Goal: Task Accomplishment & Management: Manage account settings

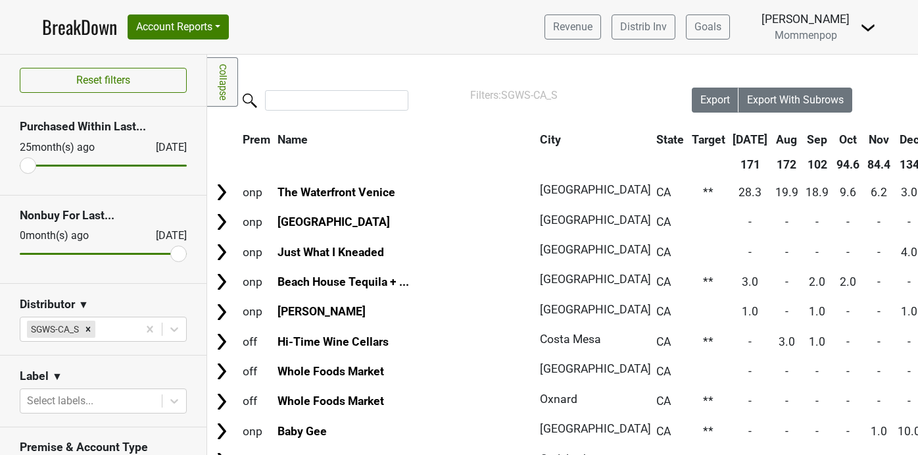
click at [315, 105] on input "search" at bounding box center [336, 100] width 143 height 20
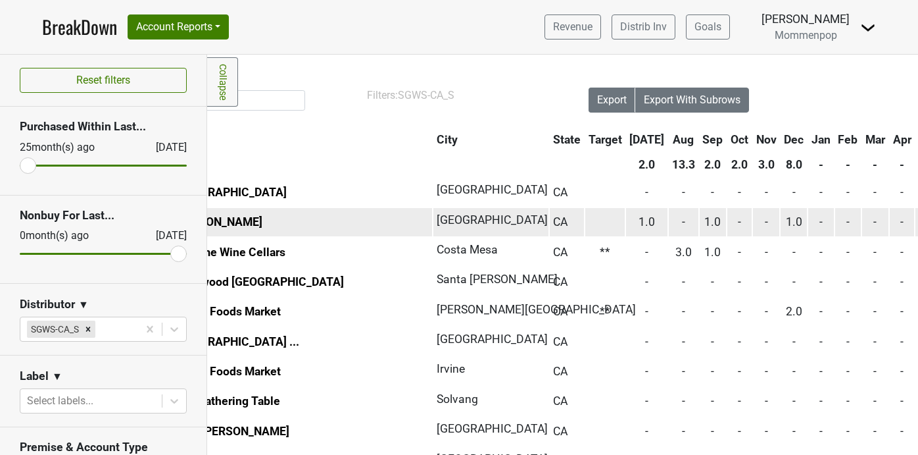
scroll to position [0, 64]
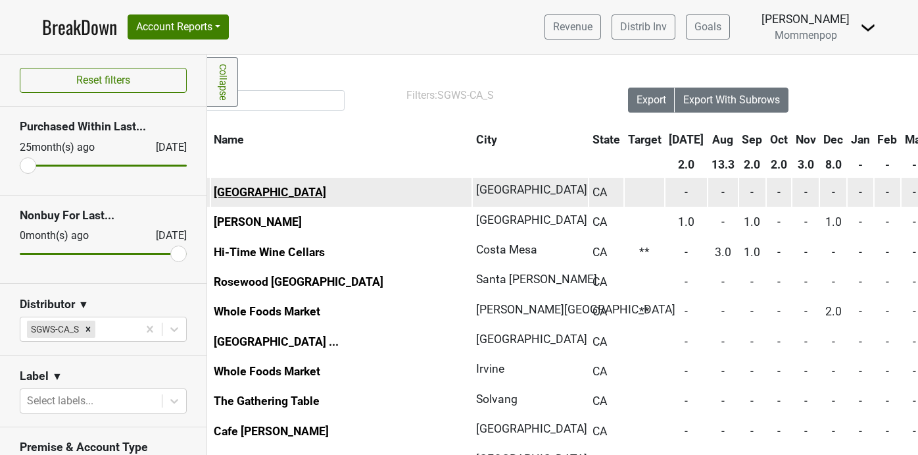
click at [270, 189] on link "BMO Stadium" at bounding box center [270, 192] width 112 height 13
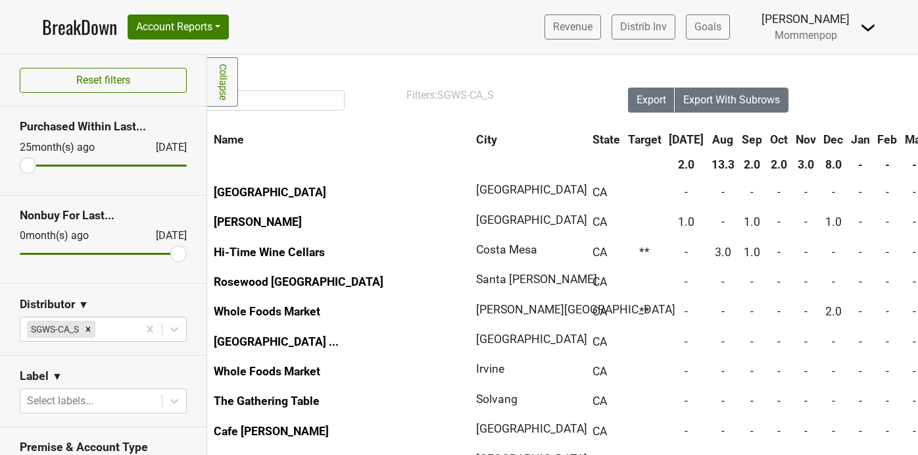
scroll to position [0, 0]
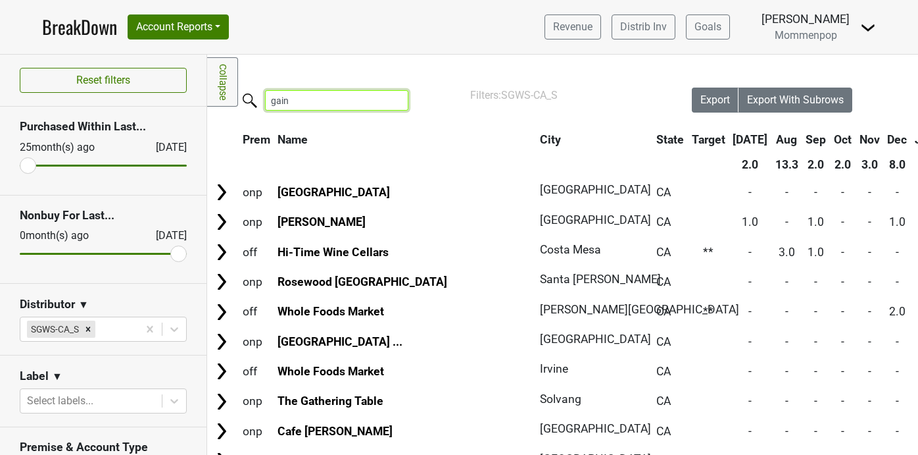
click at [284, 106] on input "gain" at bounding box center [336, 100] width 143 height 20
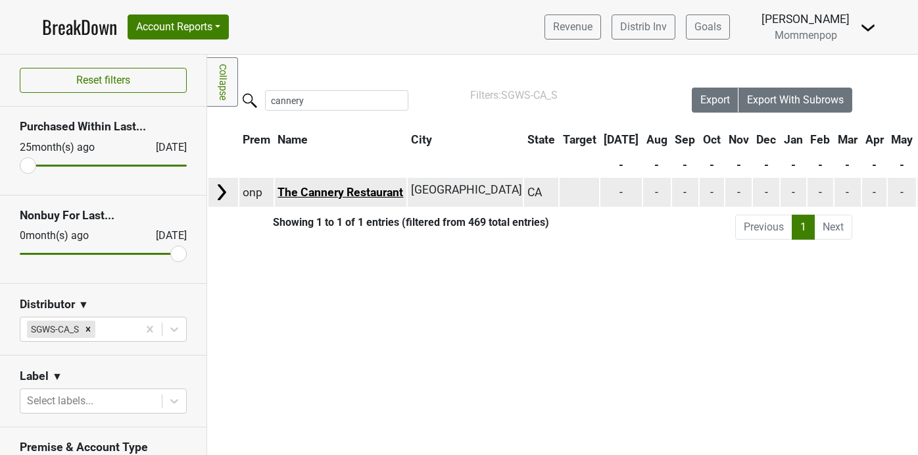
click at [337, 189] on link "The Cannery Restaurant" at bounding box center [341, 192] width 126 height 13
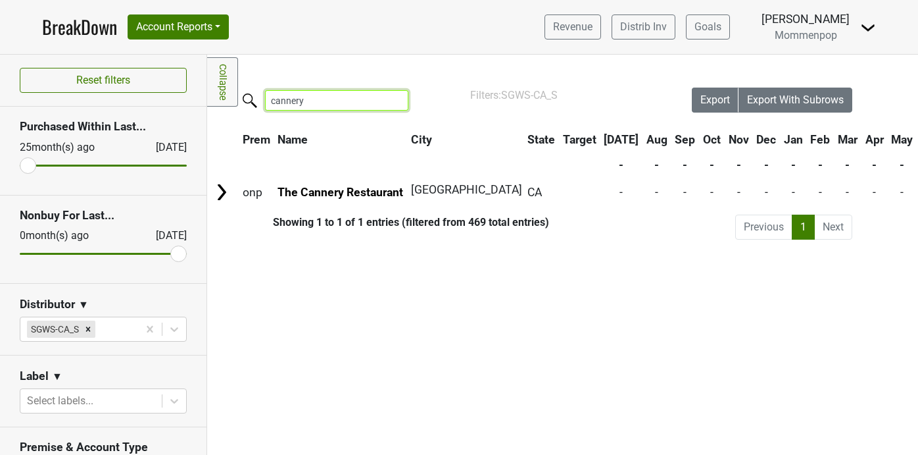
click at [302, 101] on input "cannery" at bounding box center [336, 100] width 143 height 20
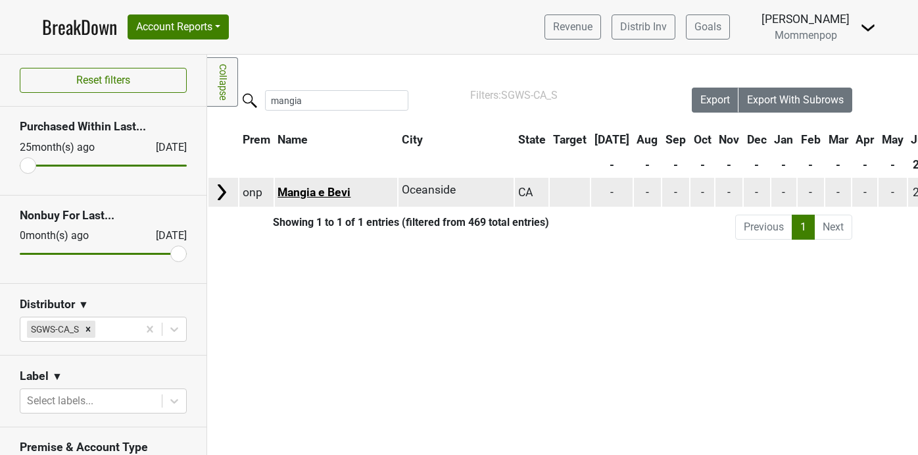
click at [333, 189] on link "Mangia e Bevi" at bounding box center [314, 192] width 73 height 13
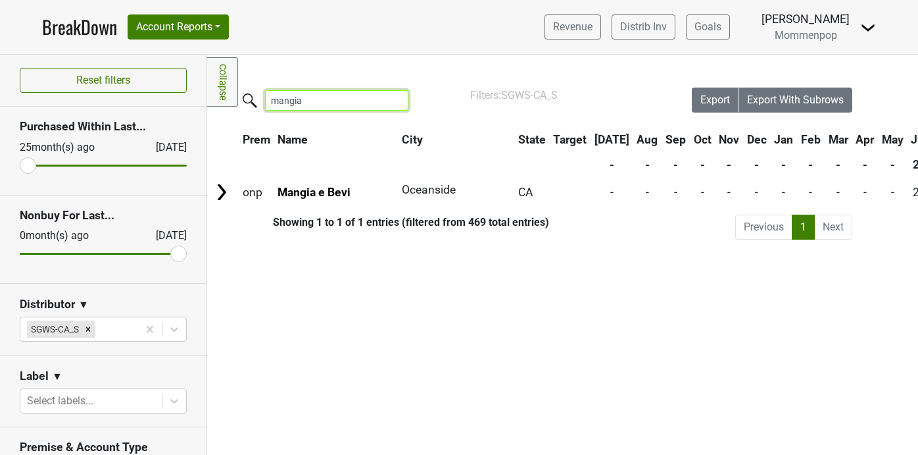
click at [297, 102] on input "mangia" at bounding box center [336, 100] width 143 height 20
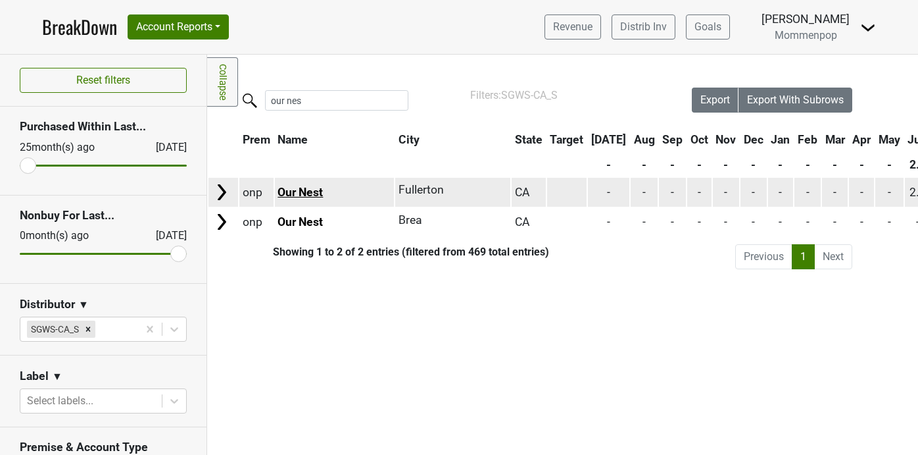
click at [299, 190] on link "Our Nest" at bounding box center [300, 192] width 45 height 13
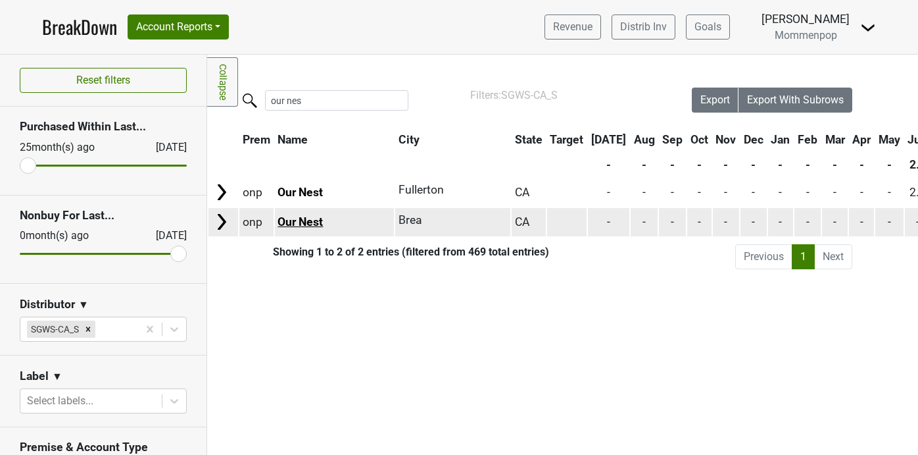
click at [300, 224] on link "Our Nest" at bounding box center [300, 221] width 45 height 13
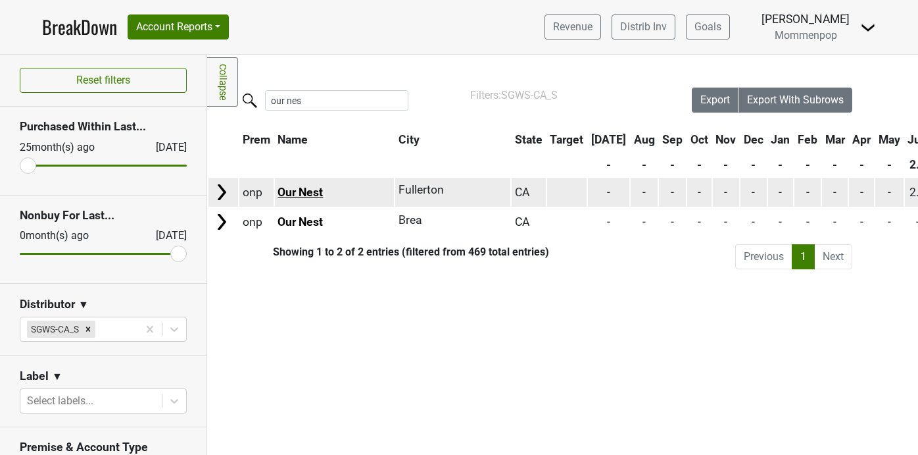
click at [311, 186] on link "Our Nest" at bounding box center [300, 192] width 45 height 13
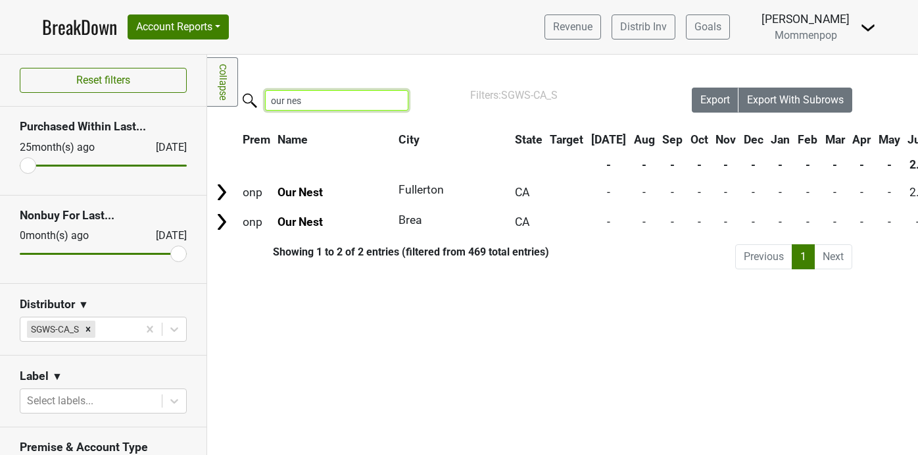
click at [305, 99] on input "our nes" at bounding box center [336, 100] width 143 height 20
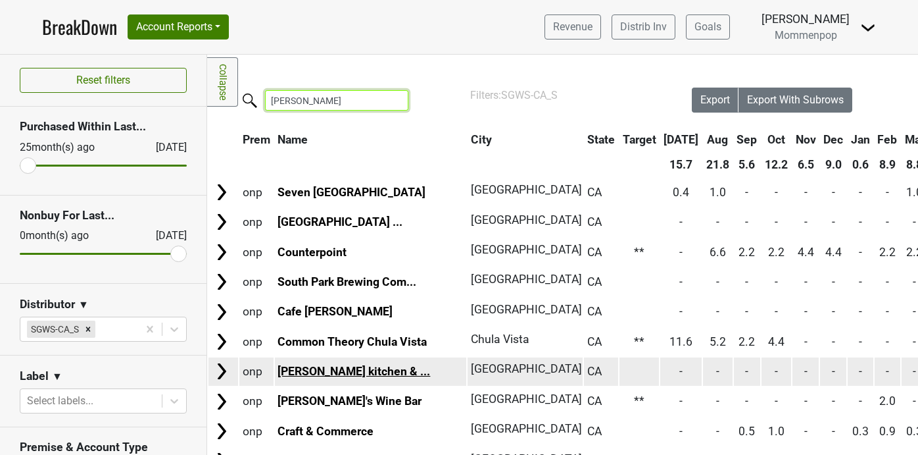
type input "juan"
click at [324, 370] on link "Juan Jasper kitchen & ..." at bounding box center [354, 370] width 153 height 13
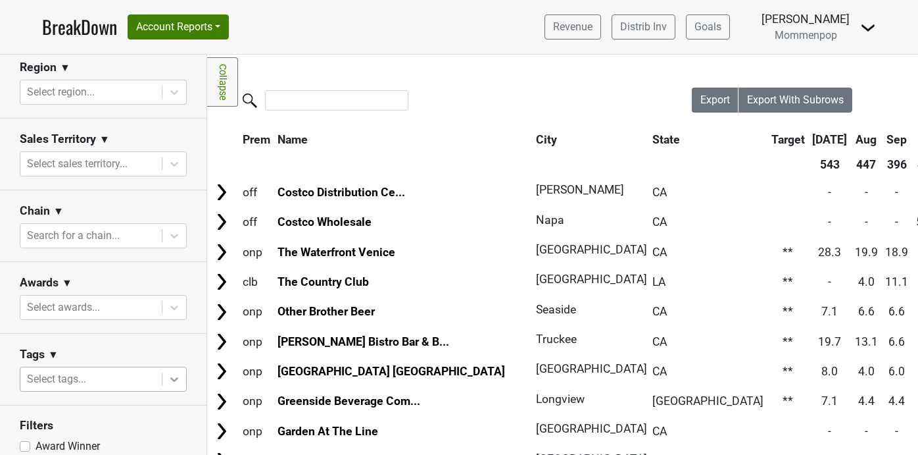
scroll to position [502, 0]
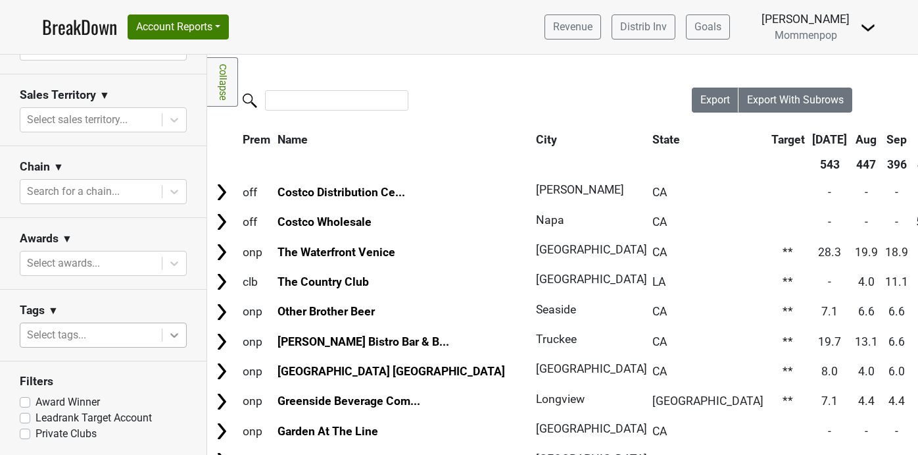
click at [169, 334] on icon at bounding box center [174, 334] width 13 height 13
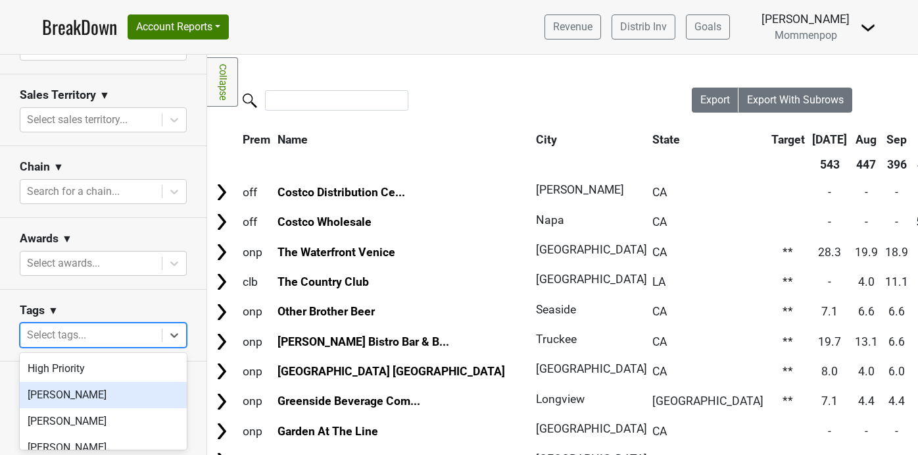
scroll to position [93, 0]
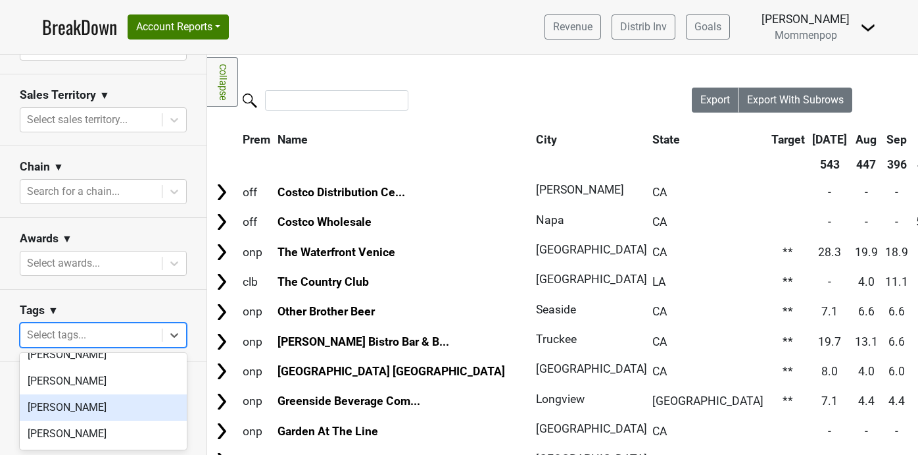
click at [122, 405] on div "[PERSON_NAME]" at bounding box center [103, 407] width 167 height 26
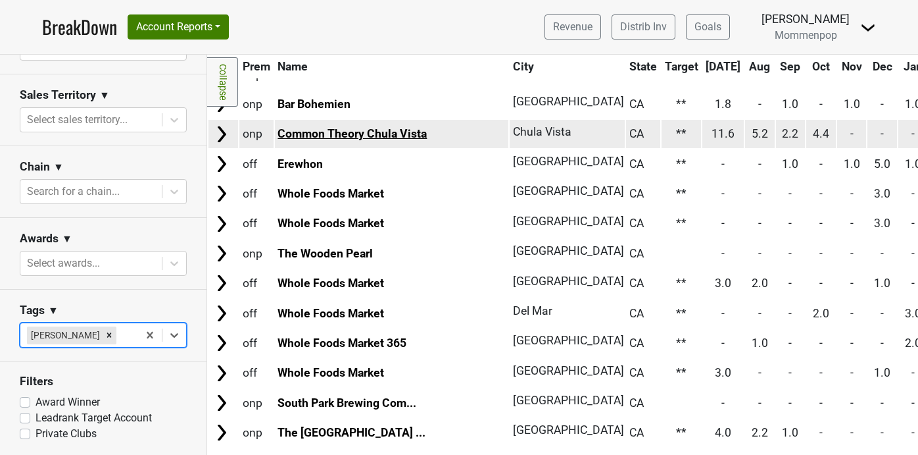
scroll to position [435, 0]
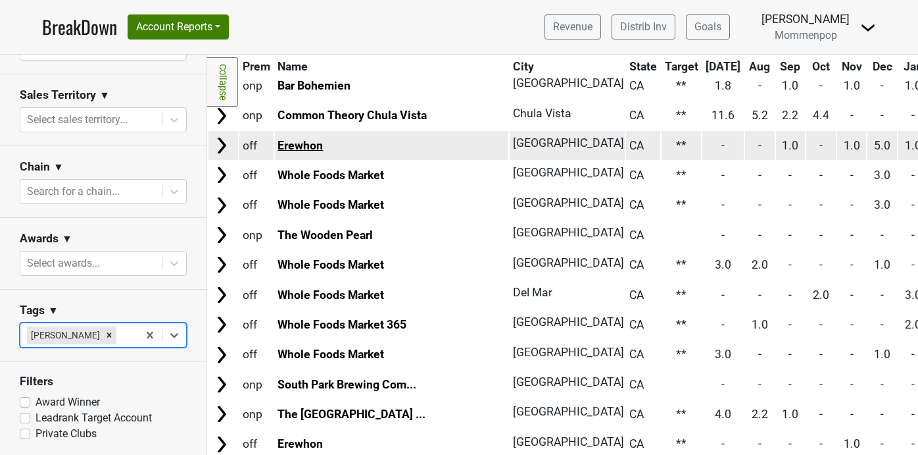
click at [309, 147] on link "Erewhon" at bounding box center [300, 145] width 45 height 13
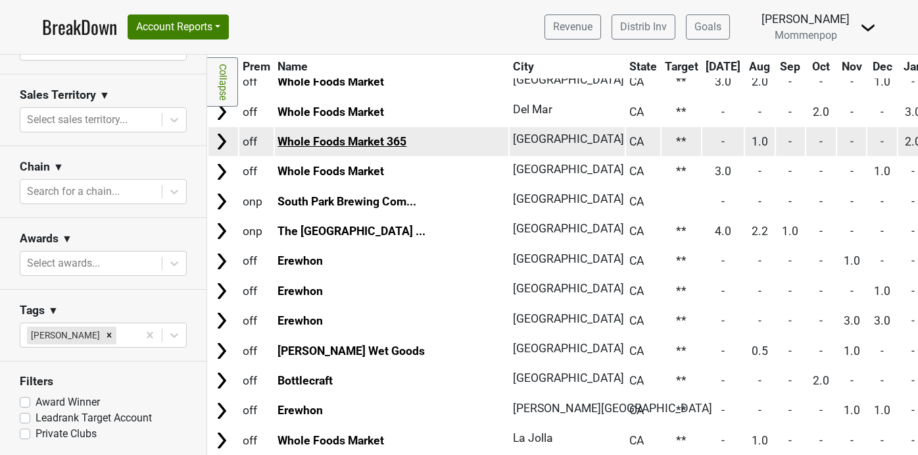
scroll to position [630, 0]
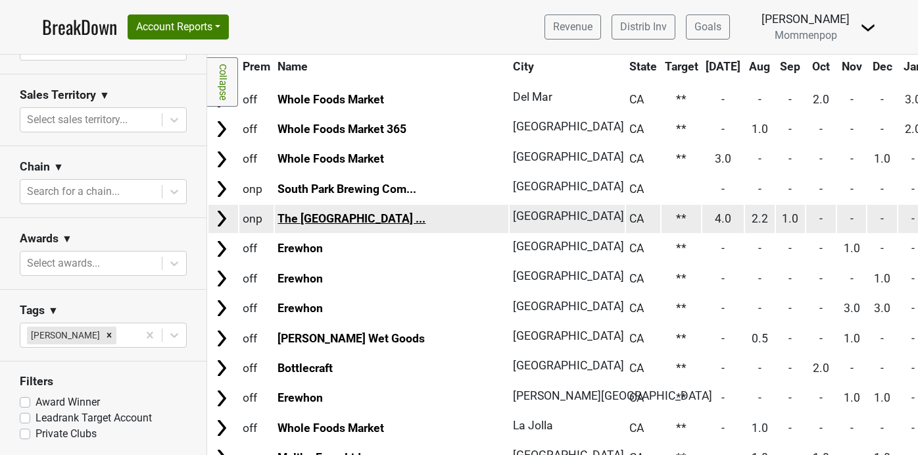
click at [358, 216] on link "The Mission Bay Beach ..." at bounding box center [352, 218] width 148 height 13
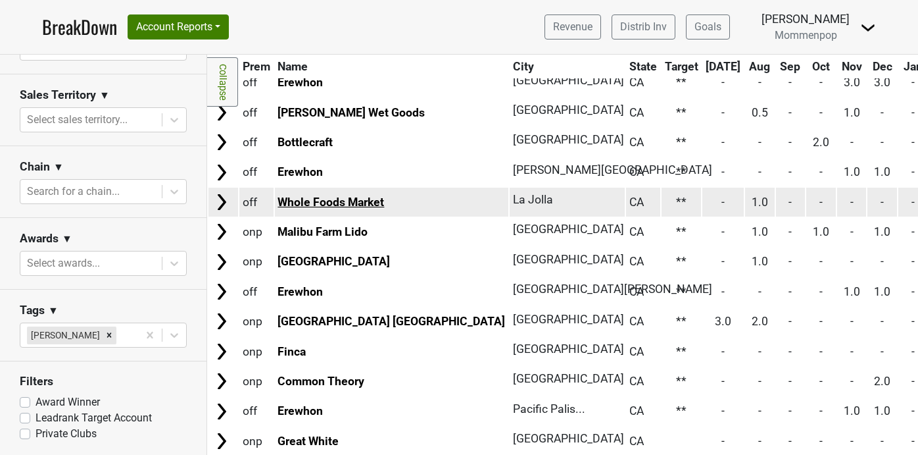
scroll to position [900, 0]
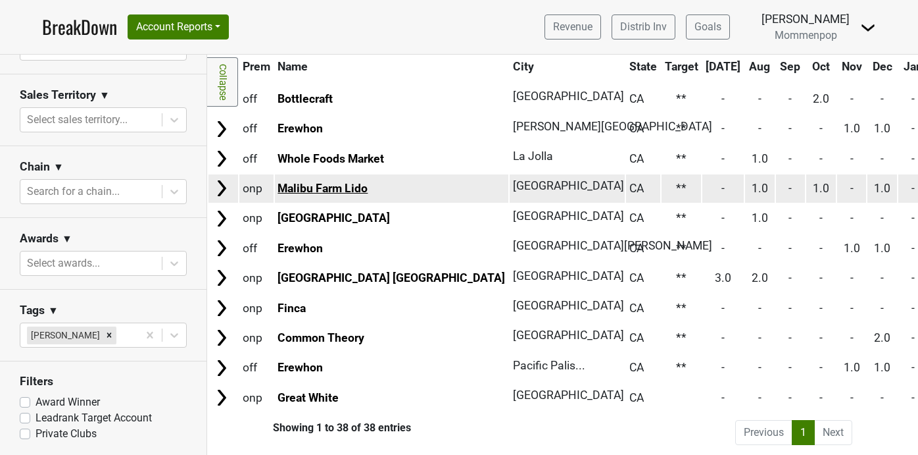
click at [342, 185] on link "Malibu Farm Lido" at bounding box center [323, 188] width 90 height 13
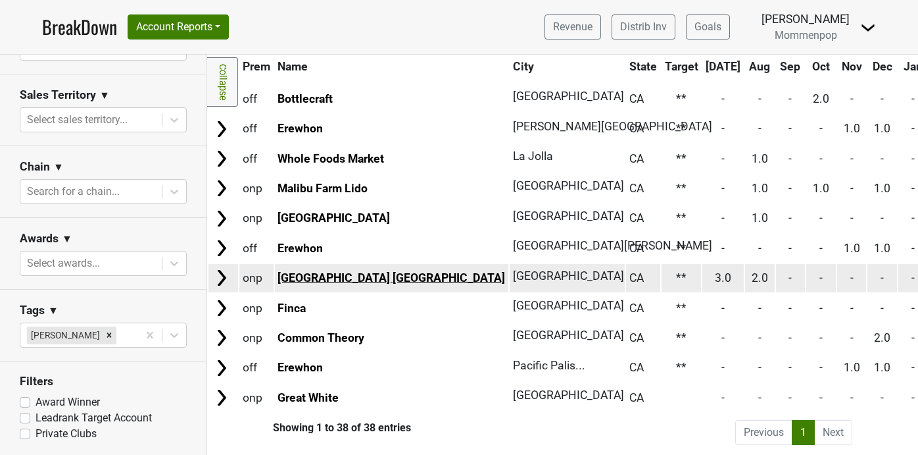
click at [312, 280] on link "Malibu Farm San Diego" at bounding box center [392, 277] width 228 height 13
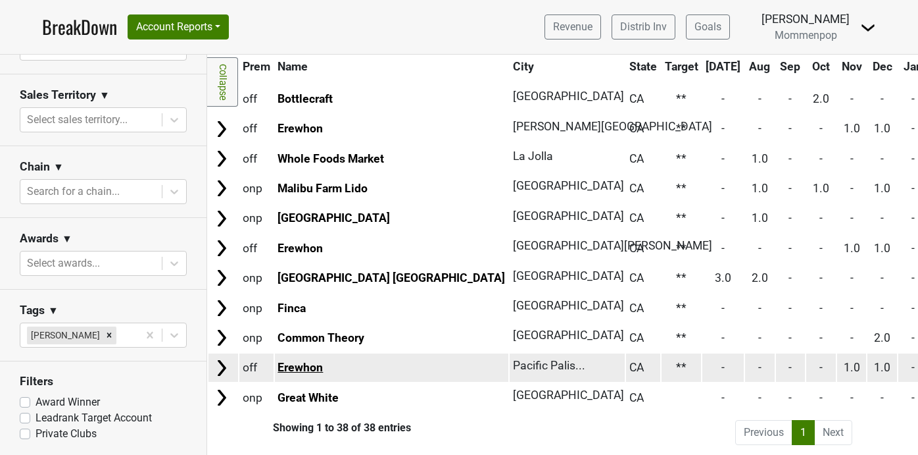
click at [302, 364] on link "Erewhon" at bounding box center [300, 367] width 45 height 13
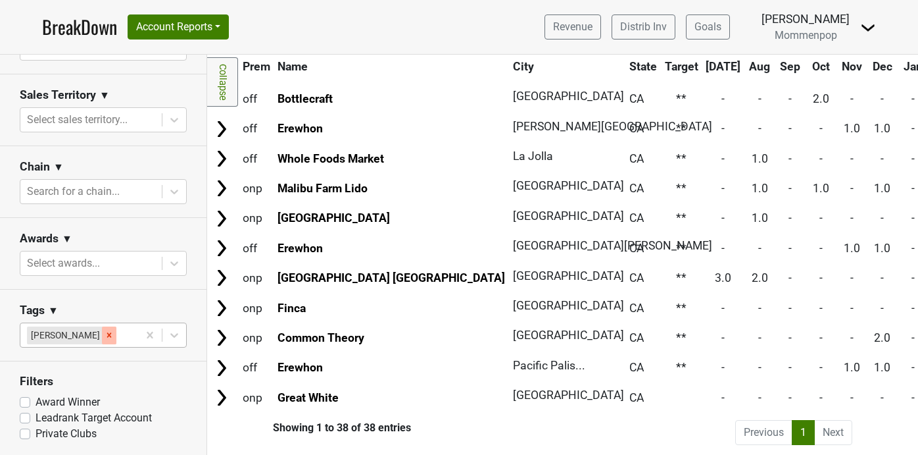
click at [105, 335] on icon "Remove Sean O'Connell" at bounding box center [109, 334] width 9 height 9
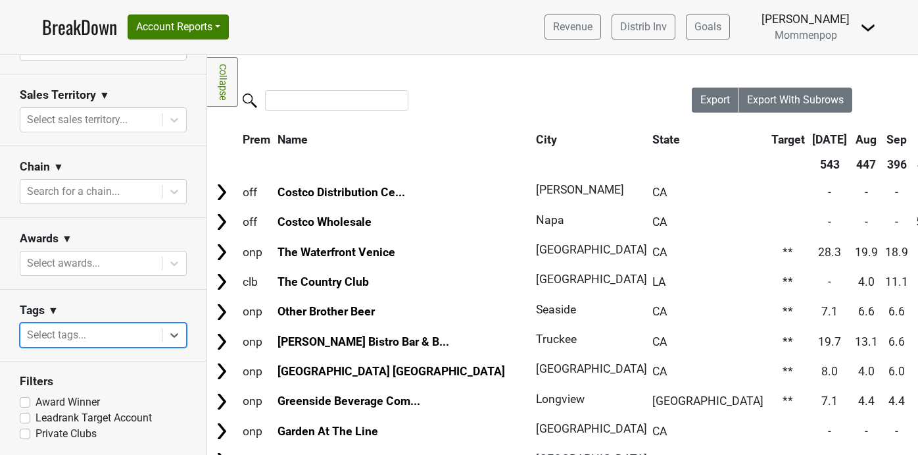
click at [173, 335] on icon at bounding box center [174, 336] width 8 height 5
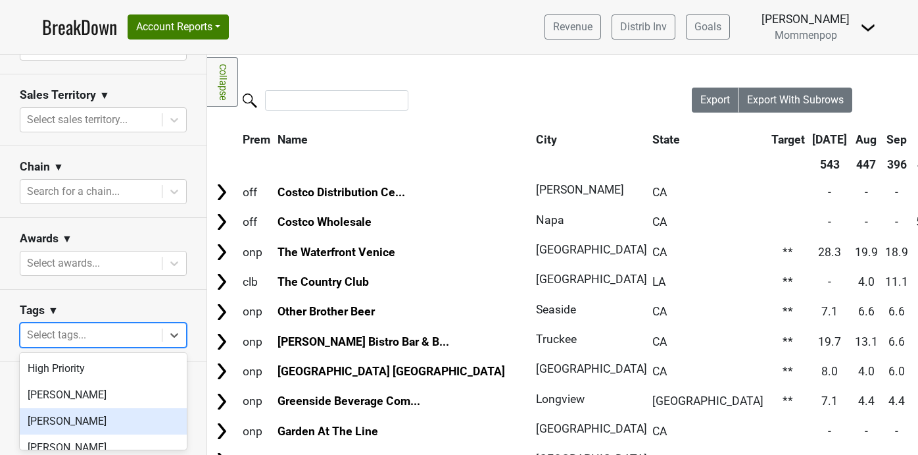
scroll to position [93, 0]
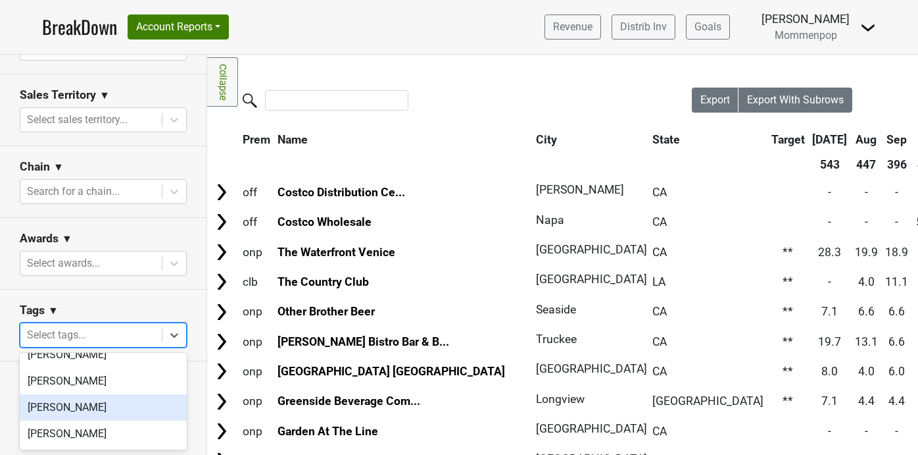
click at [103, 413] on div "[PERSON_NAME]" at bounding box center [103, 407] width 167 height 26
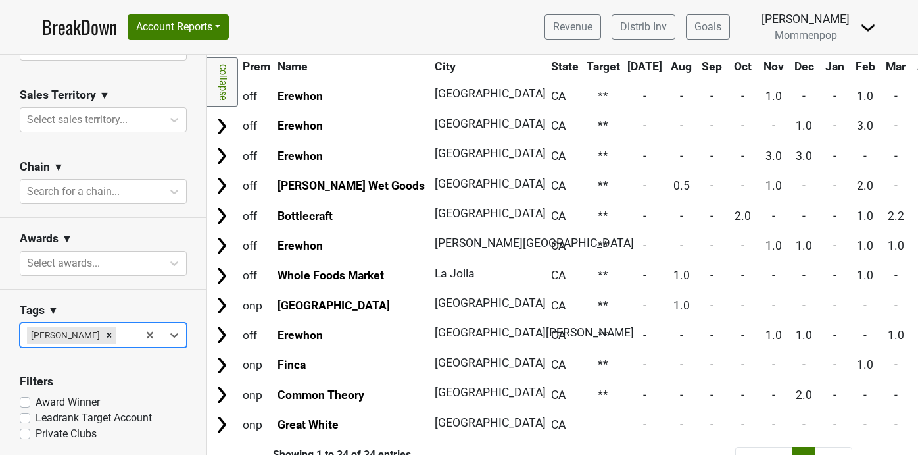
scroll to position [762, 0]
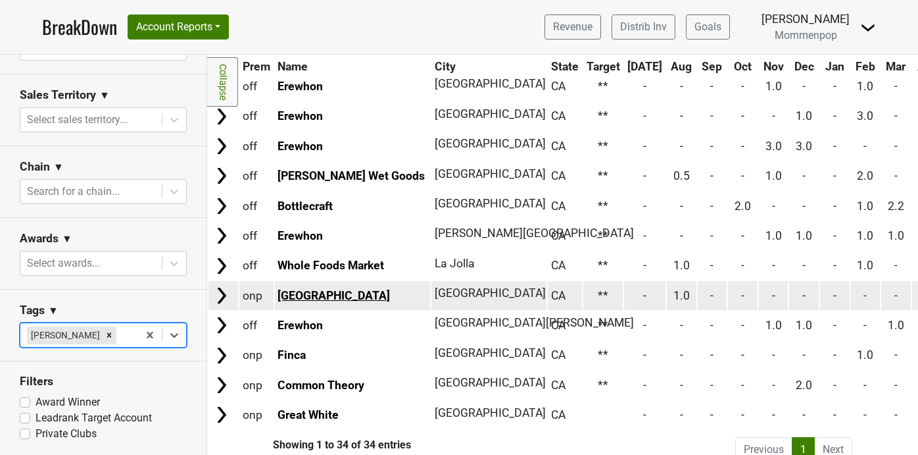
click at [349, 293] on link "Kimpton Hotel Wilshire" at bounding box center [334, 295] width 112 height 13
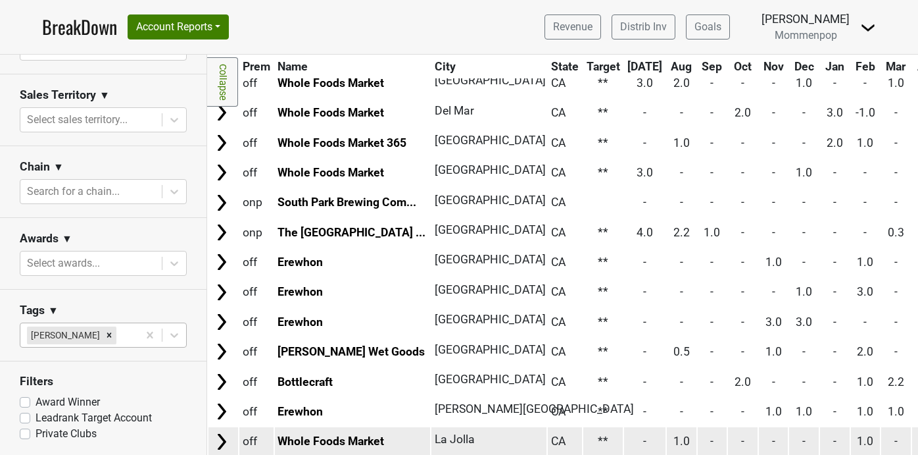
scroll to position [534, 0]
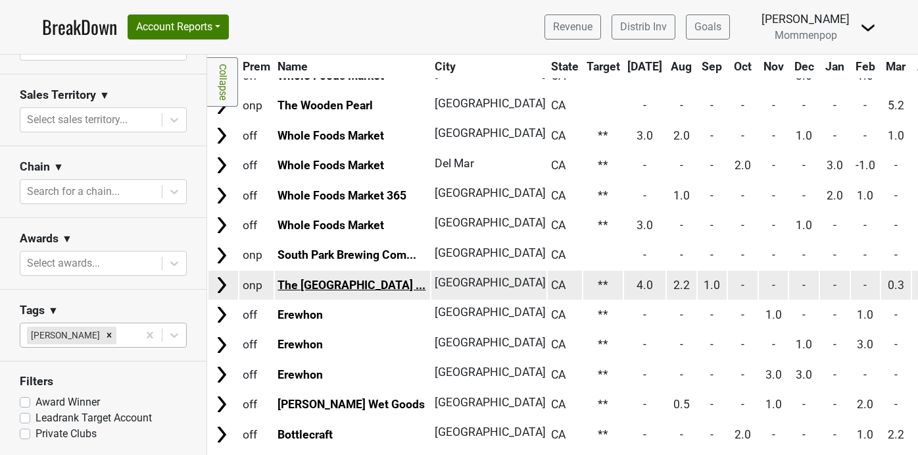
click at [380, 283] on link "The Mission Bay Beach ..." at bounding box center [352, 284] width 148 height 13
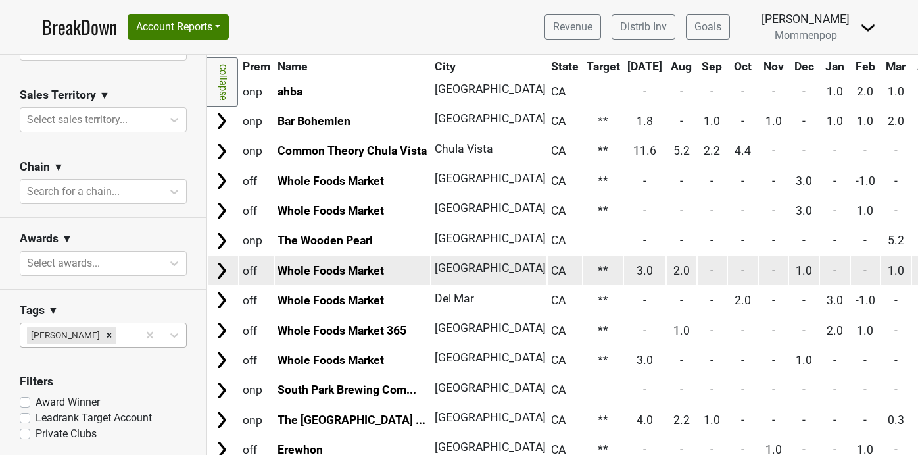
scroll to position [392, 0]
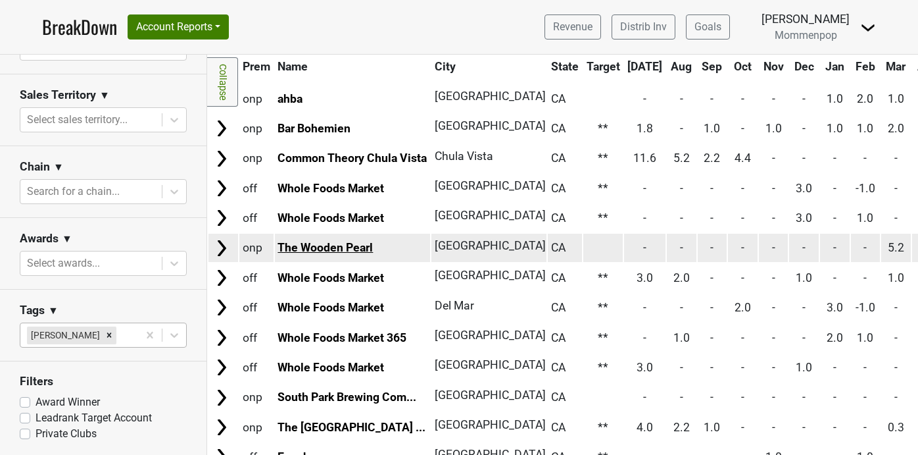
click at [326, 243] on link "The Wooden Pearl" at bounding box center [325, 247] width 95 height 13
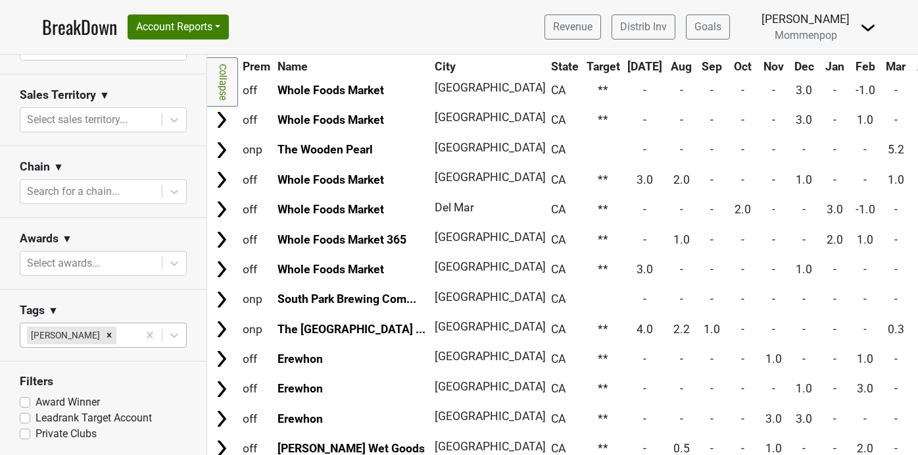
scroll to position [452, 0]
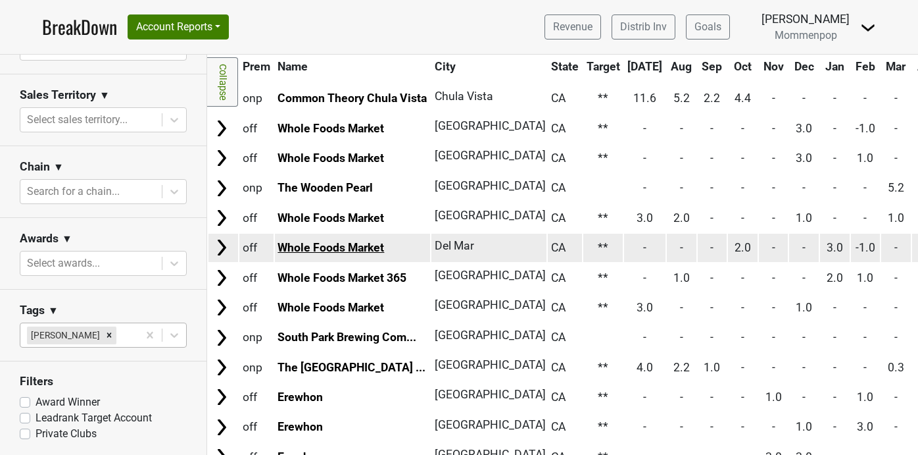
click at [376, 247] on link "Whole Foods Market" at bounding box center [331, 247] width 107 height 13
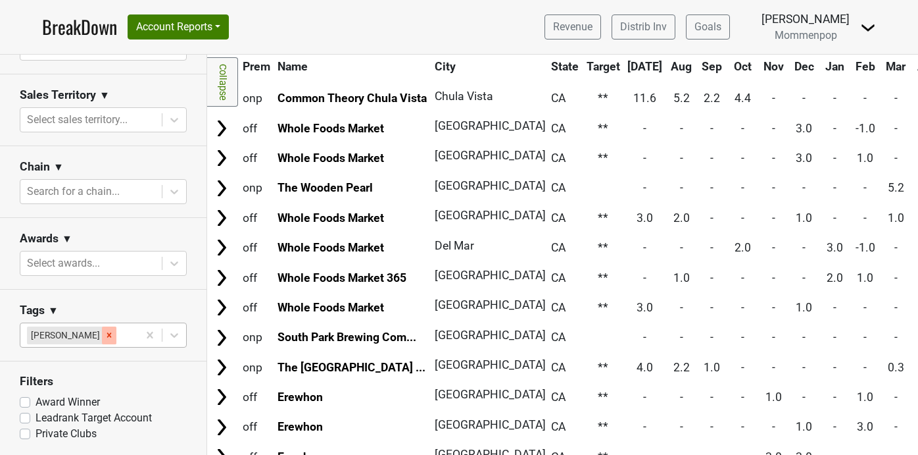
click at [105, 333] on icon "Remove Sean O'Connell" at bounding box center [109, 334] width 9 height 9
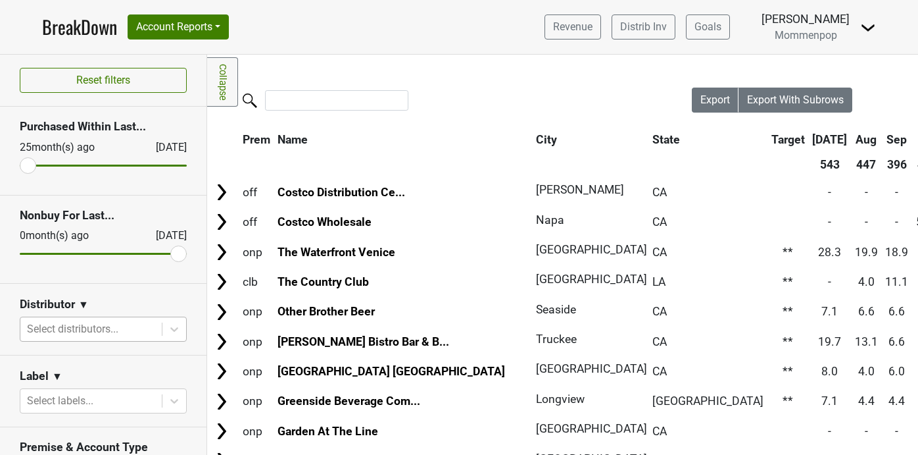
scroll to position [143, 0]
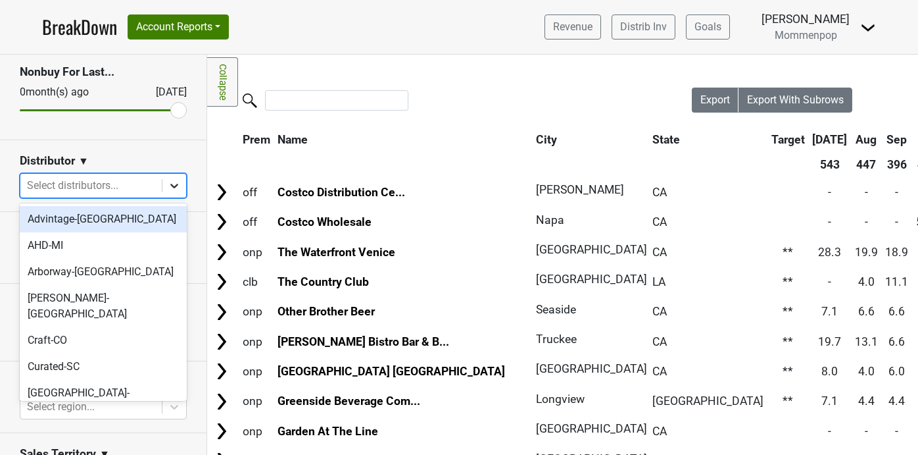
click at [170, 189] on icon at bounding box center [174, 185] width 13 height 13
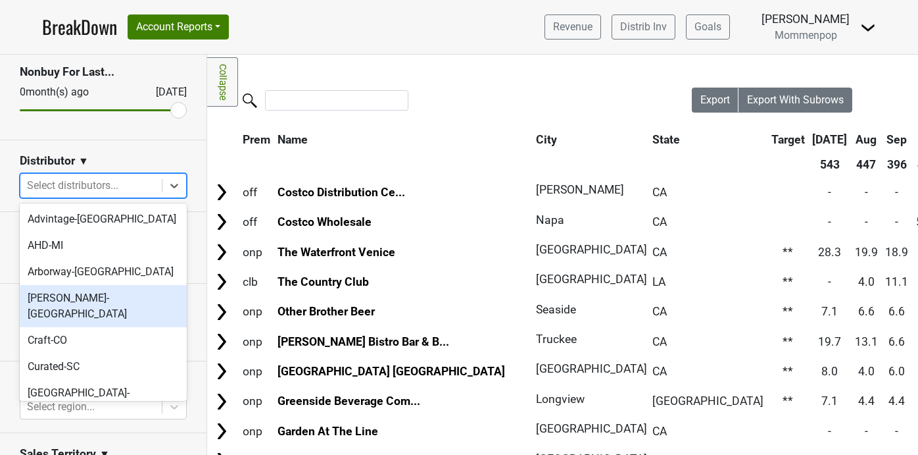
scroll to position [413, 0]
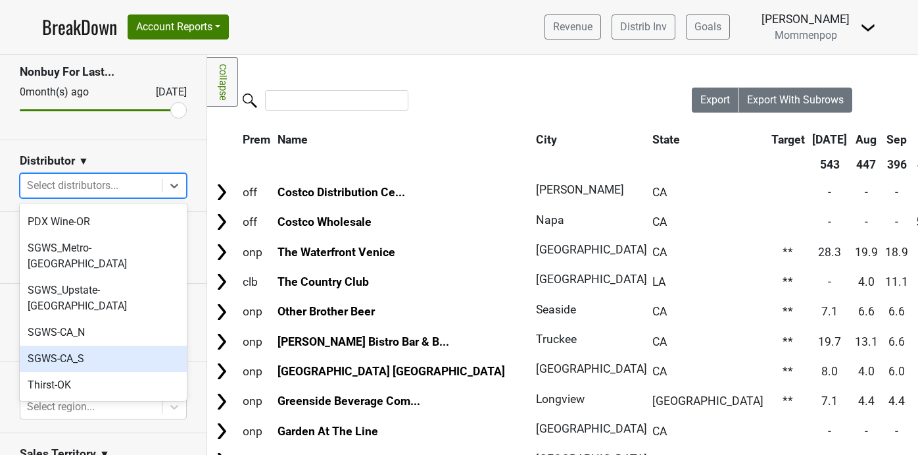
click at [103, 345] on div "SGWS-CA_S" at bounding box center [103, 358] width 167 height 26
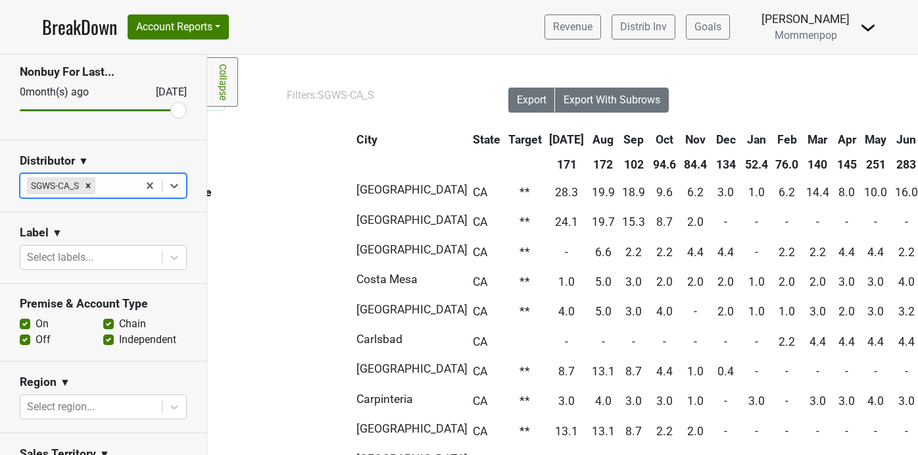
scroll to position [0, 237]
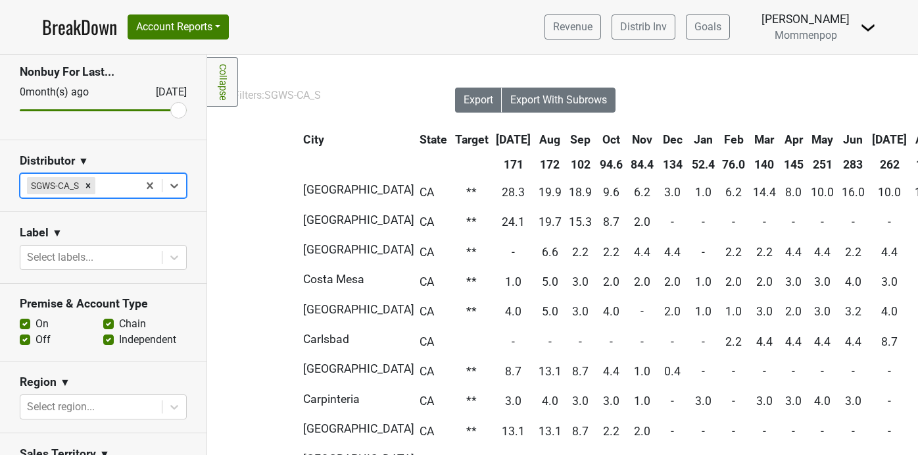
click at [912, 138] on th "Aug" at bounding box center [927, 140] width 30 height 24
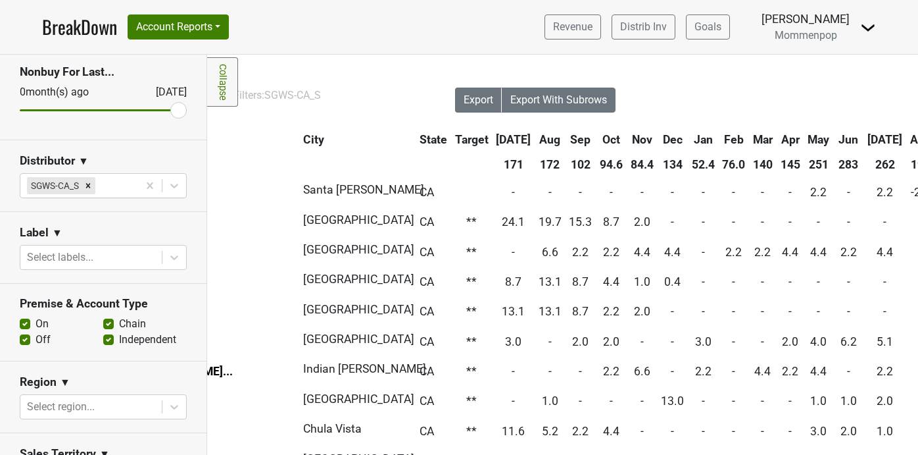
click at [907, 136] on th "Aug" at bounding box center [921, 140] width 28 height 24
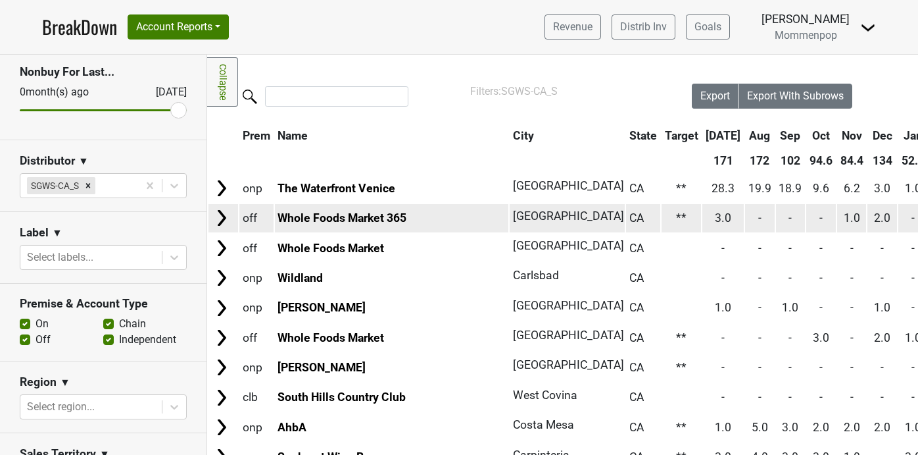
scroll to position [0, 0]
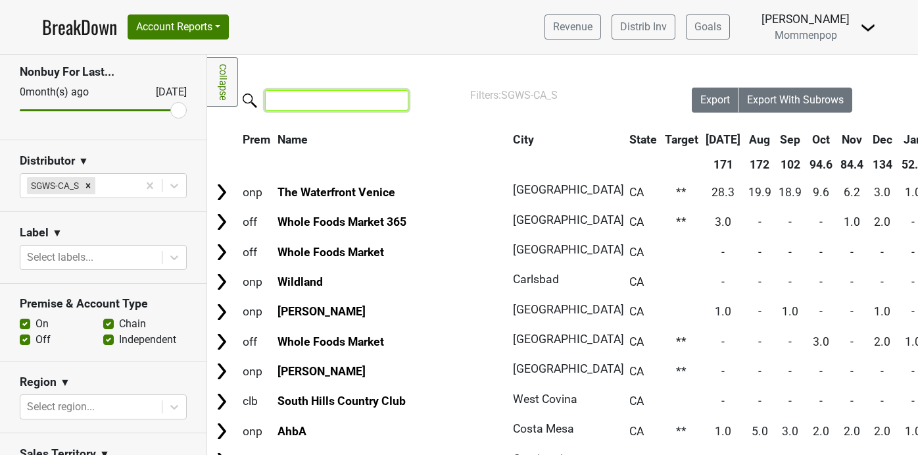
click at [370, 95] on input "search" at bounding box center [336, 100] width 143 height 20
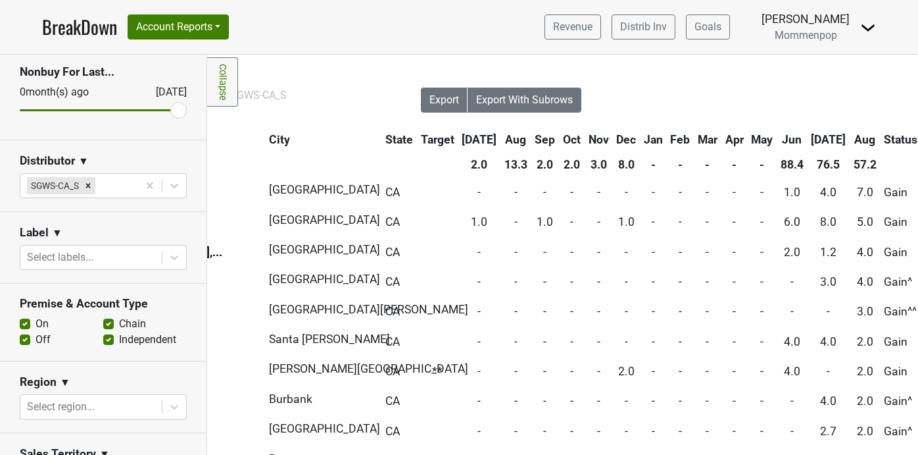
scroll to position [0, 278]
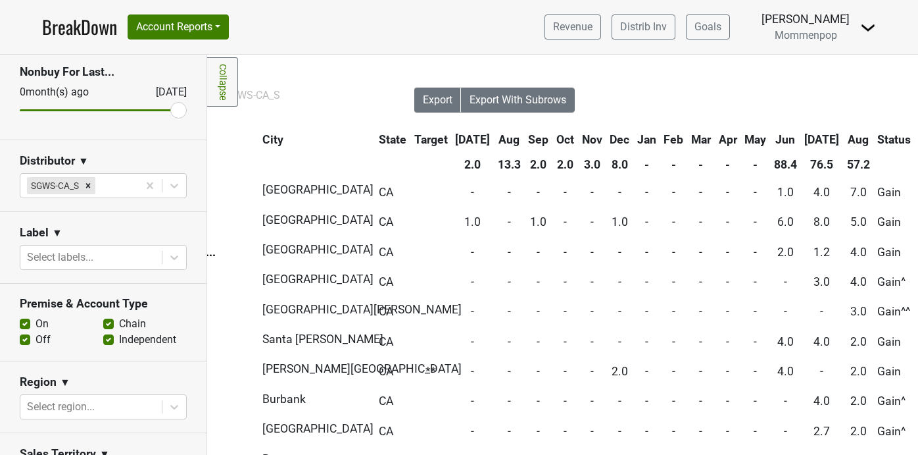
type input "gain"
click at [771, 142] on th "Jun" at bounding box center [786, 140] width 30 height 24
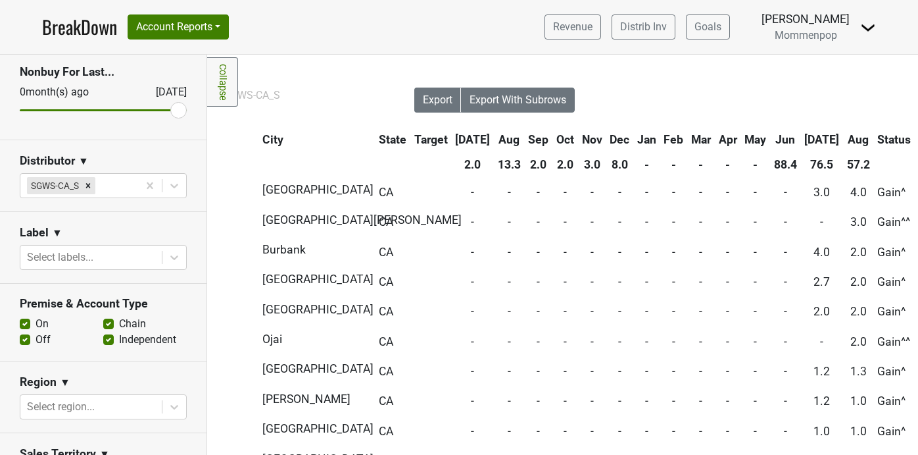
click at [771, 142] on th "Jun" at bounding box center [786, 140] width 30 height 24
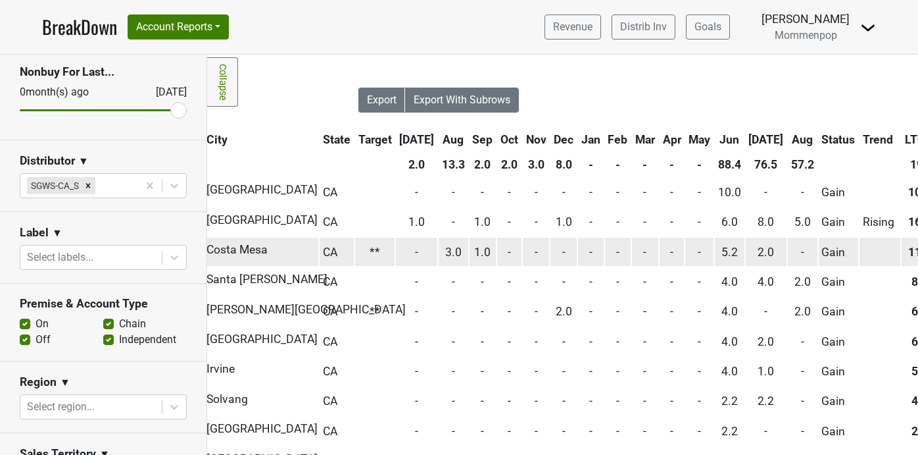
scroll to position [0, 0]
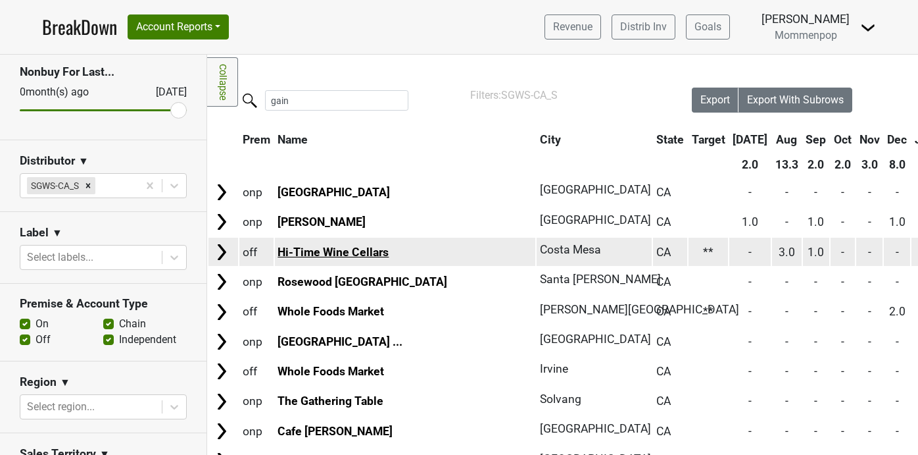
click at [353, 251] on link "Hi-Time Wine Cellars" at bounding box center [333, 251] width 111 height 13
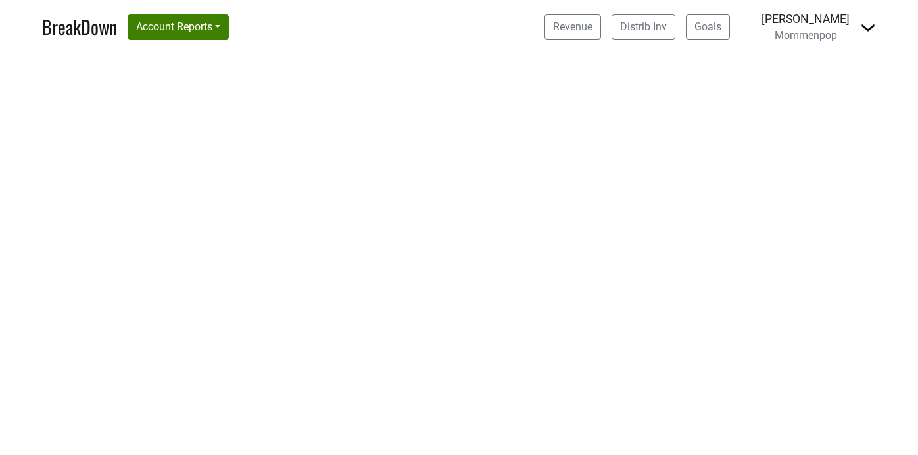
select select "CA"
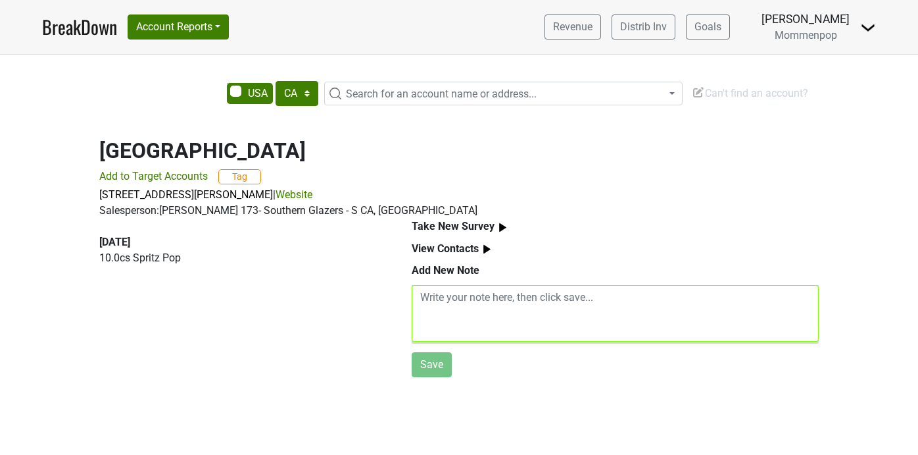
click at [481, 301] on textarea at bounding box center [615, 313] width 407 height 57
type textarea "o"
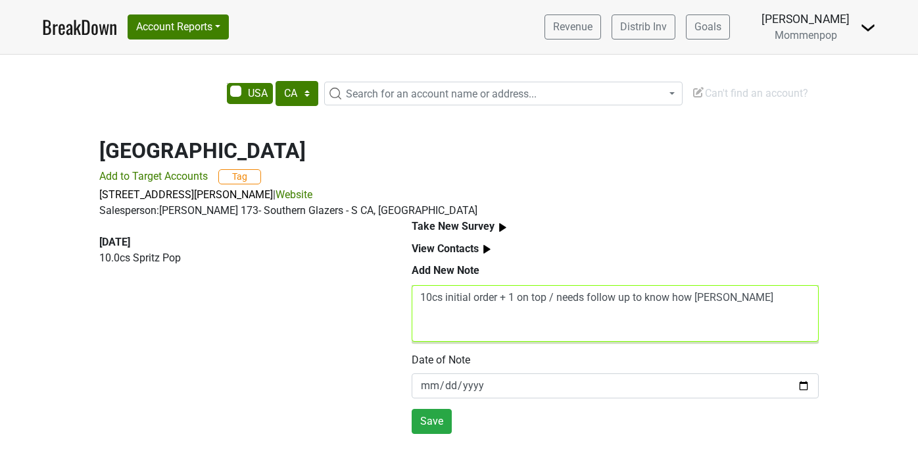
click at [674, 299] on textarea "10cs initial order + 1 on top / needs follow up to know how Spritz" at bounding box center [615, 313] width 407 height 57
click at [771, 294] on textarea "10cs initial order + 1 on top / needs follow up to know where and how Spritz" at bounding box center [615, 313] width 407 height 57
click at [634, 300] on textarea "10cs initial order + 1 on top / needs follow up to know where and how Spritz is…" at bounding box center [615, 313] width 407 height 57
drag, startPoint x: 713, startPoint y: 309, endPoint x: 641, endPoint y: 299, distance: 73.0
click at [641, 299] on textarea "10cs initial order + 1 on top / needs follow up - to know where and how Spritz …" at bounding box center [615, 313] width 407 height 57
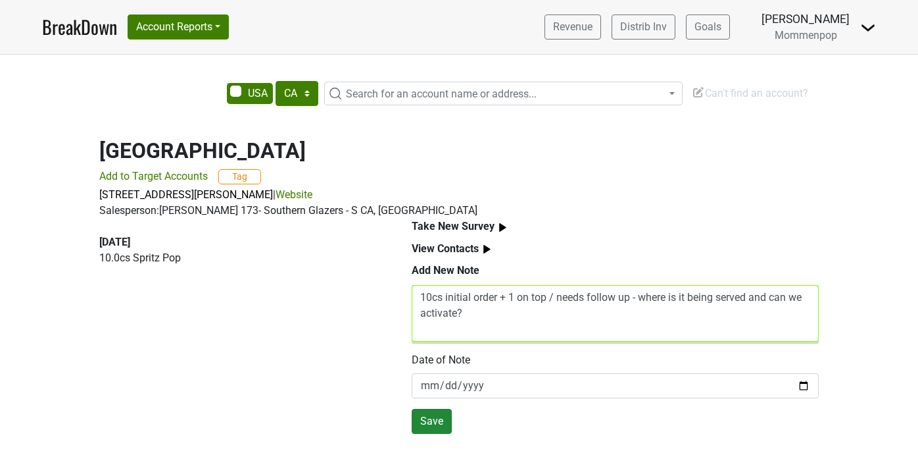
type textarea "10cs initial order + 1 on top / needs follow up - where is it being served and …"
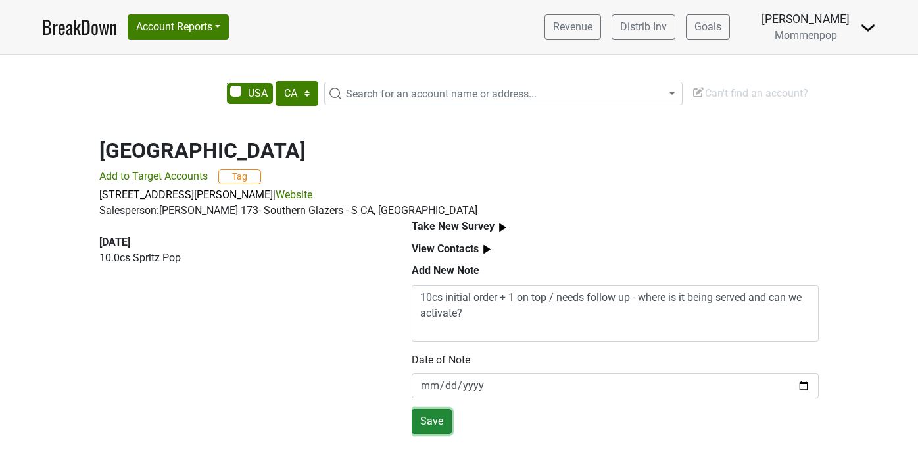
click at [425, 421] on button "Save" at bounding box center [432, 421] width 40 height 25
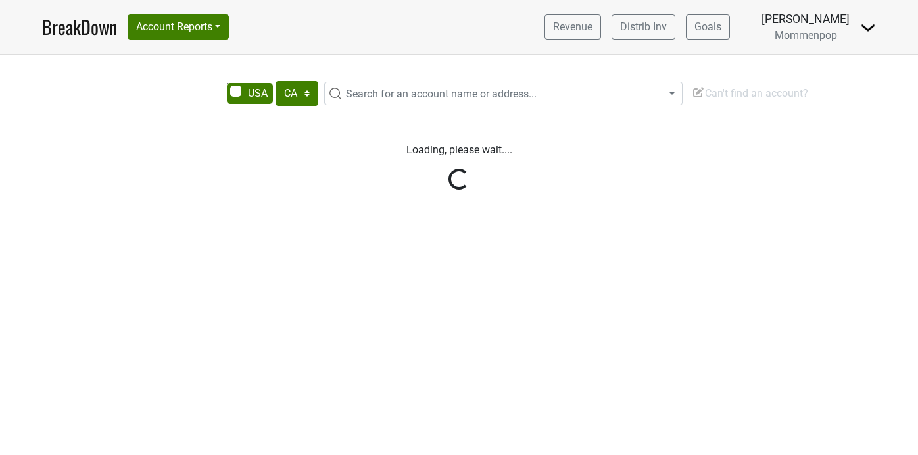
select select "CA"
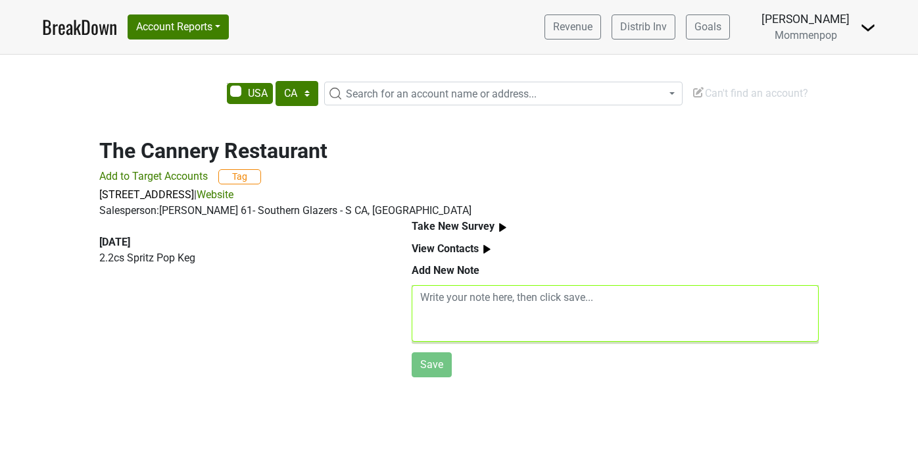
click at [489, 299] on textarea at bounding box center [615, 313] width 407 height 57
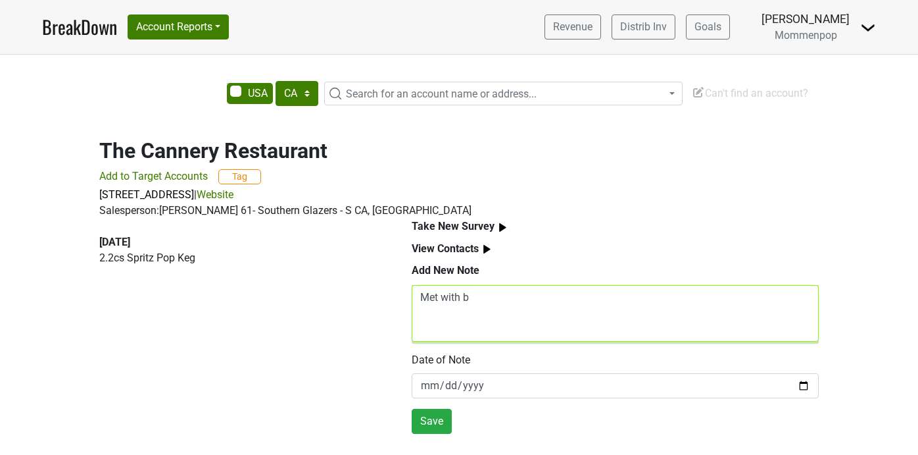
type textarea "Met with b"
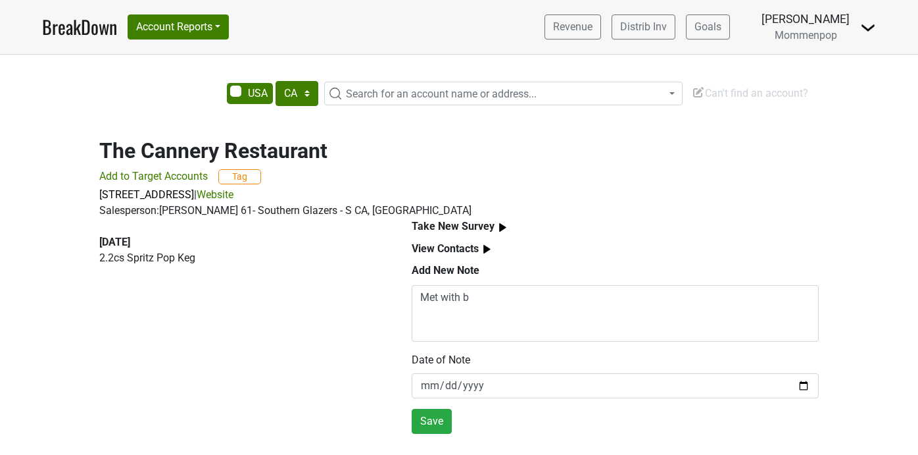
click at [484, 249] on img at bounding box center [487, 249] width 16 height 16
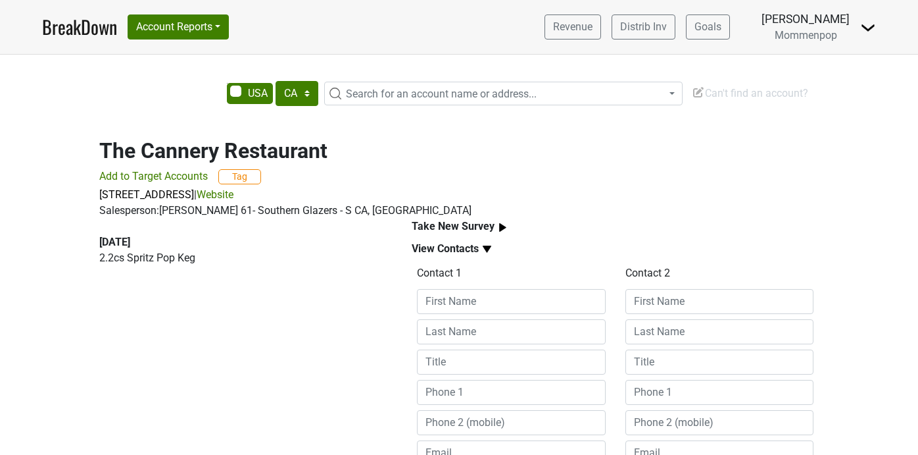
scroll to position [109, 0]
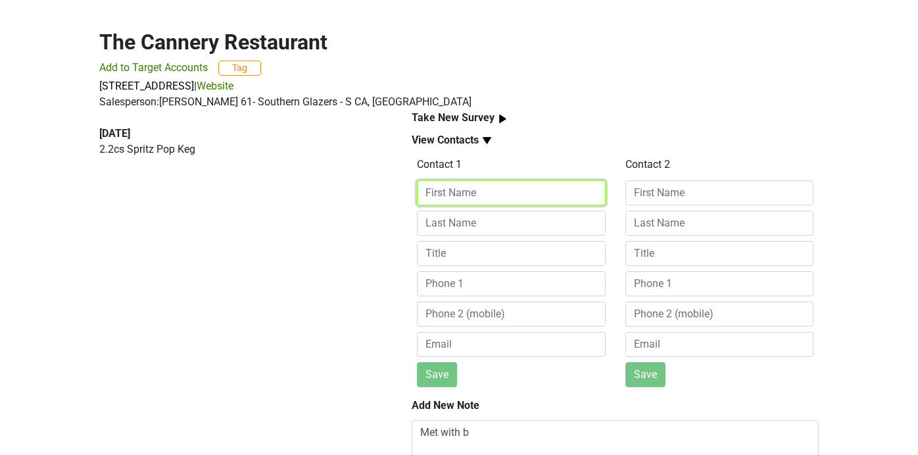
click at [473, 195] on input at bounding box center [511, 192] width 189 height 25
type input "Tevor"
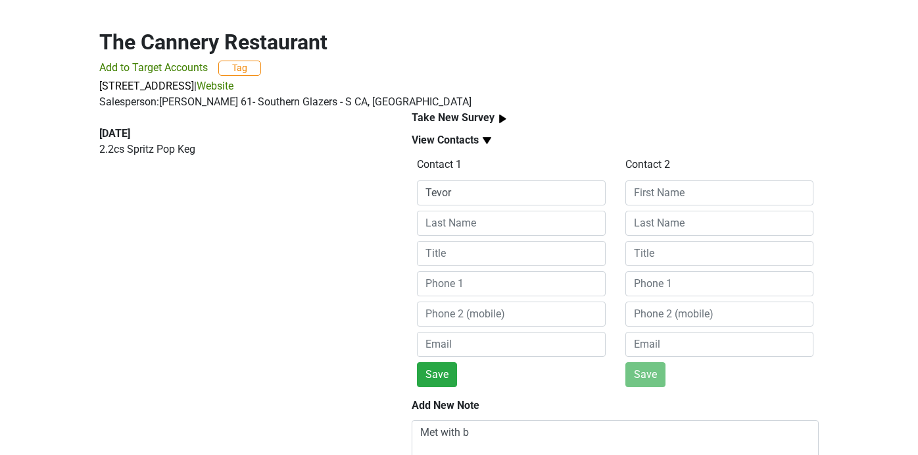
click at [614, 121] on div "Take New Survey" at bounding box center [615, 118] width 407 height 16
click at [451, 366] on button "Save" at bounding box center [437, 374] width 40 height 25
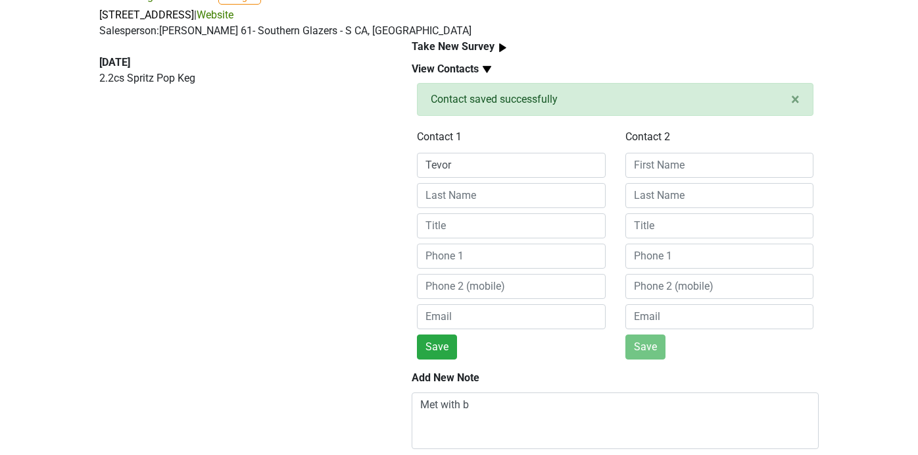
scroll to position [272, 0]
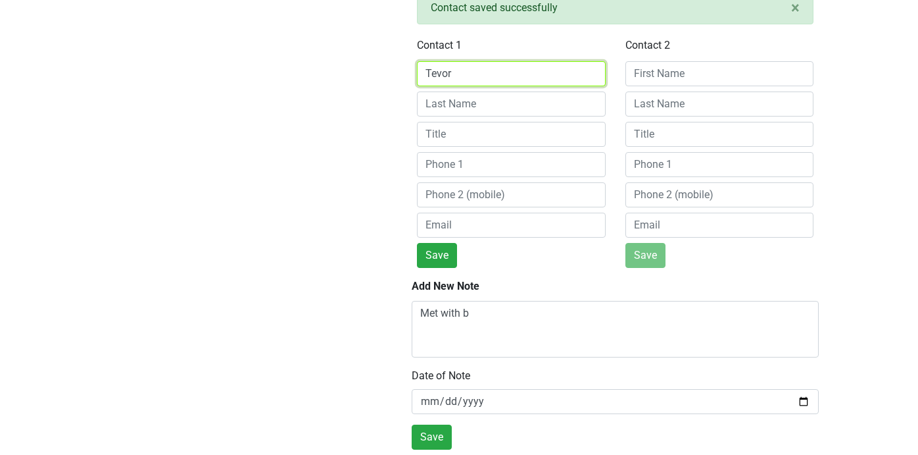
click at [432, 70] on input "Tevor" at bounding box center [511, 73] width 189 height 25
type input "[PERSON_NAME]"
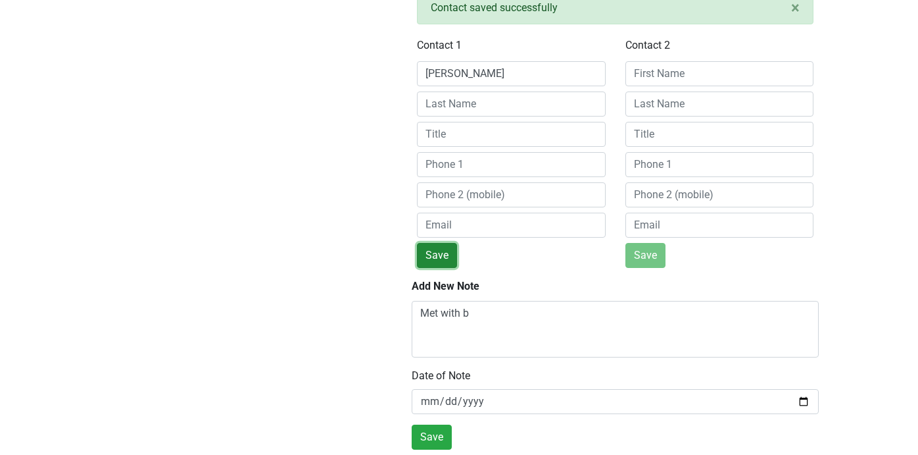
click at [439, 261] on button "Save" at bounding box center [437, 255] width 40 height 25
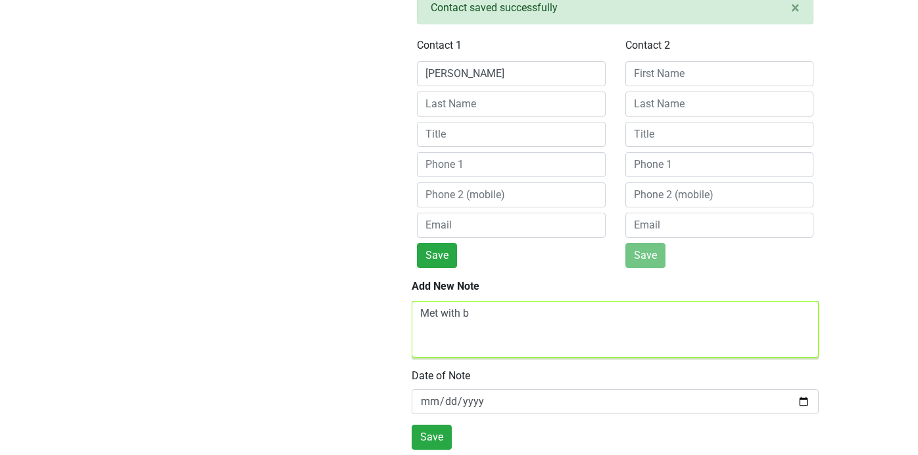
click at [489, 318] on textarea "Met with b" at bounding box center [615, 329] width 407 height 57
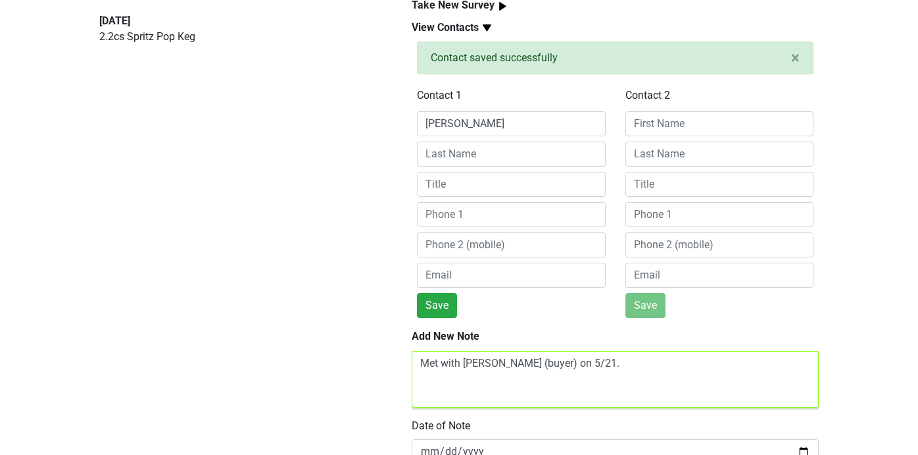
scroll to position [218, 0]
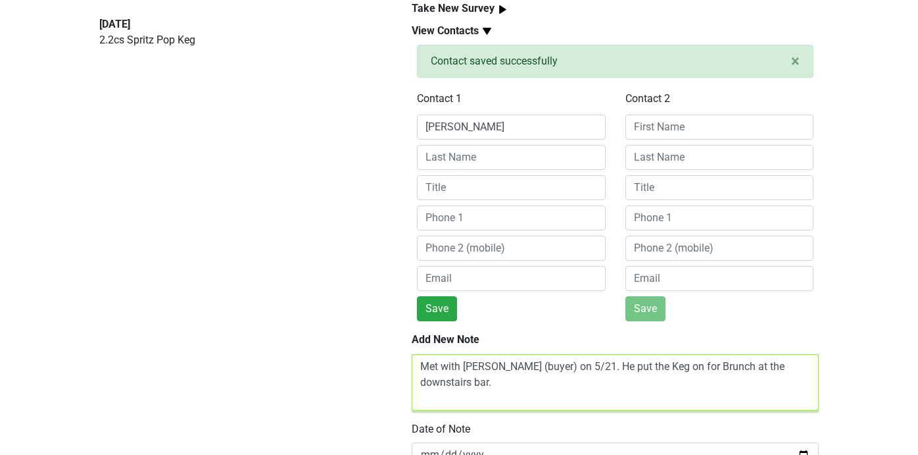
click at [622, 369] on textarea "Met with [PERSON_NAME] (buyer) on 5/21. He put the Keg on for Brunch at the dow…" at bounding box center [615, 382] width 407 height 57
click at [668, 367] on textarea "Met with Trevor (buyer) on 5/21. He ordered a Keg on for Brunch at the downstai…" at bounding box center [615, 382] width 407 height 57
click at [809, 369] on textarea "Met with Trevor (buyer) on 5/21. He ordered a Keg for Brunch at the downstairs …" at bounding box center [615, 382] width 407 height 57
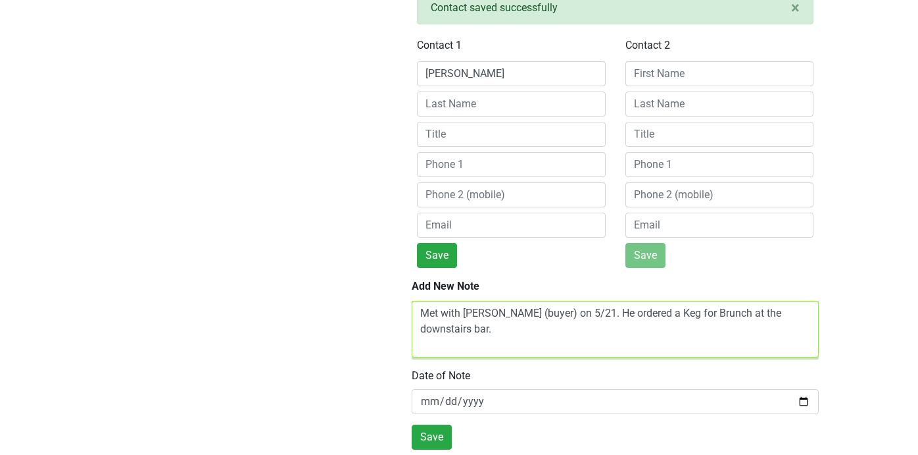
type textarea "Met with Trevor (buyer) on 5/21. He ordered a Keg for Brunch at the downstairs …"
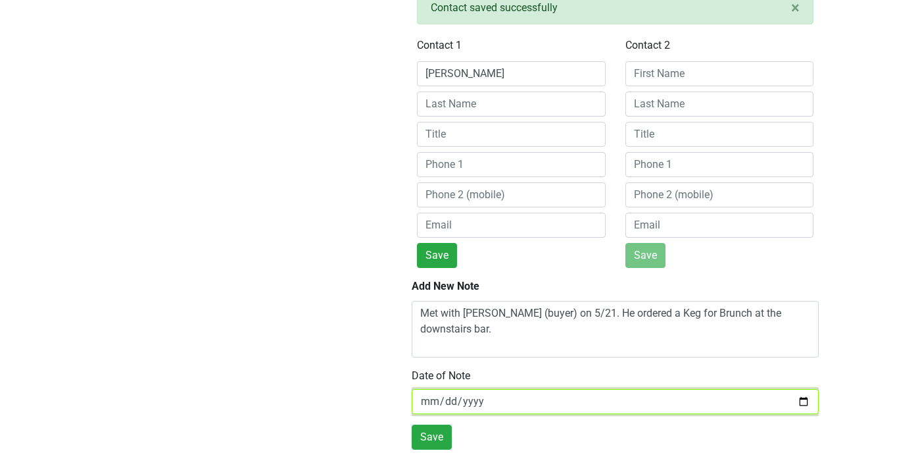
click at [560, 401] on input "2025-08-29" at bounding box center [615, 401] width 407 height 25
click at [803, 403] on input "2025-08-29" at bounding box center [615, 401] width 407 height 25
type input "2025-05-21"
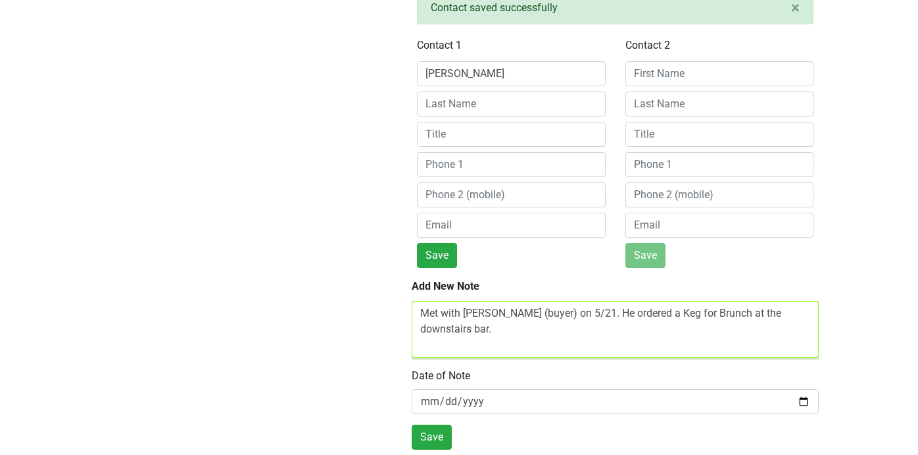
click at [535, 313] on textarea "Met with Trevor (buyer) on 5/21. He ordered a Keg for Brunch at the downstairs …" at bounding box center [615, 329] width 407 height 57
drag, startPoint x: 530, startPoint y: 312, endPoint x: 573, endPoint y: 316, distance: 42.9
click at [573, 316] on textarea "Met with Trevor (buyer) on 5/21. He ordered a Keg for Brunch at the downstairs …" at bounding box center [615, 329] width 407 height 57
drag, startPoint x: 742, startPoint y: 314, endPoint x: 661, endPoint y: 312, distance: 81.6
click at [661, 312] on textarea "Met with Trevor (buyer). He loved Spritz in the Keg. He ordered a Keg for Brunc…" at bounding box center [615, 329] width 407 height 57
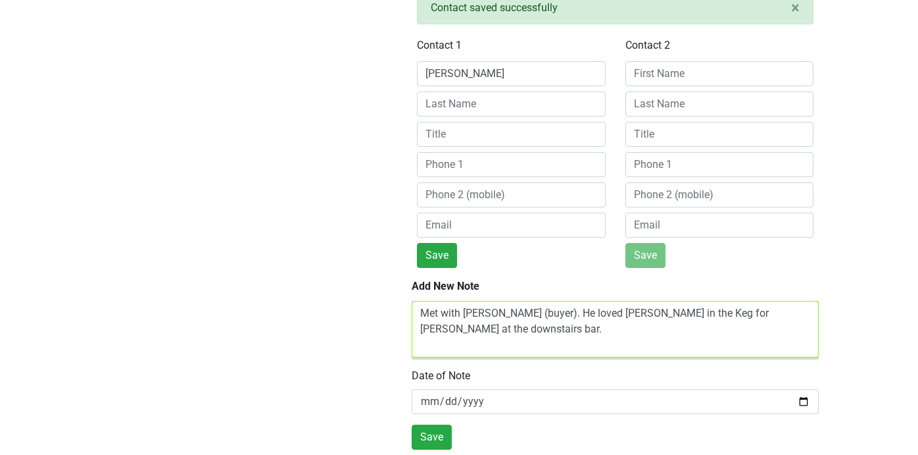
click at [810, 312] on textarea "Met with Trevor (buyer). He loved Spritz in the Keg for Brunch at the downstair…" at bounding box center [615, 329] width 407 height 57
click at [423, 311] on textarea "Met with Trevor (buyer). He loved Spritz in the Keg for Brunch at the downstair…" at bounding box center [615, 329] width 407 height 57
type textarea "Met with Trevor (buyer). He loved Spritz in the Keg for Brunch at the downstair…"
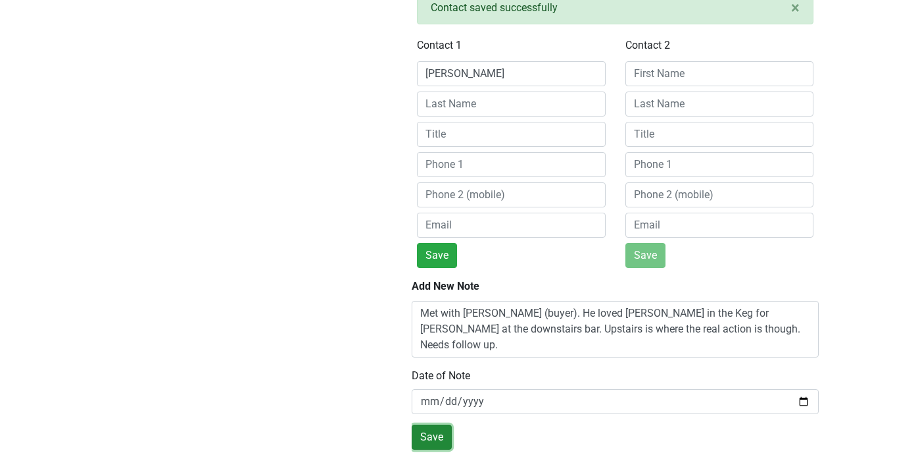
click at [433, 433] on button "Save" at bounding box center [432, 436] width 40 height 25
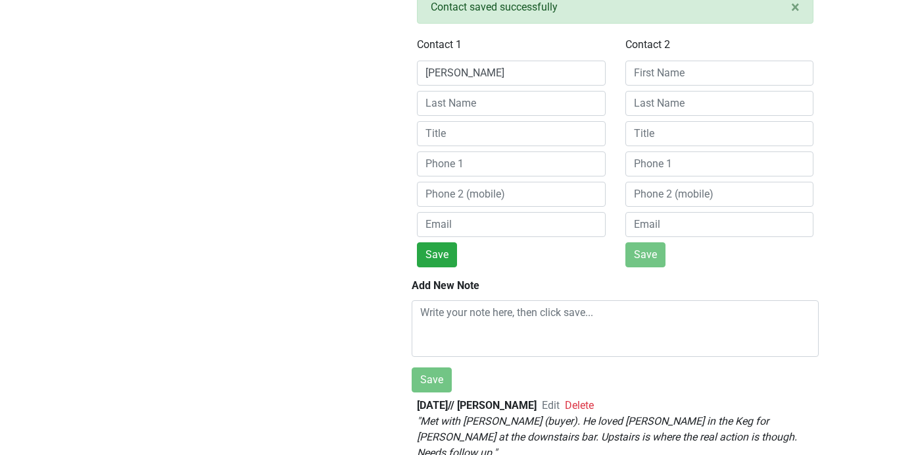
scroll to position [273, 0]
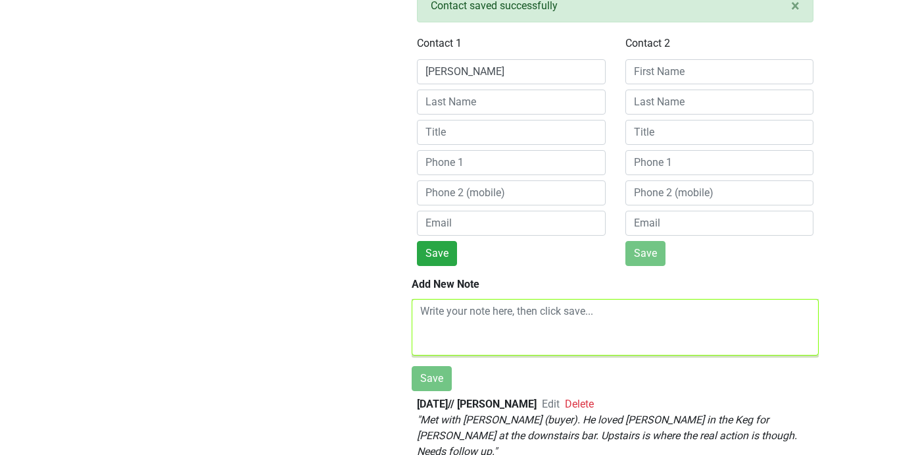
click at [499, 313] on textarea at bounding box center [615, 327] width 407 height 57
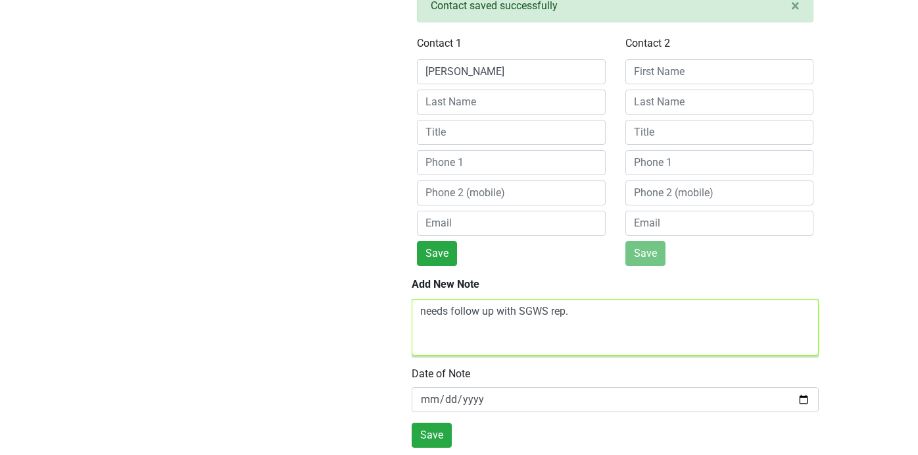
click at [424, 314] on textarea "needs follow up with SGWS rep." at bounding box center [615, 327] width 407 height 57
click at [601, 316] on textarea "Needs follow up with SGWS rep." at bounding box center [615, 327] width 407 height 57
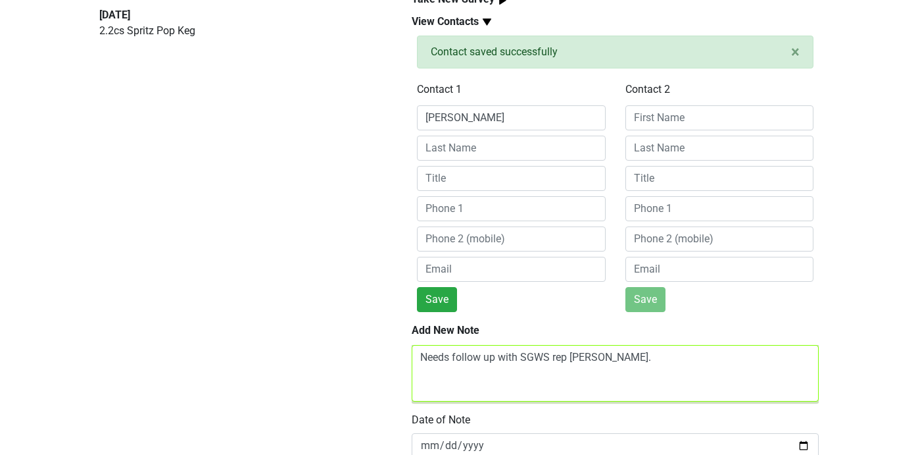
scroll to position [287, 0]
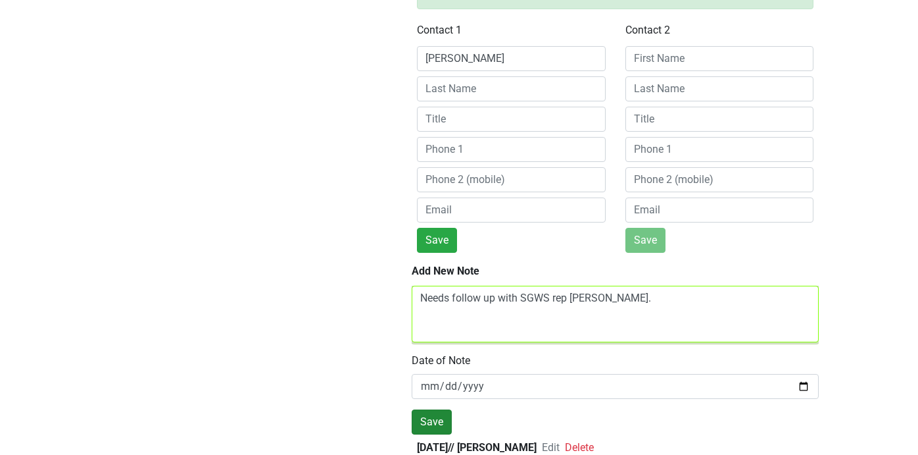
type textarea "Needs follow up with SGWS rep Andrew Hill."
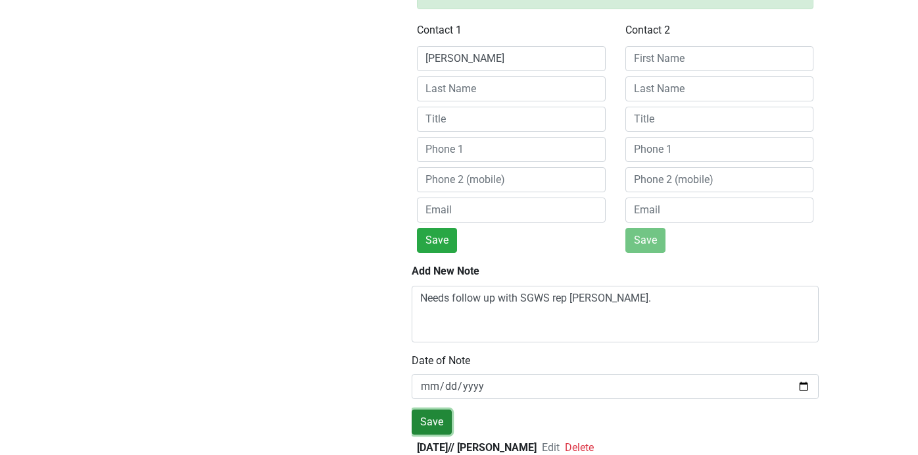
click at [434, 422] on button "Save" at bounding box center [432, 421] width 40 height 25
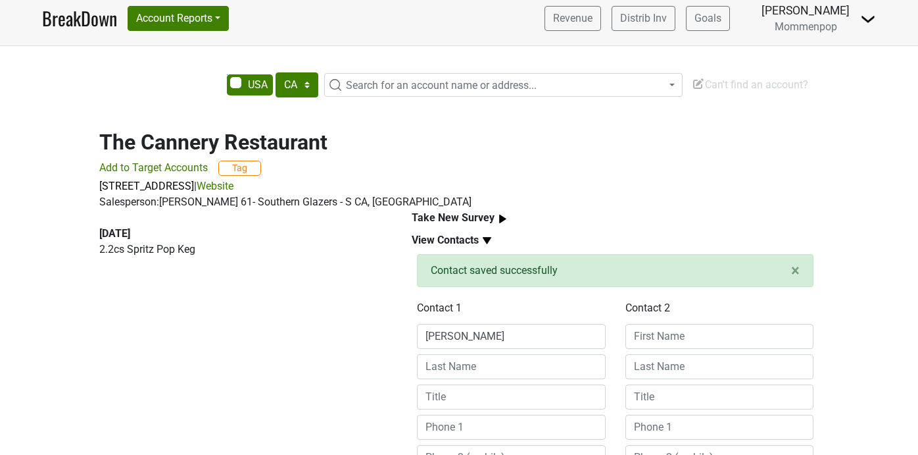
scroll to position [0, 0]
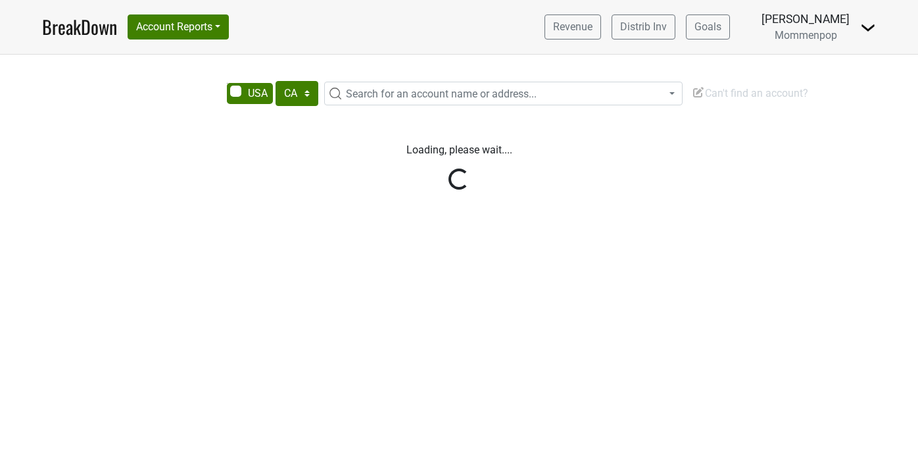
select select "CA"
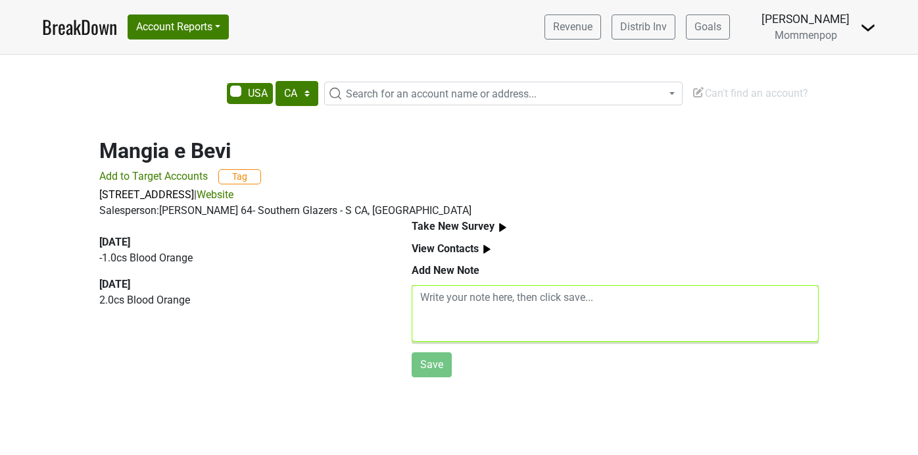
click at [506, 298] on textarea at bounding box center [615, 313] width 407 height 57
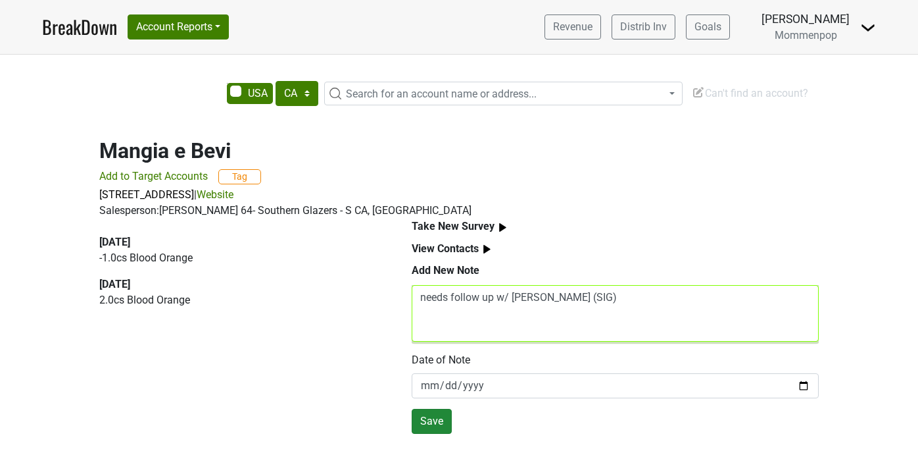
type textarea "needs follow up w/ Eric Brehm (SIG)"
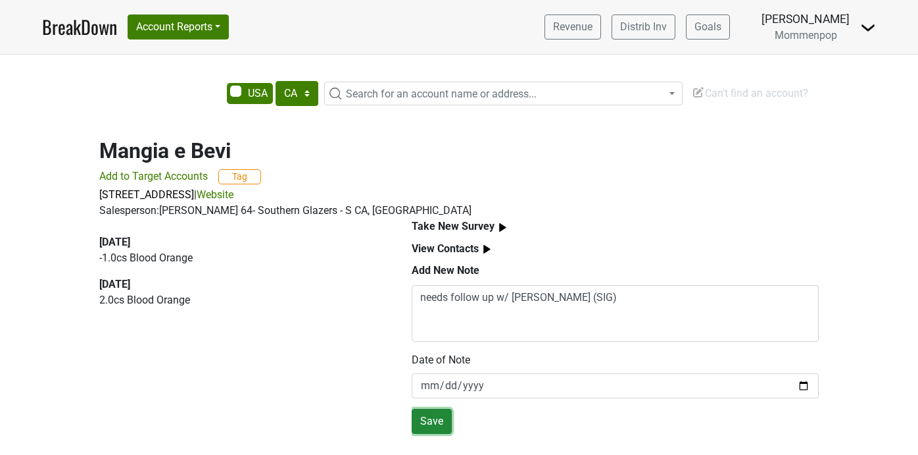
click at [420, 419] on button "Save" at bounding box center [432, 421] width 40 height 25
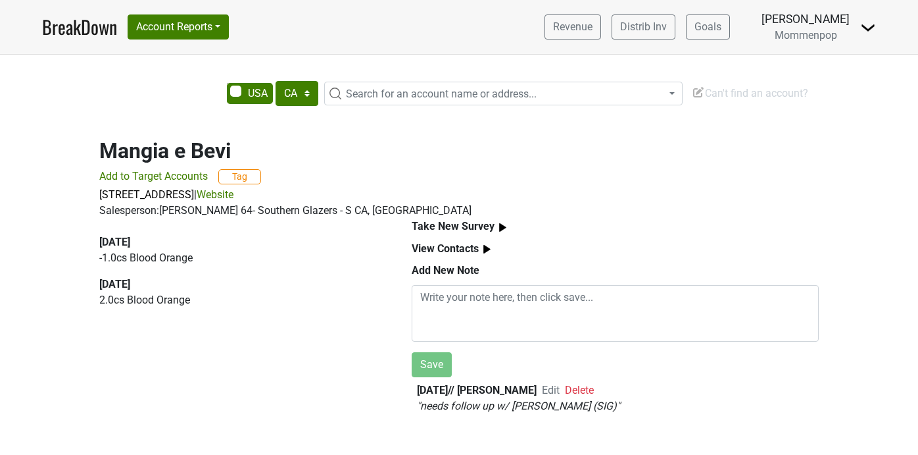
click at [594, 387] on span "Delete" at bounding box center [579, 390] width 29 height 12
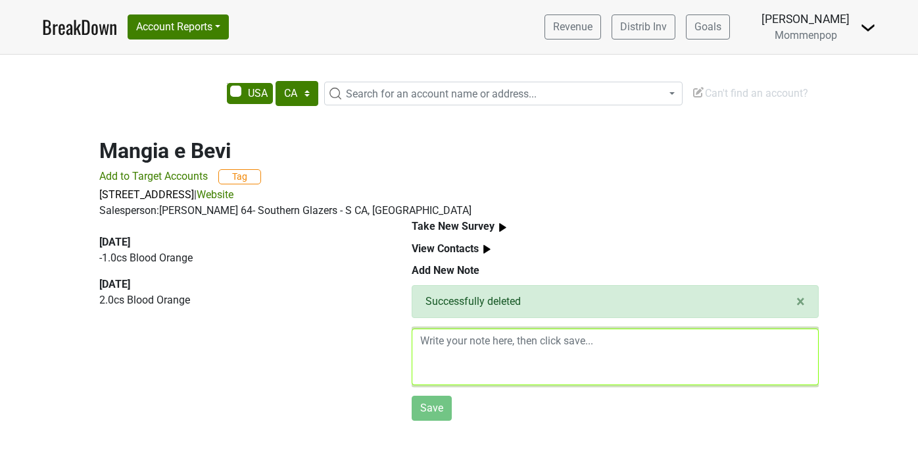
click at [499, 359] on textarea at bounding box center [615, 356] width 407 height 57
type textarea "needs follow up"
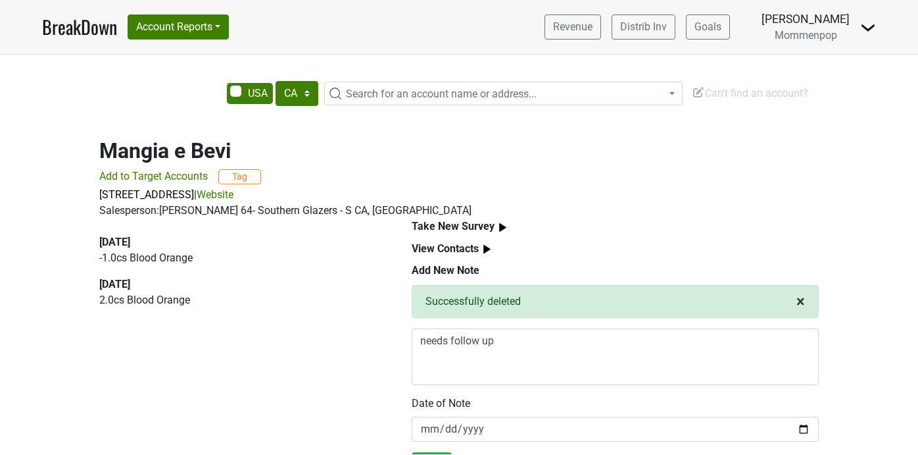
click at [801, 297] on span "×" at bounding box center [801, 301] width 9 height 18
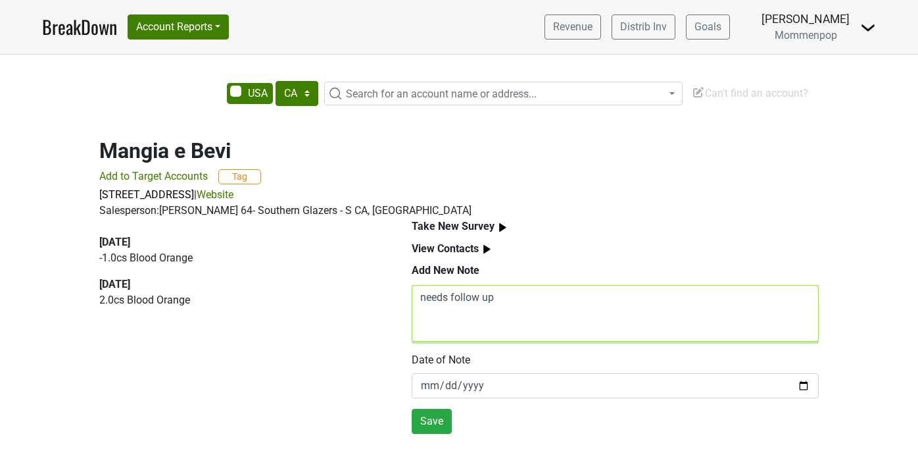
click at [489, 318] on textarea "needs follow up" at bounding box center [615, 313] width 407 height 57
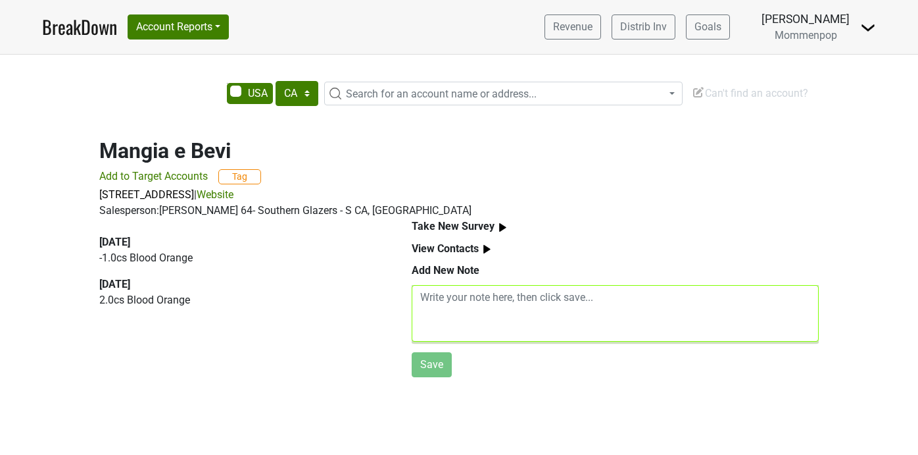
click at [418, 312] on textarea at bounding box center [615, 313] width 407 height 57
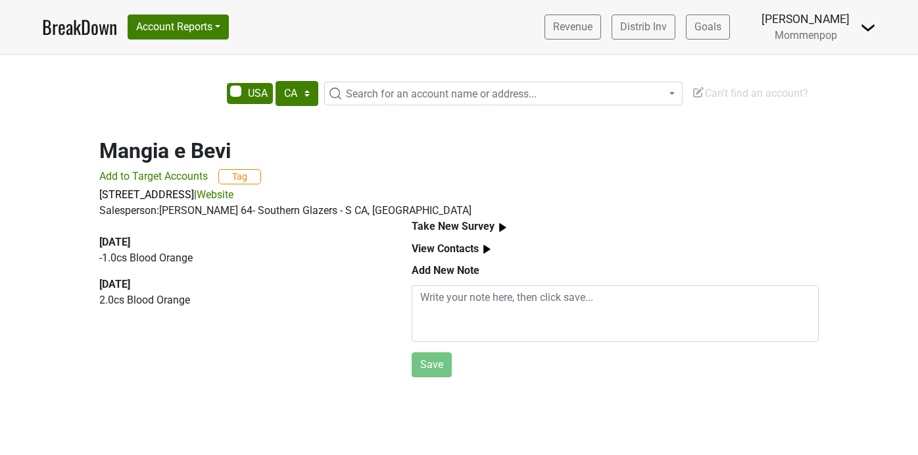
click at [391, 308] on div "2025-07-11 -1.0 cs Blood Orange 2025-06-30 2.0 cs Blood Orange" at bounding box center [240, 300] width 312 height 164
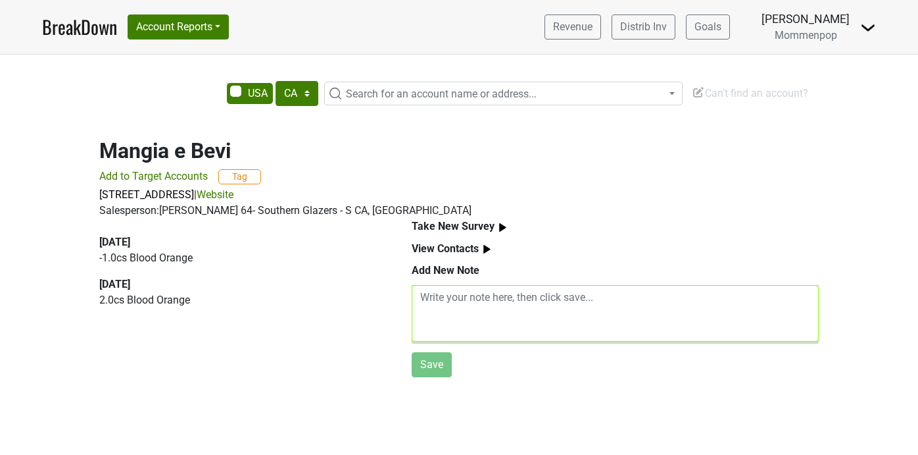
click at [482, 303] on textarea at bounding box center [615, 313] width 407 height 57
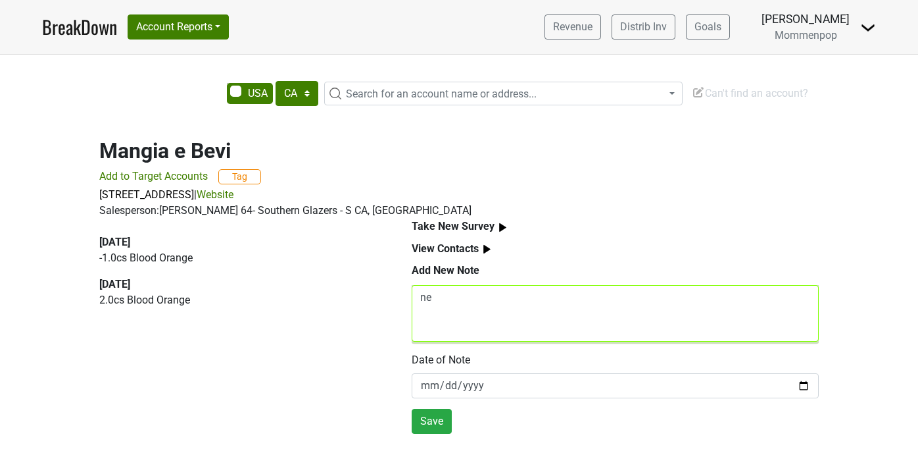
type textarea "n"
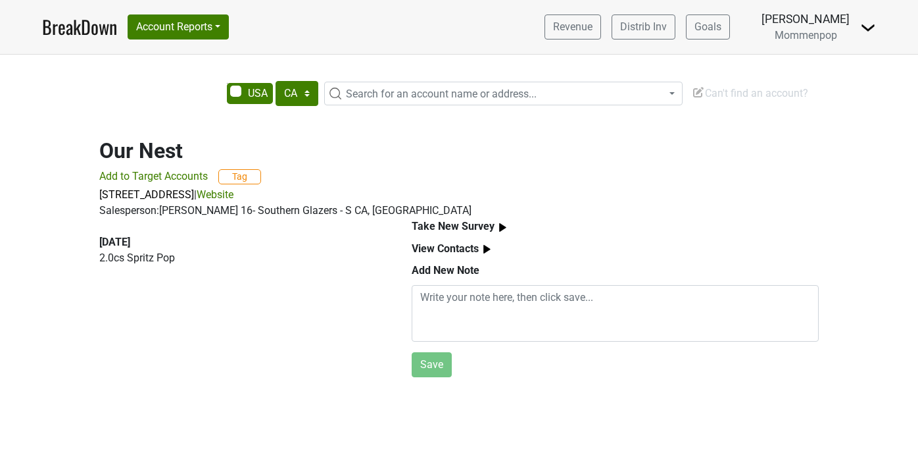
select select "CA"
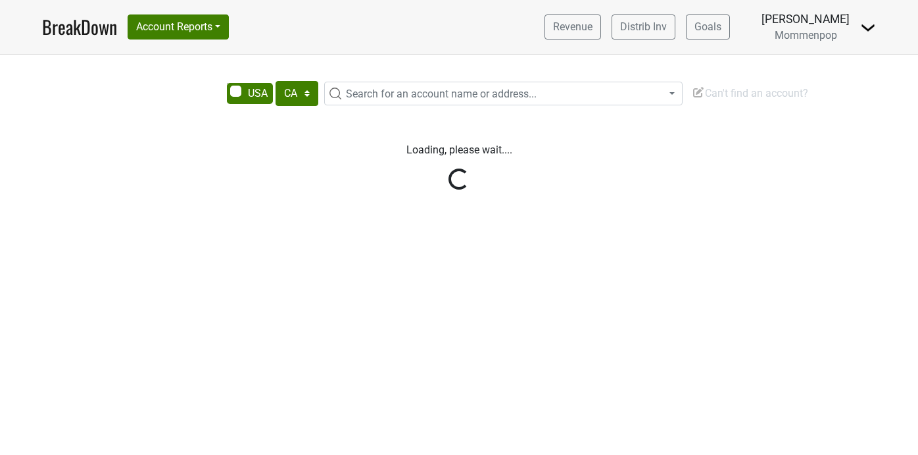
select select "CA"
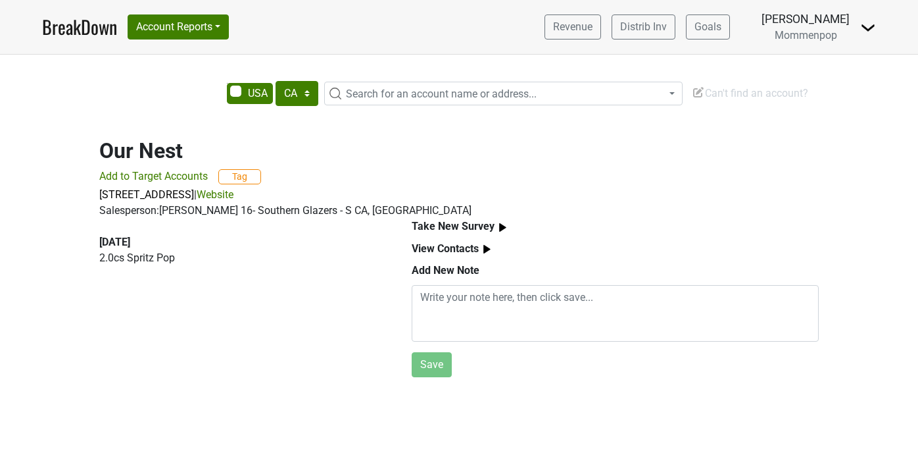
select select "CA"
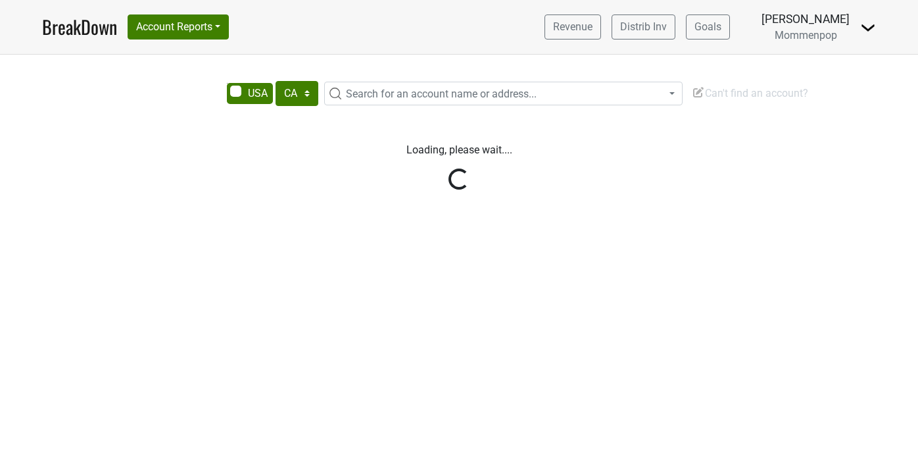
select select "CA"
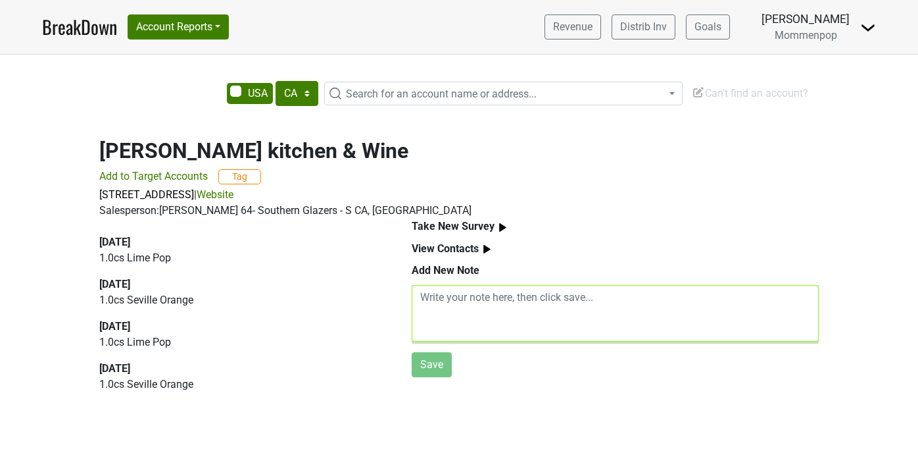
click at [513, 313] on textarea at bounding box center [615, 313] width 407 height 57
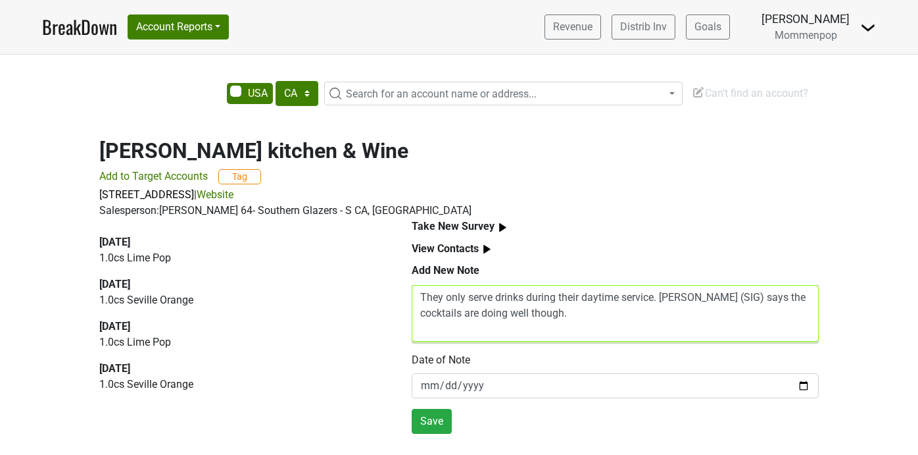
click at [653, 300] on textarea "They only serve drinks during their daytime service. [PERSON_NAME] (SIG) says t…" at bounding box center [615, 313] width 407 height 57
click at [719, 321] on textarea "They only serve drinks during their daytime service, Fri - Sun. [PERSON_NAME] (…" at bounding box center [615, 313] width 407 height 57
drag, startPoint x: 684, startPoint y: 314, endPoint x: 662, endPoint y: 311, distance: 21.4
click at [662, 311] on textarea "They only serve drinks during their daytime service, Fri - Sun. Sean Callahan (…" at bounding box center [615, 313] width 407 height 57
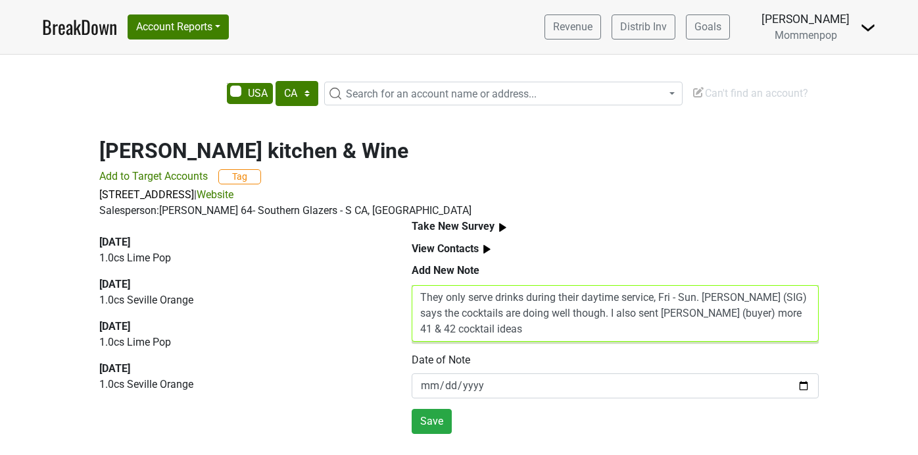
click at [528, 323] on textarea "They only serve drinks during their daytime service, Fri - Sun. Sean Callahan (…" at bounding box center [615, 313] width 407 height 57
type textarea "They only serve drinks during their daytime service, Fri - Sun. Sean Callahan (…"
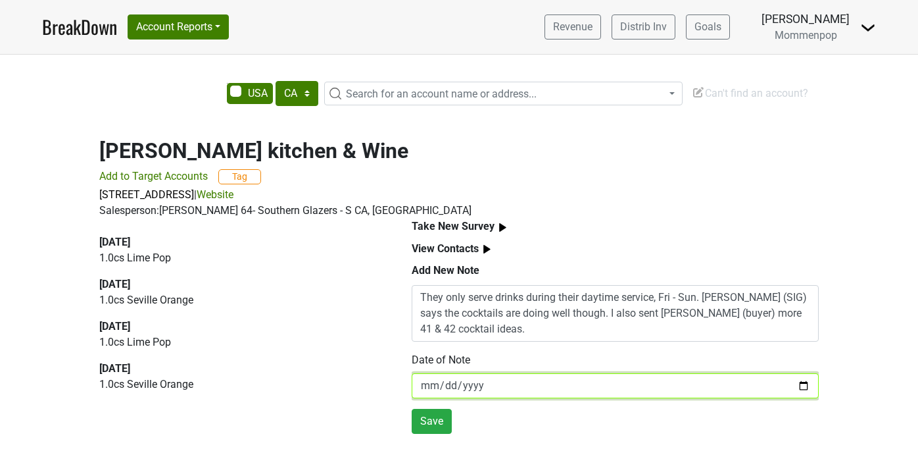
click at [802, 385] on input "2025-08-29" at bounding box center [615, 385] width 407 height 25
type input "2025-07-09"
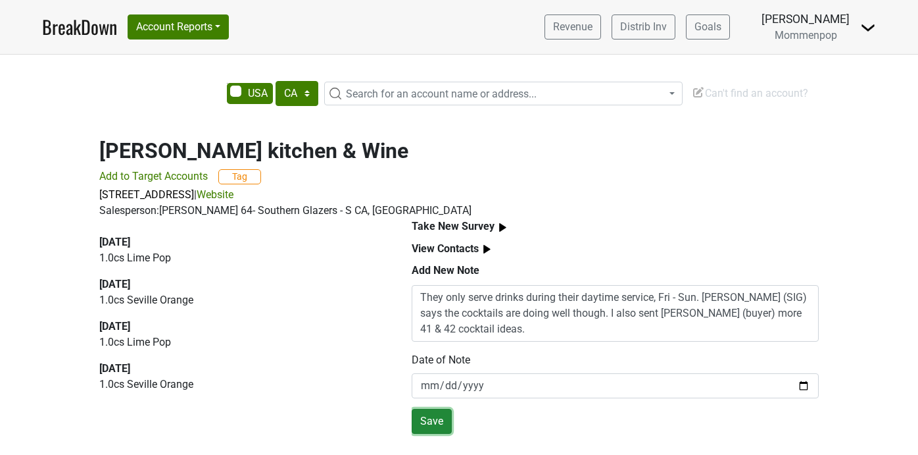
click at [434, 417] on button "Save" at bounding box center [432, 421] width 40 height 25
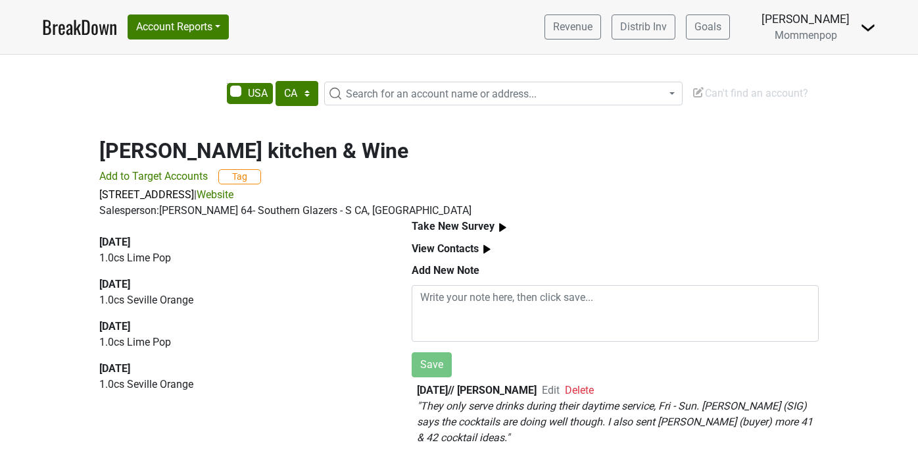
scroll to position [2, 0]
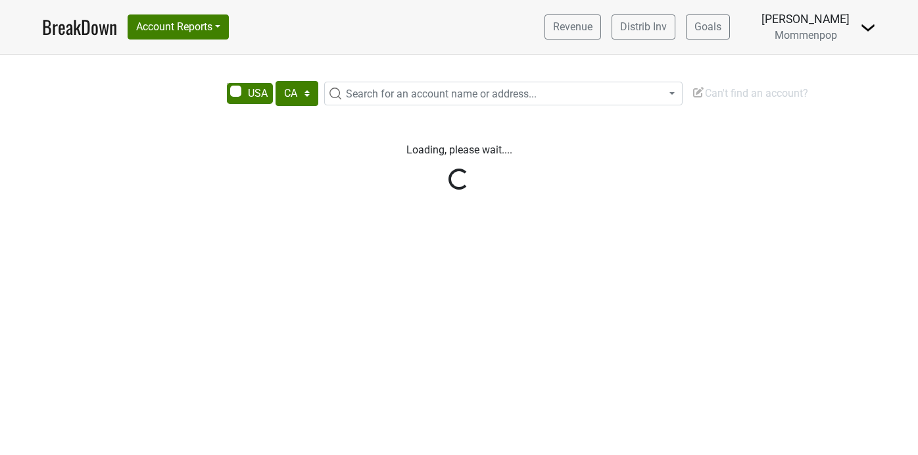
select select "CA"
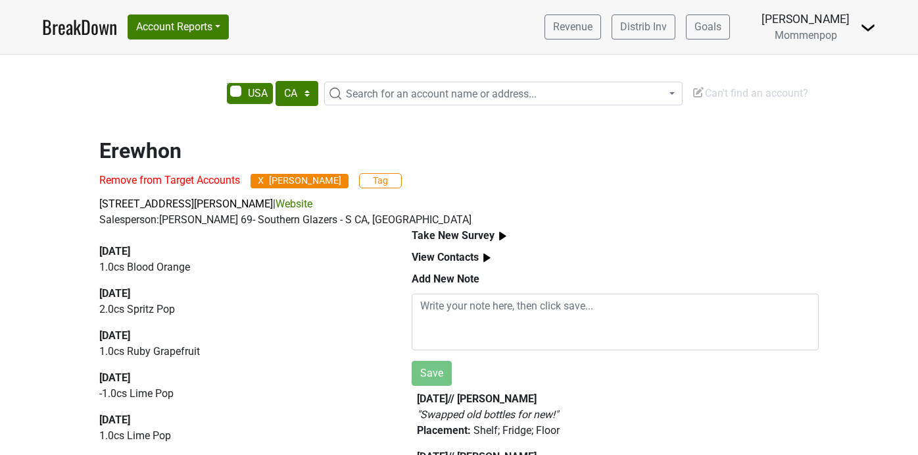
click at [261, 180] on span "X" at bounding box center [261, 180] width 6 height 9
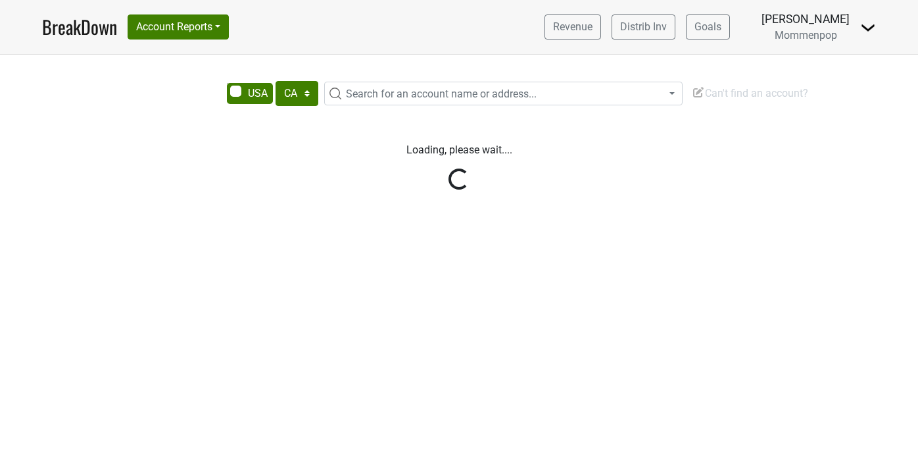
select select "CA"
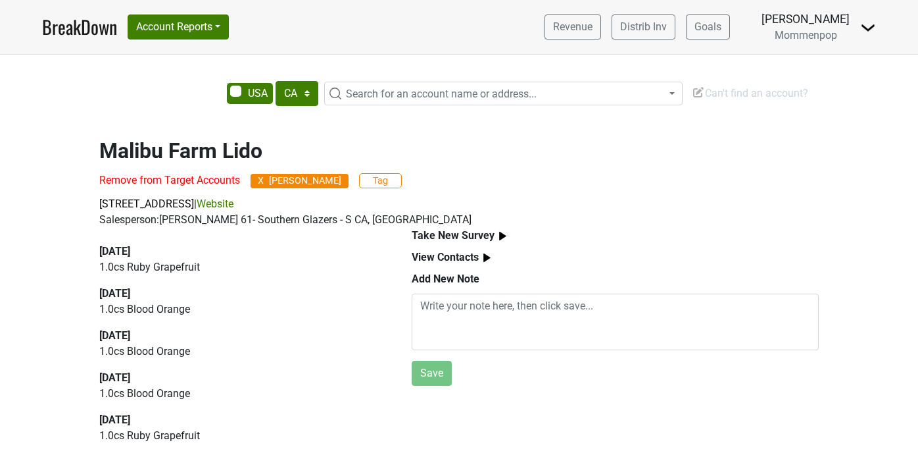
click at [261, 179] on span "X" at bounding box center [261, 180] width 6 height 9
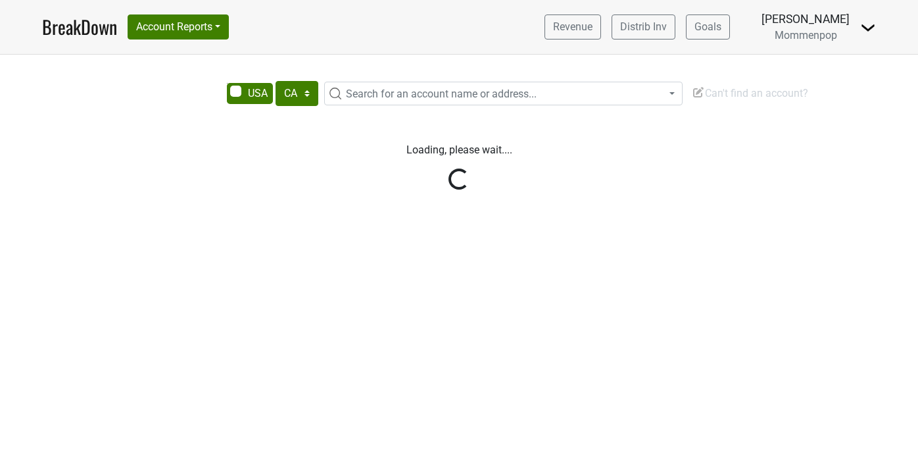
select select "CA"
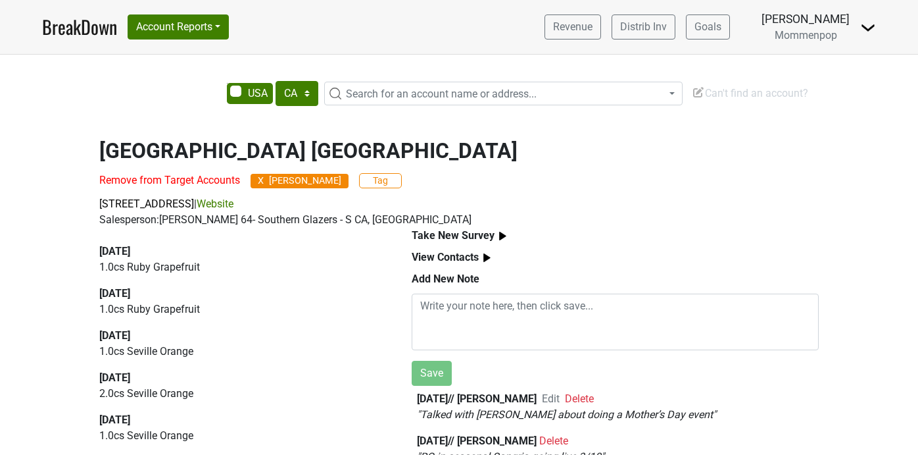
click at [261, 180] on span "X" at bounding box center [261, 180] width 6 height 9
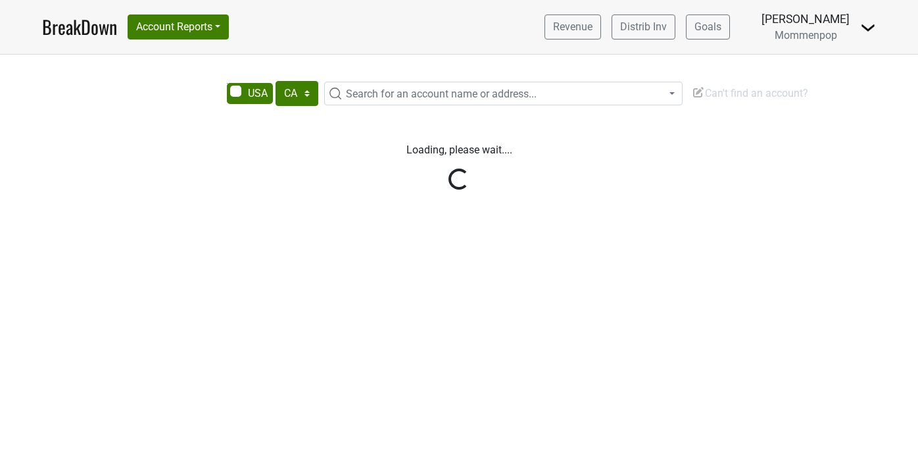
select select "CA"
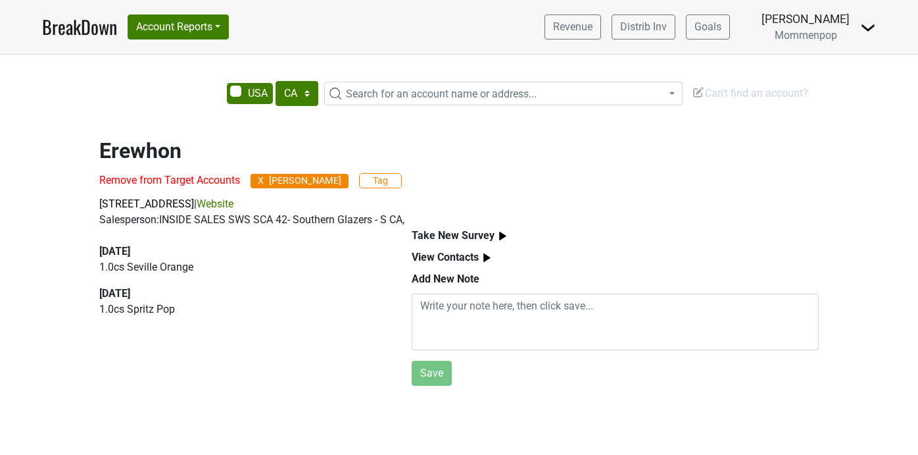
click at [259, 179] on span "X" at bounding box center [261, 180] width 6 height 9
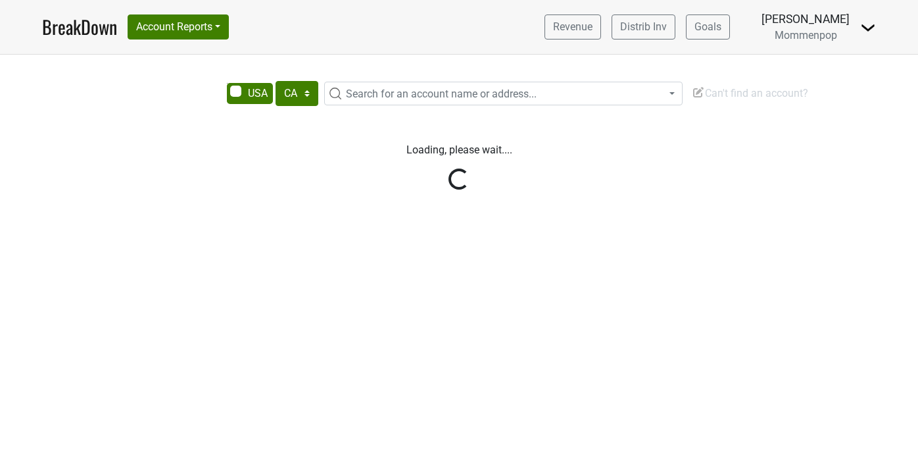
select select "CA"
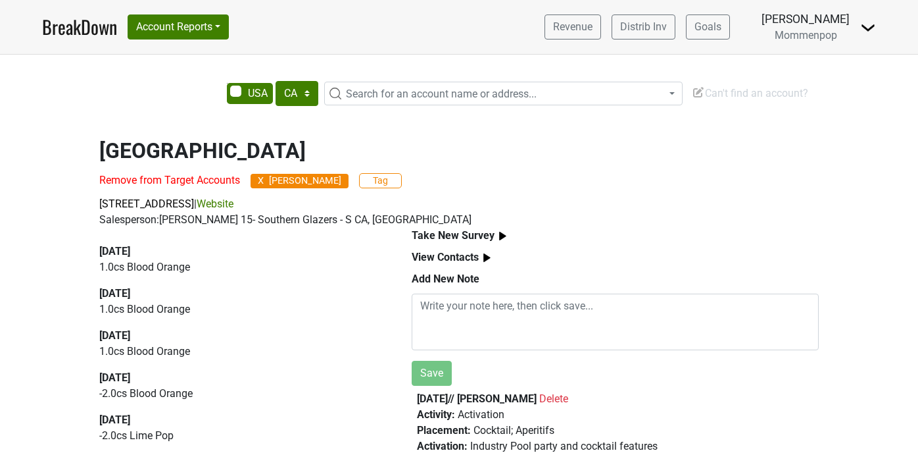
click at [261, 179] on span "X" at bounding box center [261, 180] width 6 height 9
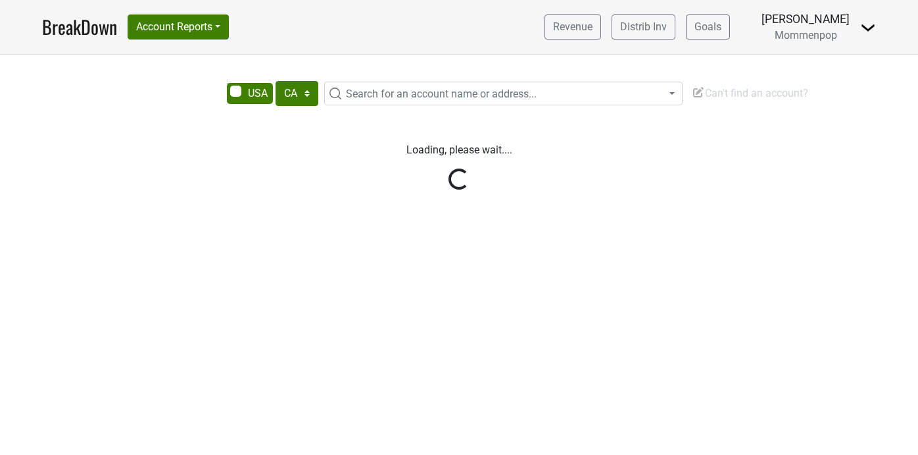
select select "CA"
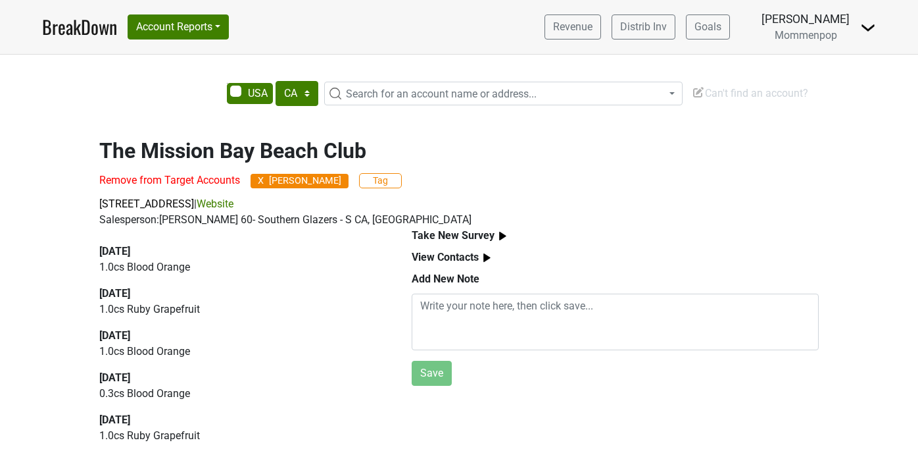
click at [262, 177] on span "X" at bounding box center [261, 180] width 6 height 9
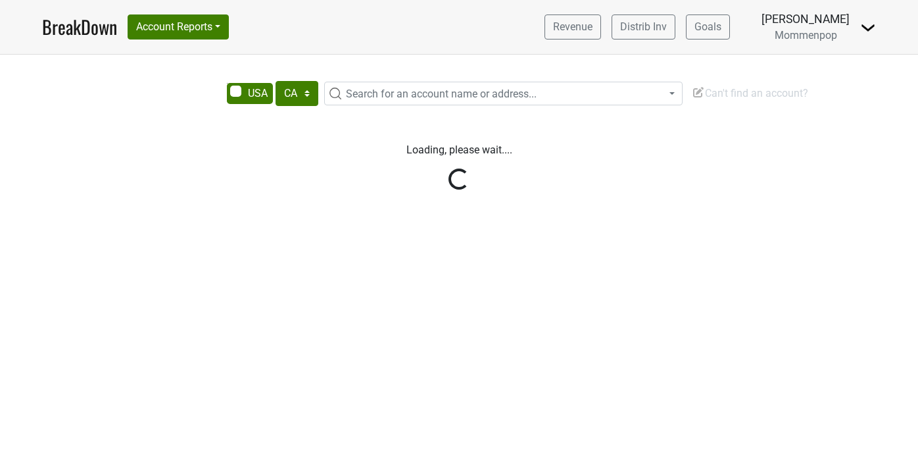
select select "CA"
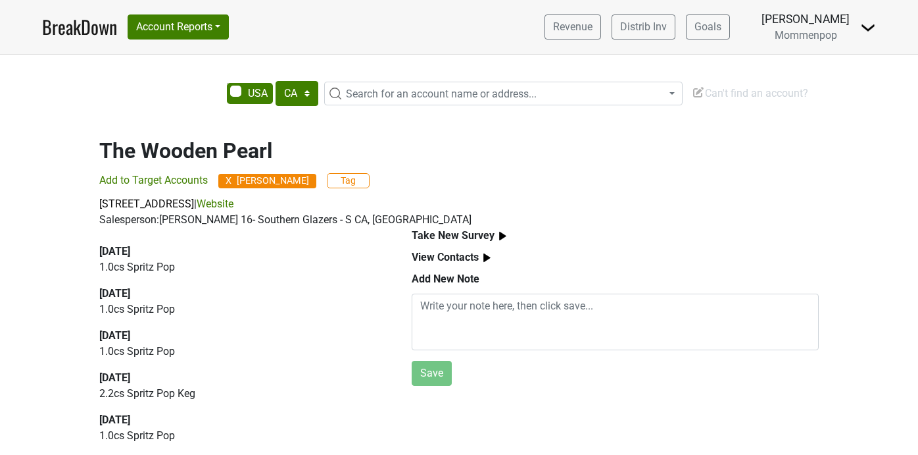
click at [228, 179] on span "X" at bounding box center [229, 180] width 6 height 9
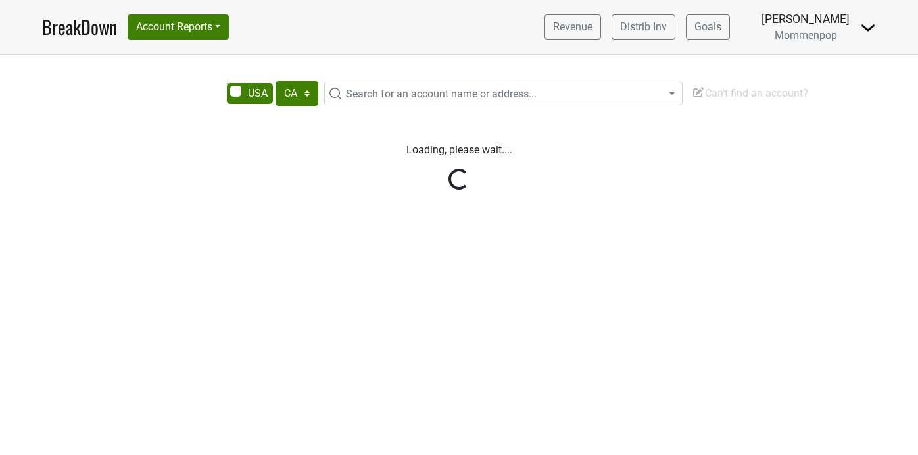
select select "CA"
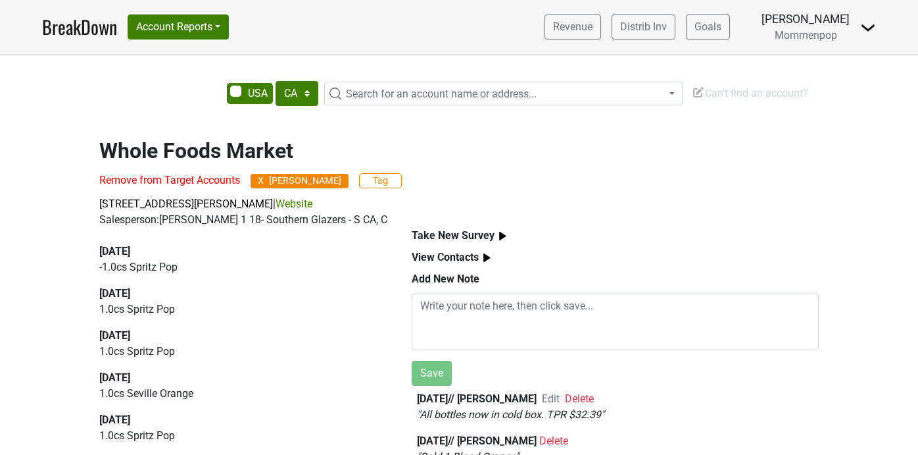
click at [261, 180] on span "X" at bounding box center [261, 180] width 6 height 9
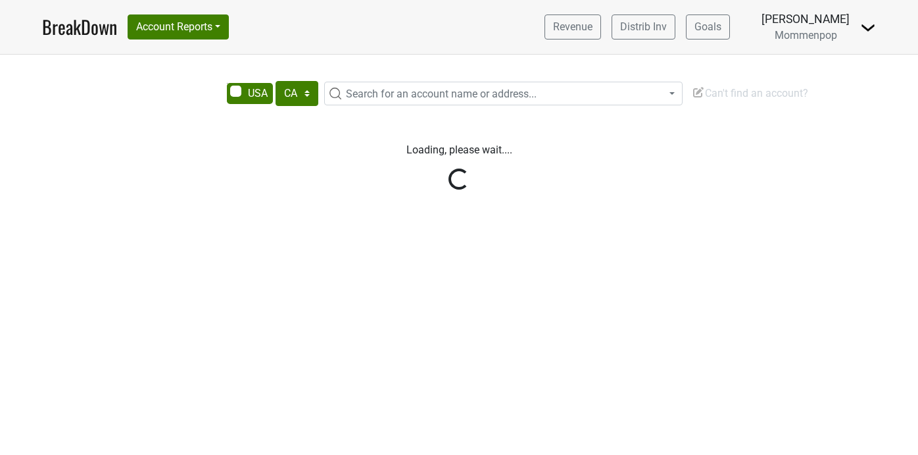
select select "CA"
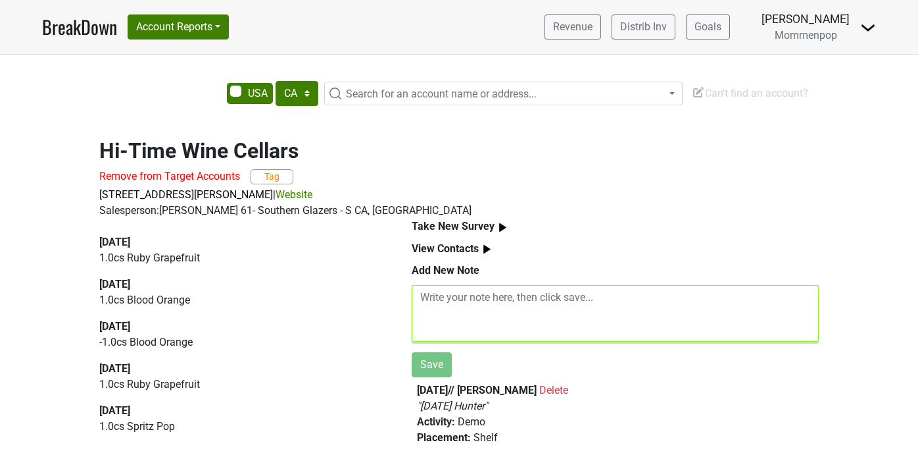
click at [487, 303] on textarea at bounding box center [615, 313] width 407 height 57
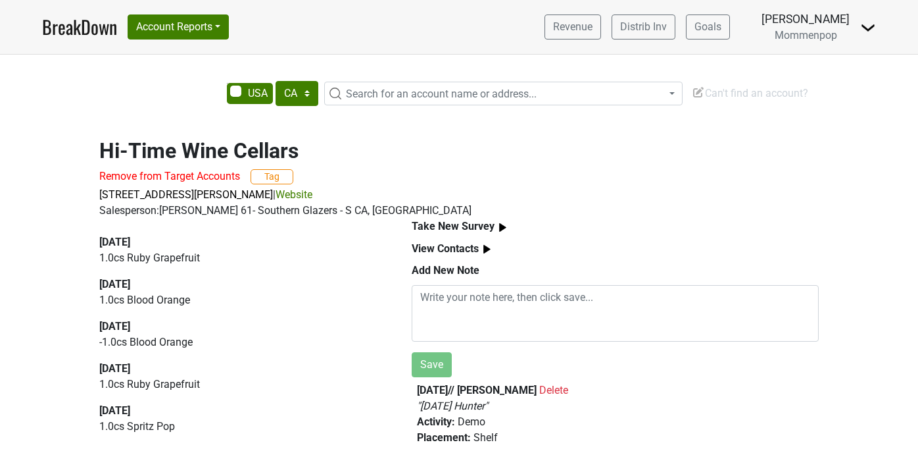
click at [487, 248] on img at bounding box center [487, 249] width 16 height 16
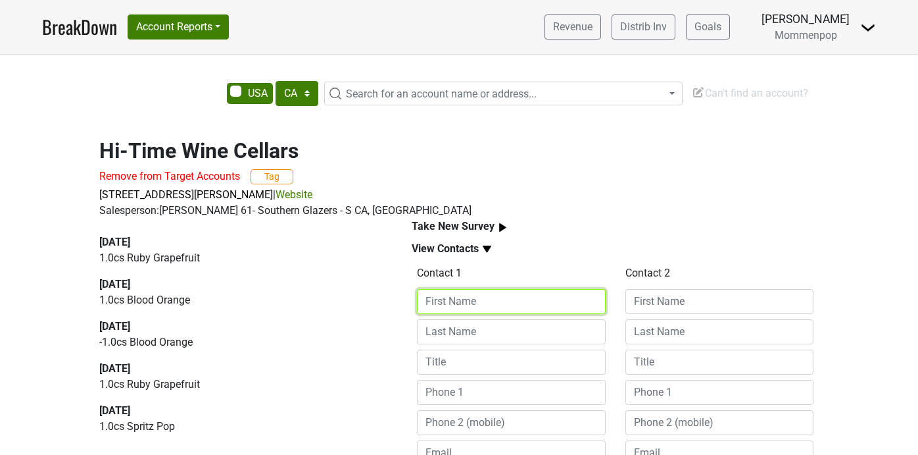
click at [486, 304] on input at bounding box center [511, 301] width 189 height 25
type input "Jordan"
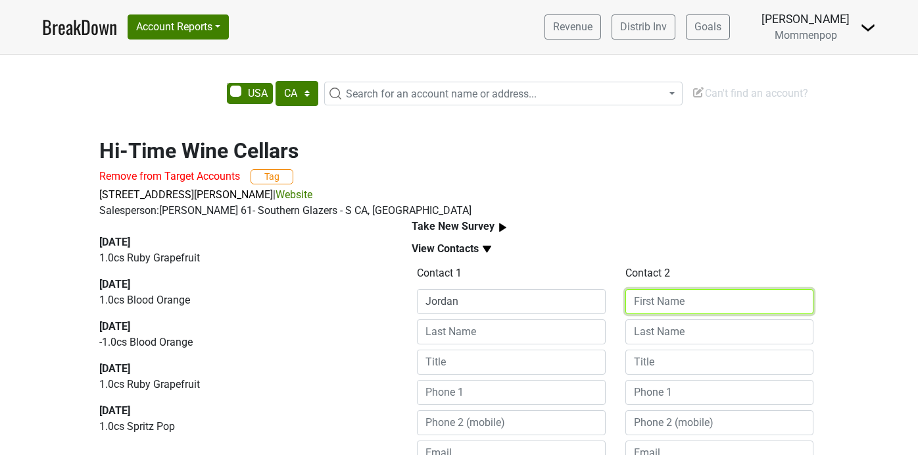
click at [672, 292] on input at bounding box center [720, 301] width 189 height 25
type input "Art"
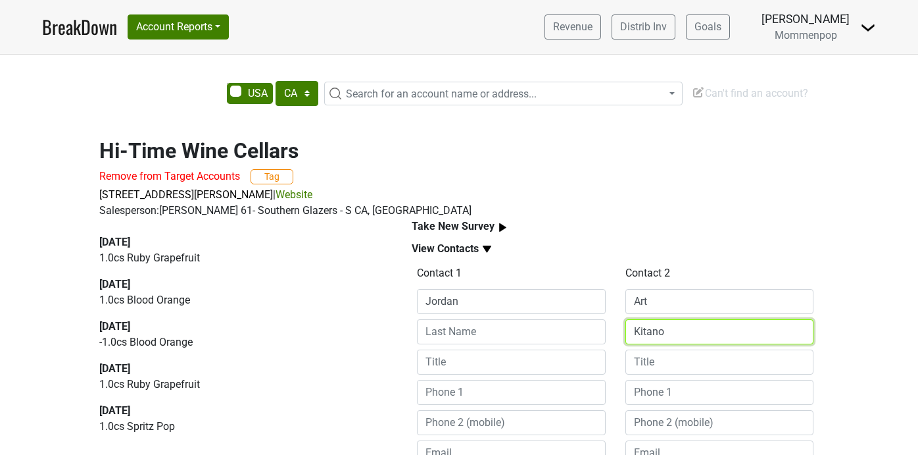
type input "Kitano"
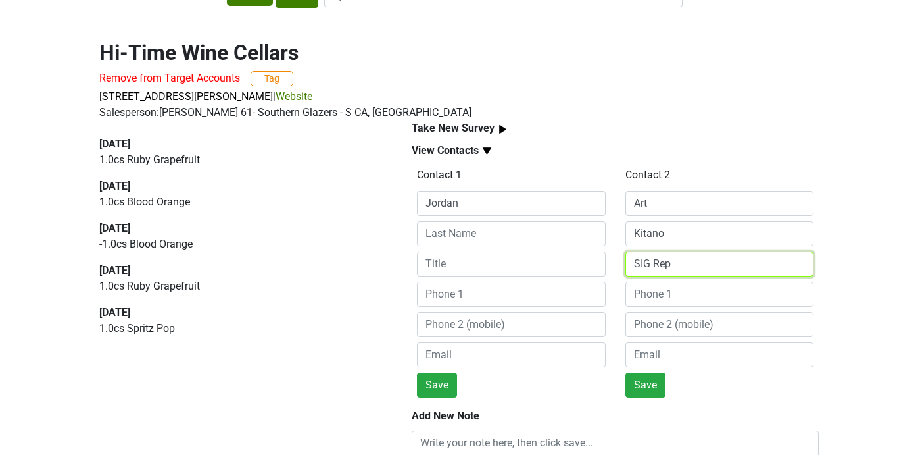
scroll to position [108, 0]
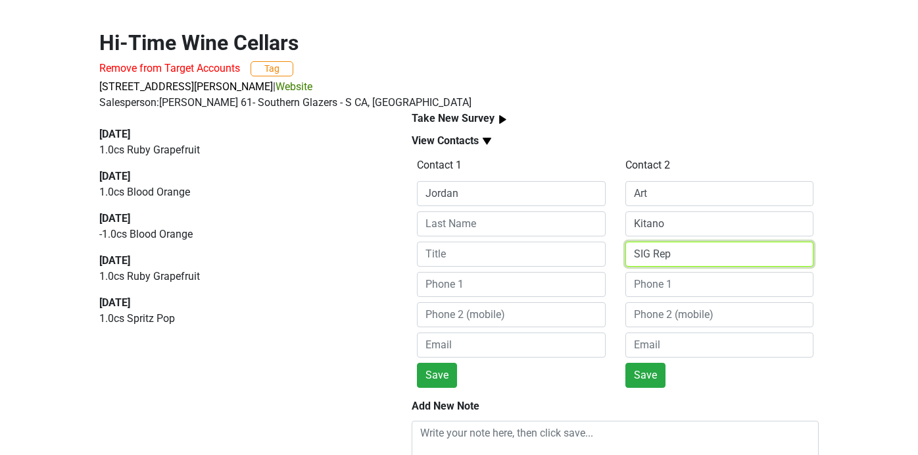
type input "SIG Rep"
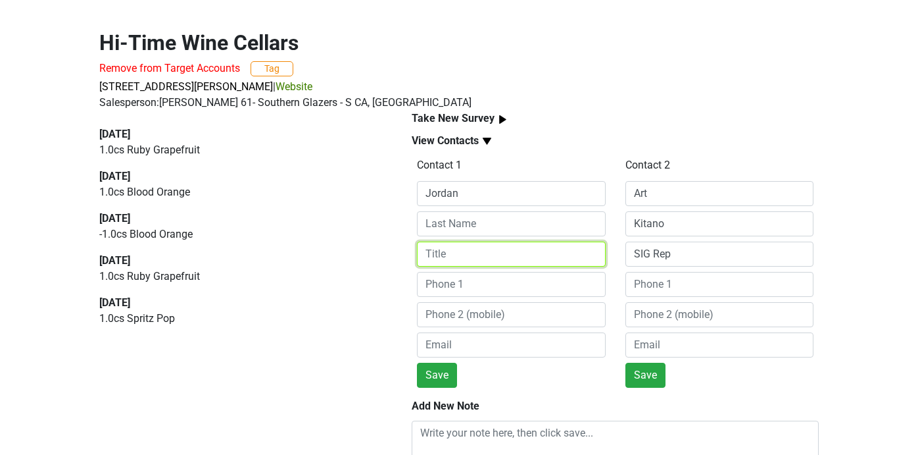
click at [450, 257] on input at bounding box center [511, 253] width 189 height 25
type input "Buyer"
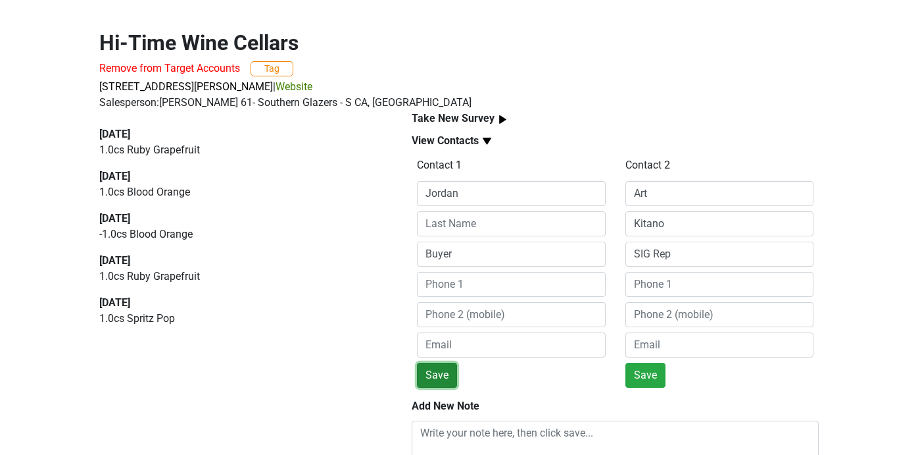
click at [447, 380] on button "Save" at bounding box center [437, 374] width 40 height 25
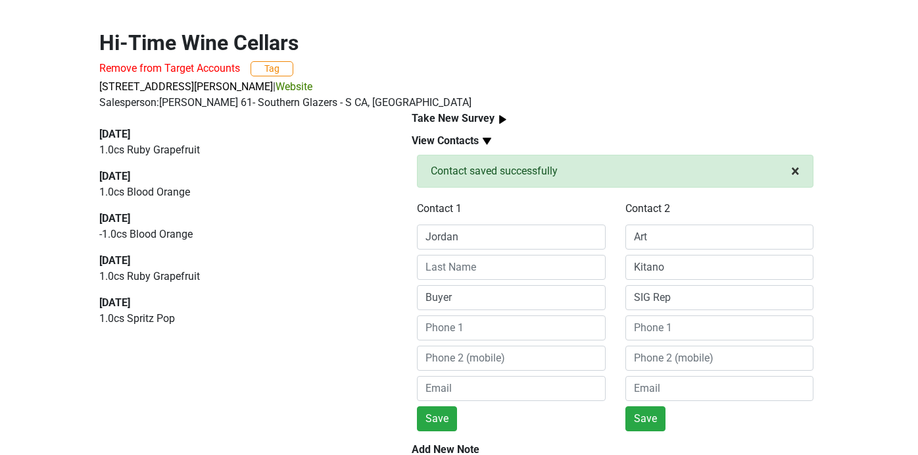
click at [805, 172] on button "× Close alert" at bounding box center [795, 171] width 35 height 32
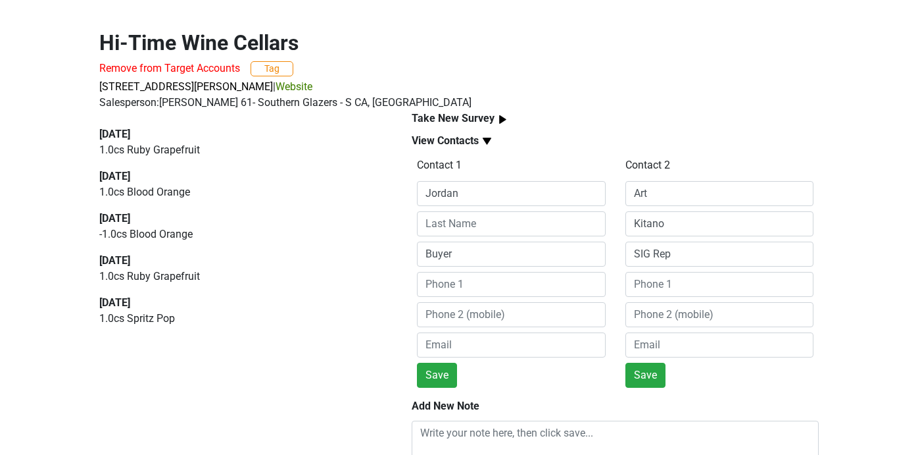
click at [486, 137] on img at bounding box center [487, 141] width 16 height 16
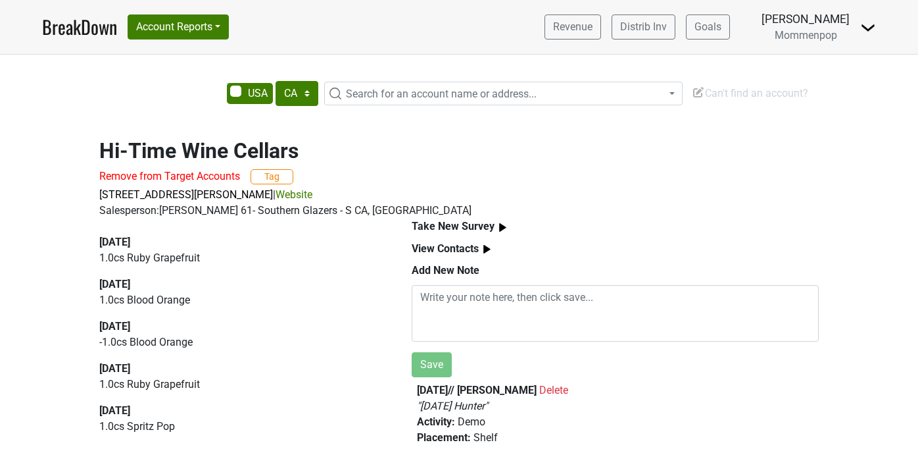
scroll to position [0, 0]
click at [487, 242] on img at bounding box center [487, 249] width 16 height 16
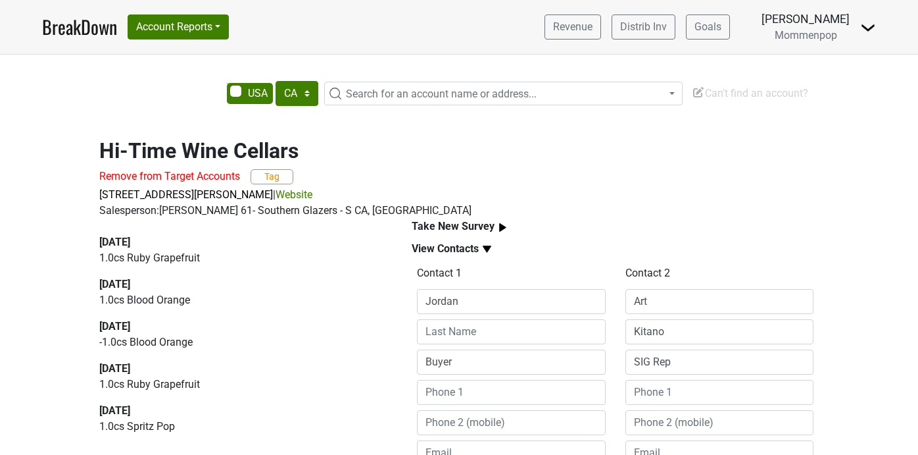
click at [487, 245] on img at bounding box center [487, 249] width 16 height 16
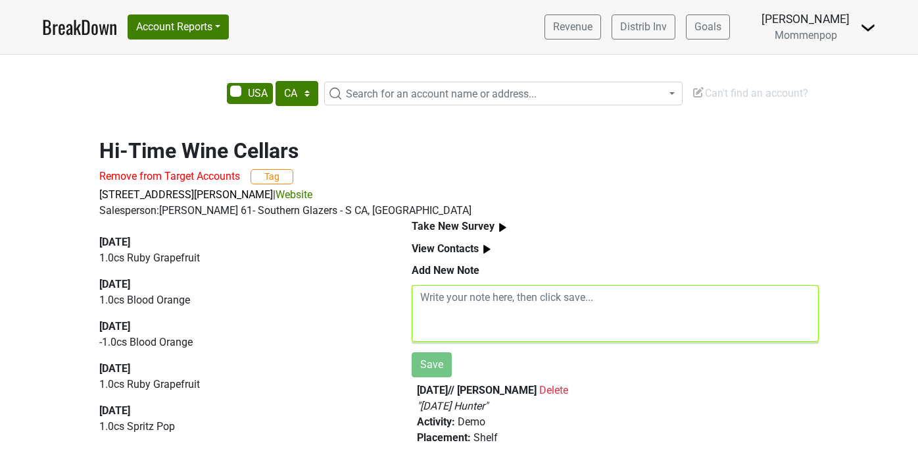
click at [520, 296] on textarea at bounding box center [615, 313] width 407 height 57
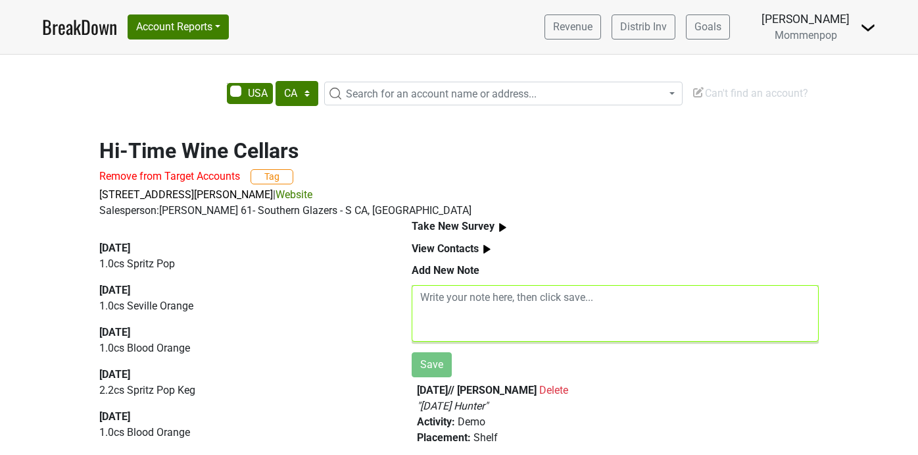
scroll to position [164, 0]
click at [474, 305] on textarea at bounding box center [615, 313] width 407 height 57
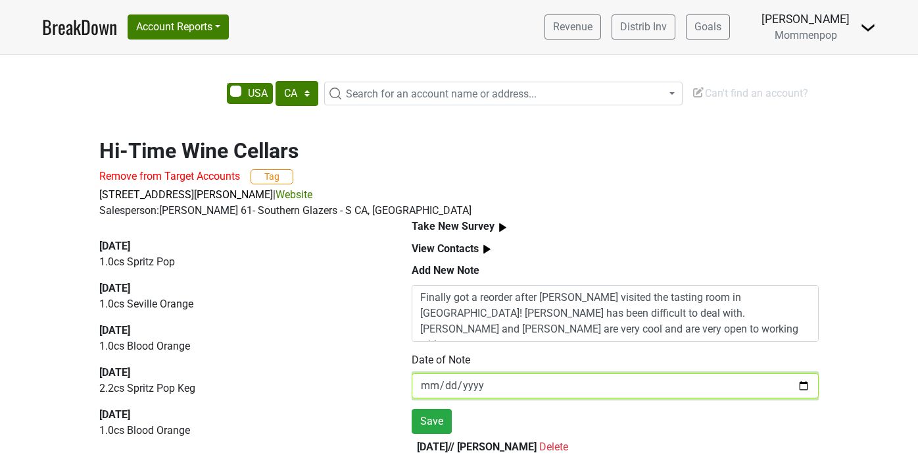
click at [804, 386] on input "2025-08-29" at bounding box center [615, 385] width 407 height 25
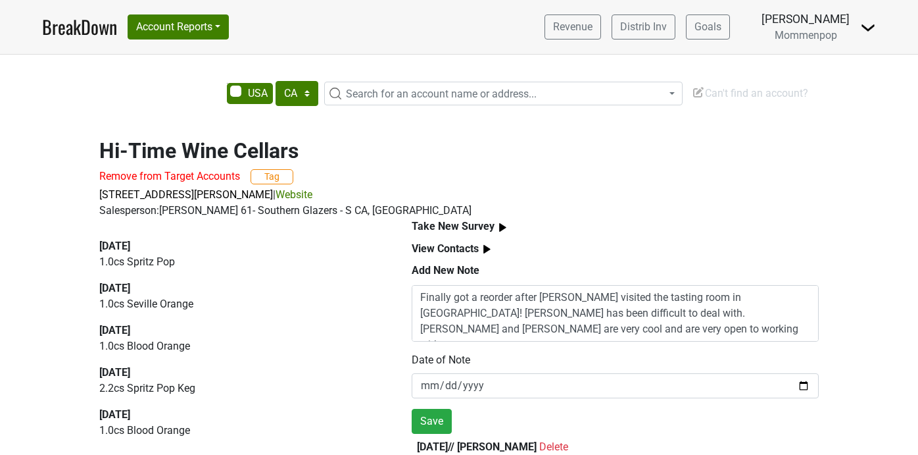
click at [670, 231] on div "Take New Survey" at bounding box center [615, 226] width 407 height 16
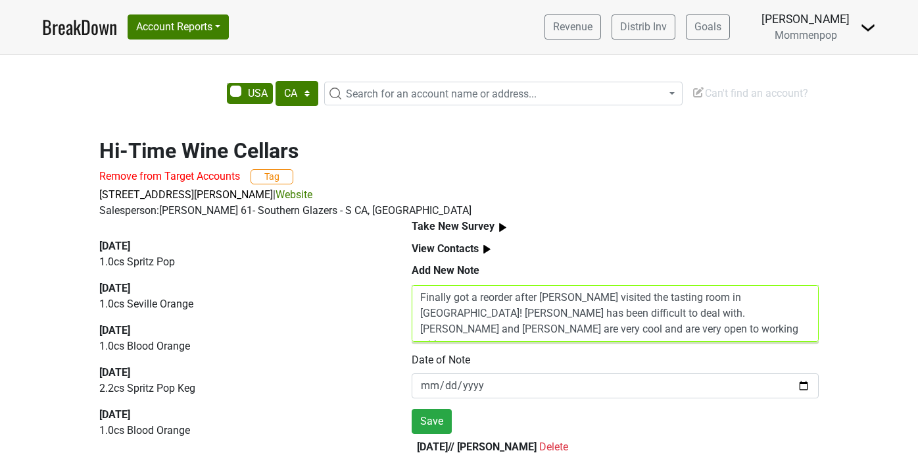
click at [521, 330] on textarea "Finally got a reorder after Jordan visited the tasting room in Napa! Ziggy has …" at bounding box center [615, 313] width 407 height 57
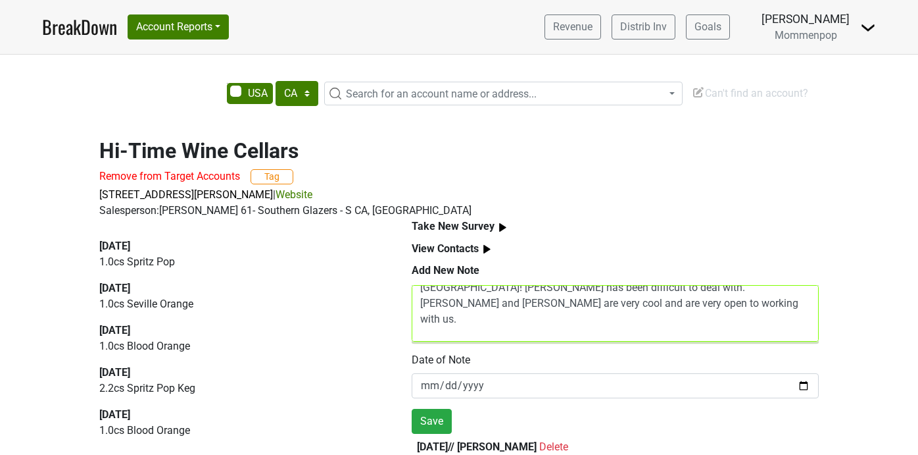
click at [451, 337] on textarea "Finally got a reorder after Jordan visited the tasting room in Napa! Ziggy has …" at bounding box center [615, 313] width 407 height 57
click at [680, 335] on textarea "Finally got a reorder after Jordan visited the tasting room in Napa! Ziggy has …" at bounding box center [615, 313] width 407 height 57
click at [503, 336] on textarea "Finally got a reorder after Jordan visited the tasting room in Napa! Ziggy has …" at bounding box center [615, 313] width 407 height 57
click at [756, 335] on textarea "Finally got a reorder after Jordan visited the tasting room in Napa! Ziggy has …" at bounding box center [615, 313] width 407 height 57
click at [628, 337] on textarea "Finally got a reorder after Jordan visited the tasting room in Napa! Ziggy has …" at bounding box center [615, 313] width 407 height 57
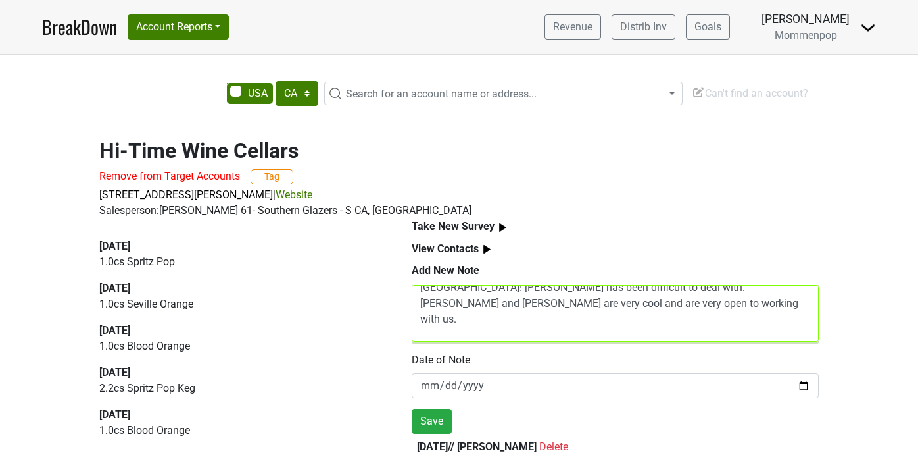
click at [734, 337] on textarea "Finally got a reorder after Jordan visited the tasting room in Napa! Ziggy has …" at bounding box center [615, 313] width 407 height 57
type textarea "Finally got a reorder after Jordan visited the tasting room in Napa! Ziggy has …"
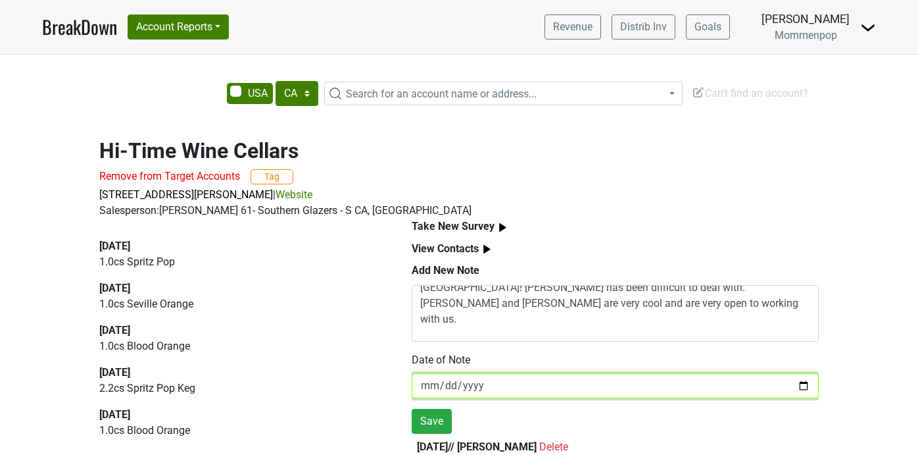
click at [805, 388] on input "2025-08-29" at bounding box center [615, 385] width 407 height 25
type input "2025-08-15"
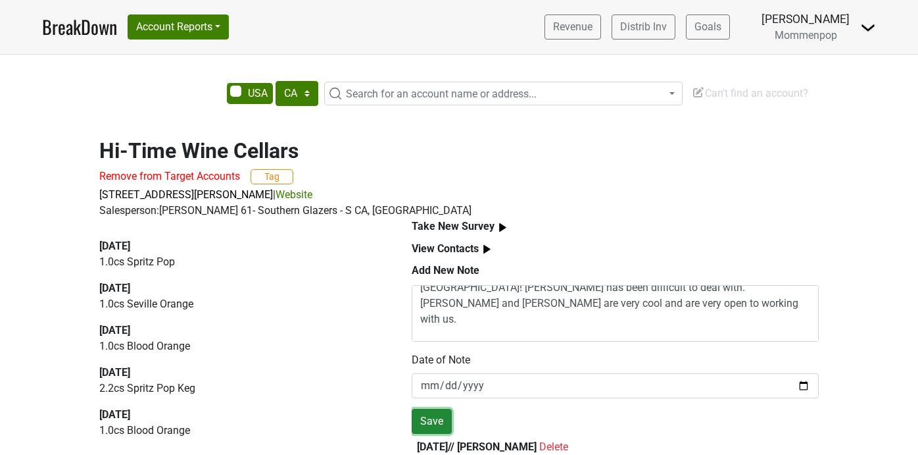
click at [439, 417] on button "Save" at bounding box center [432, 421] width 40 height 25
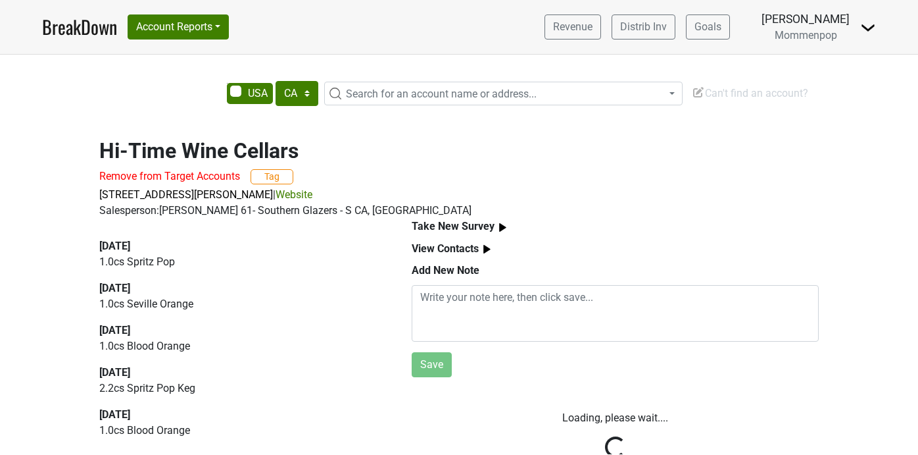
scroll to position [0, 0]
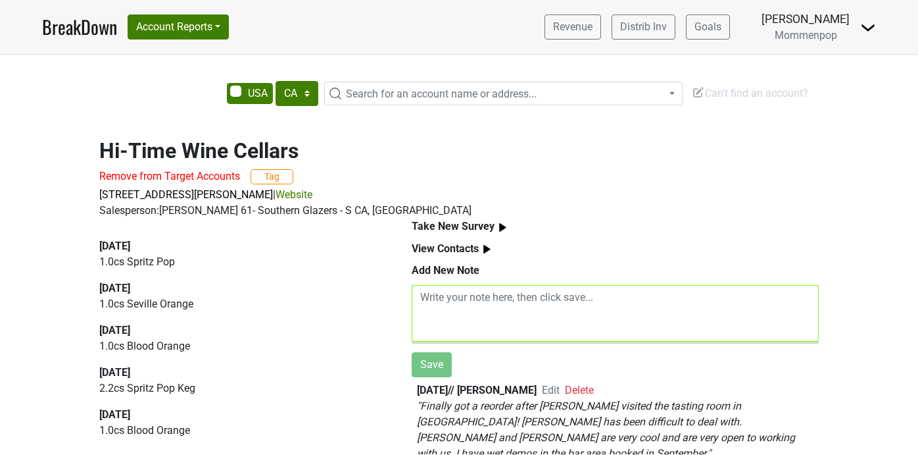
click at [521, 303] on textarea at bounding box center [615, 313] width 407 height 57
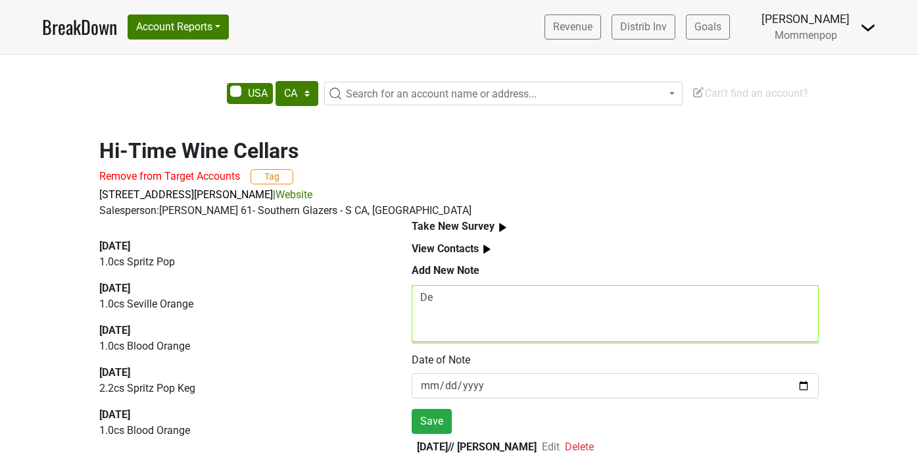
type textarea "D"
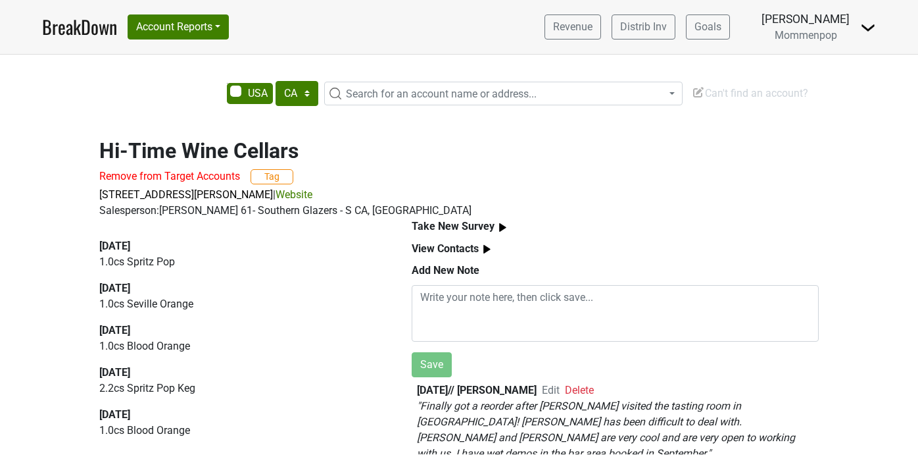
click at [498, 227] on img at bounding box center [503, 227] width 16 height 16
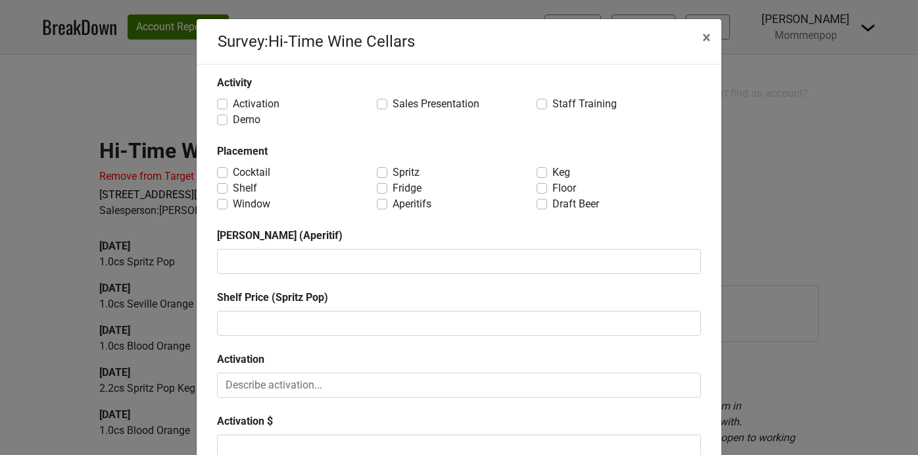
click at [233, 120] on label "Demo" at bounding box center [247, 120] width 28 height 16
click at [222, 120] on input "Demo" at bounding box center [222, 118] width 11 height 13
checkbox input "true"
click at [393, 172] on label "Spritz" at bounding box center [406, 172] width 27 height 16
click at [379, 172] on input "Spritz" at bounding box center [382, 170] width 11 height 13
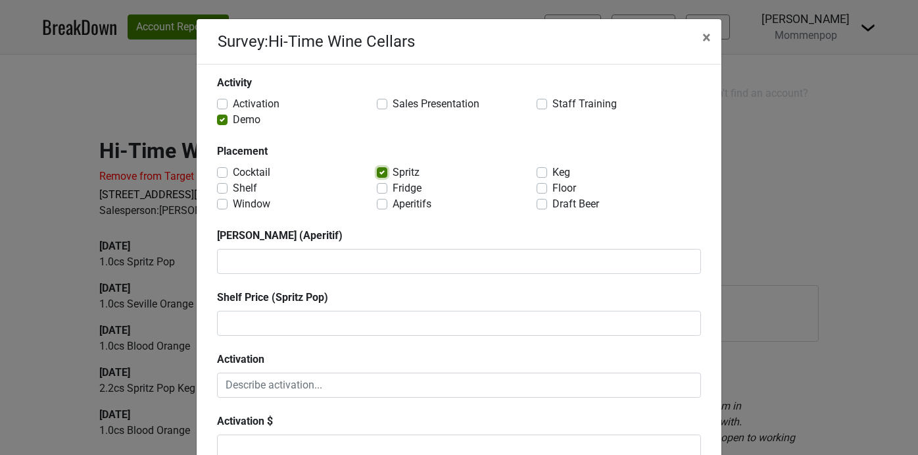
checkbox input "true"
click at [233, 189] on label "Shelf" at bounding box center [245, 188] width 24 height 16
click at [226, 189] on input "Shelf" at bounding box center [222, 186] width 11 height 13
checkbox input "true"
click at [388, 205] on div "Aperitifs" at bounding box center [457, 204] width 160 height 16
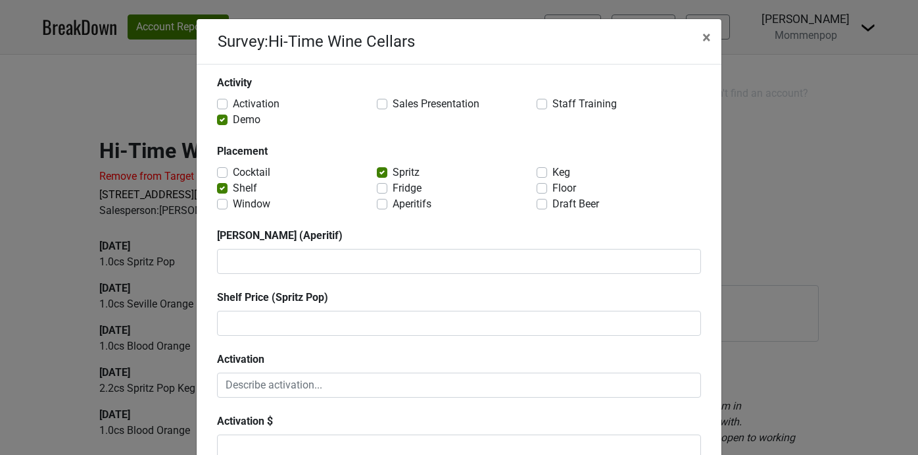
click at [393, 202] on label "Aperitifs" at bounding box center [412, 204] width 39 height 16
click at [382, 202] on input "Aperitifs" at bounding box center [382, 202] width 11 height 13
checkbox input "true"
click at [553, 187] on label "Floor" at bounding box center [565, 188] width 24 height 16
click at [545, 187] on input "Floor" at bounding box center [542, 186] width 11 height 13
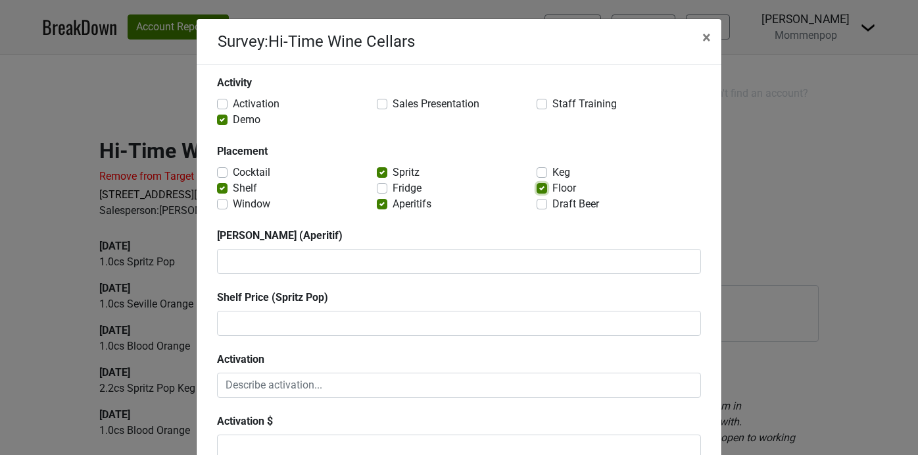
checkbox input "true"
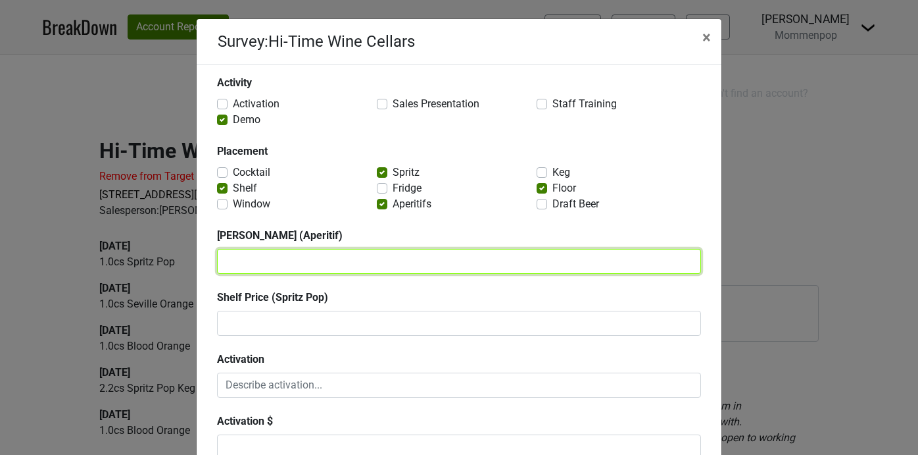
click at [312, 261] on textarea at bounding box center [459, 261] width 484 height 25
type textarea "25"
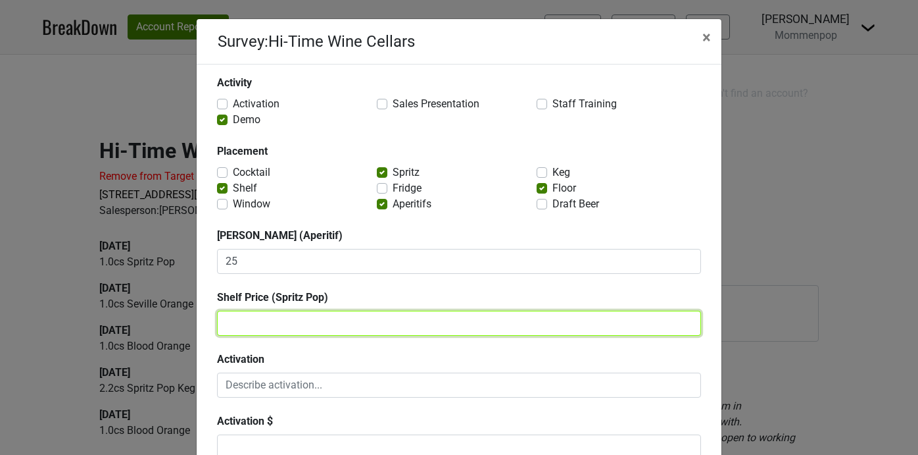
click at [270, 325] on textarea at bounding box center [459, 323] width 484 height 25
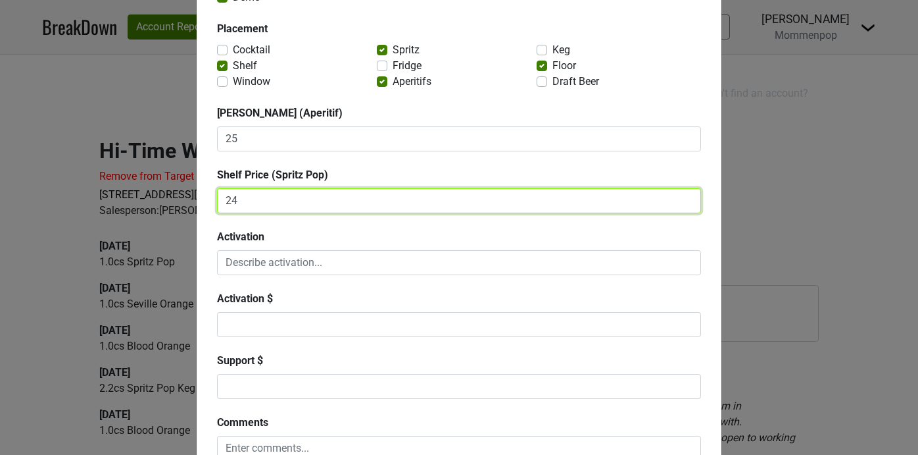
scroll to position [124, 0]
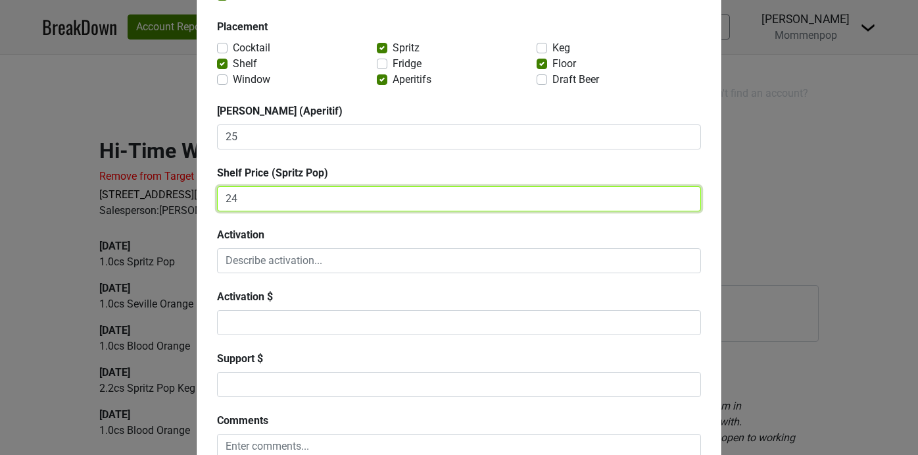
type textarea "24"
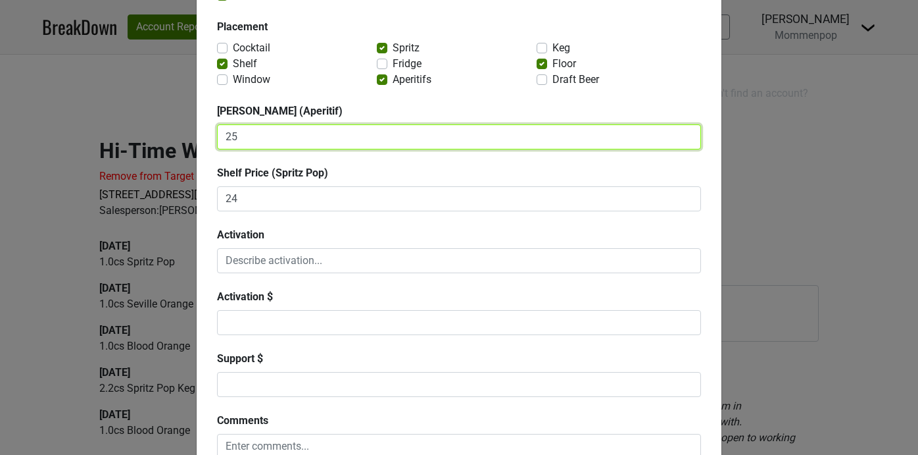
click at [290, 130] on textarea "25" at bounding box center [459, 136] width 484 height 25
type textarea "25 (sale price)"
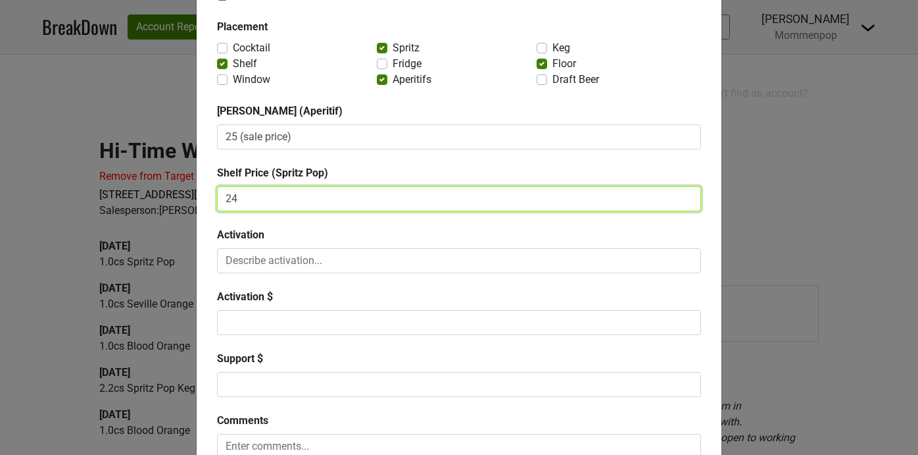
click at [373, 191] on textarea "24" at bounding box center [459, 198] width 484 height 25
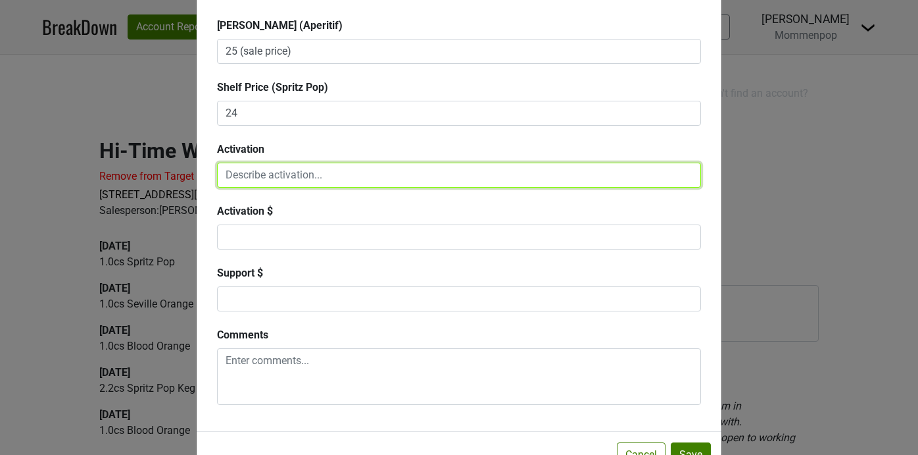
click at [284, 178] on textarea at bounding box center [459, 174] width 484 height 25
type textarea "D"
type textarea "wet demo in the bar area"
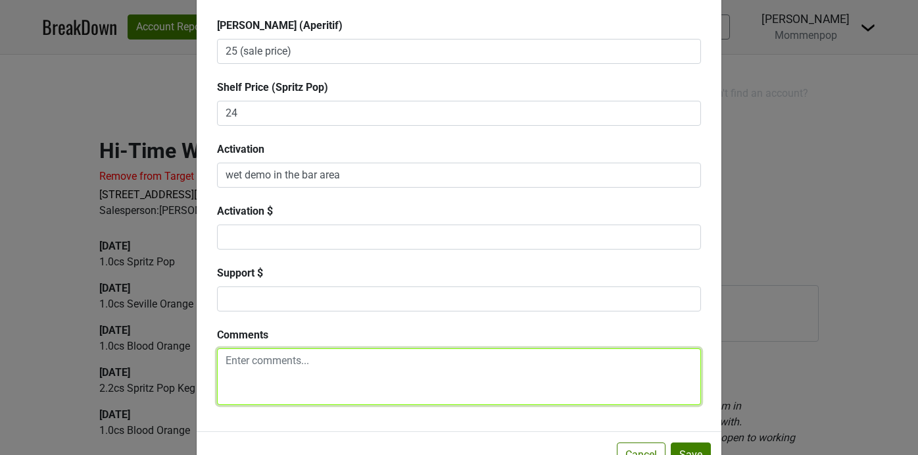
click at [259, 382] on textarea at bounding box center [459, 376] width 484 height 57
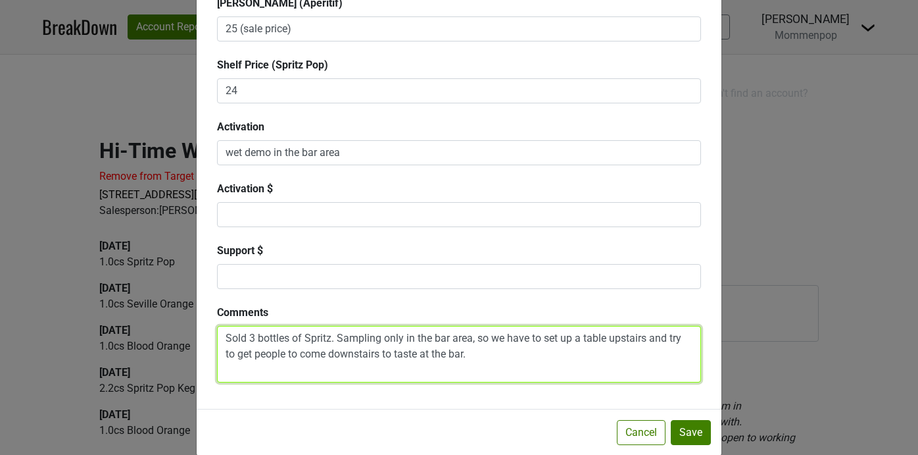
scroll to position [252, 0]
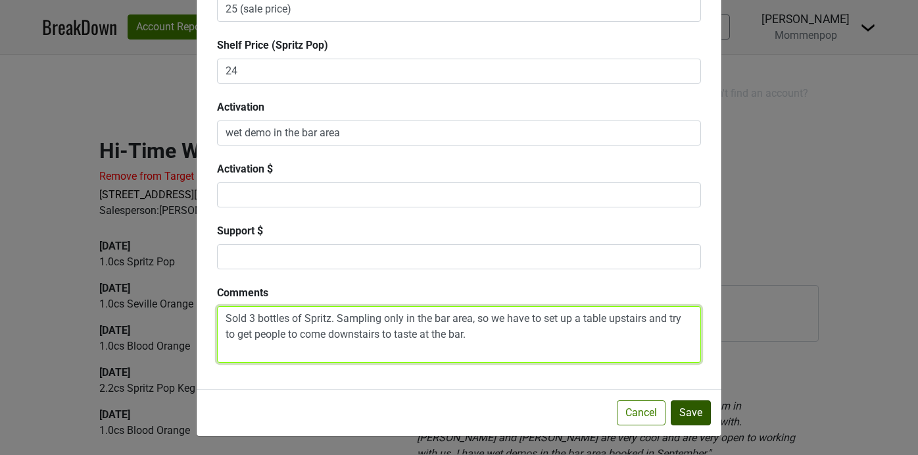
type textarea "Sold 3 bottles of Spritz. Sampling only in the bar area, so we have to set up a…"
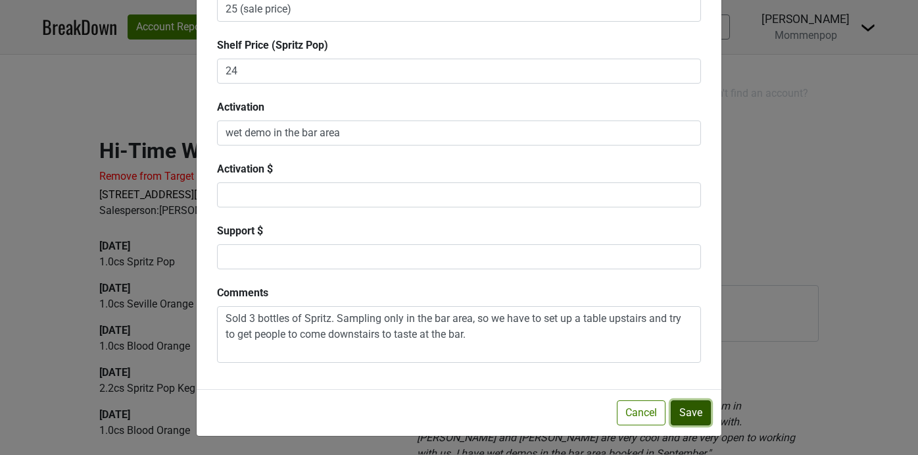
click at [682, 412] on button "Save" at bounding box center [691, 412] width 40 height 25
checkbox input "false"
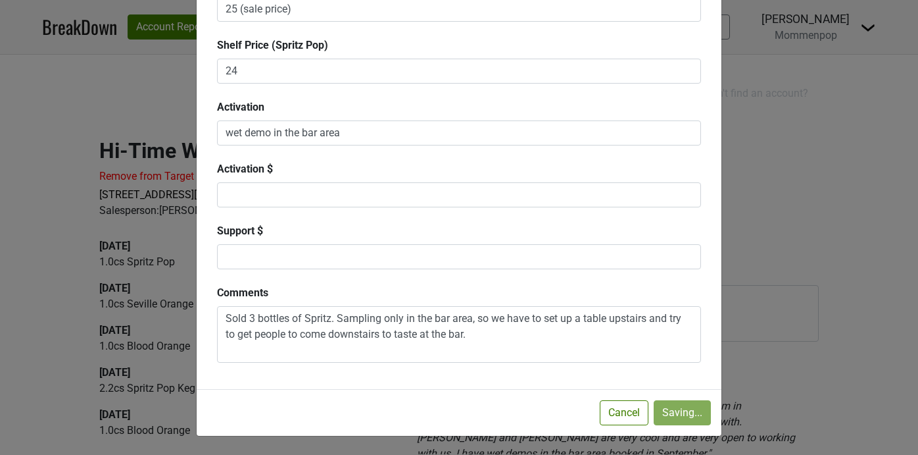
checkbox input "false"
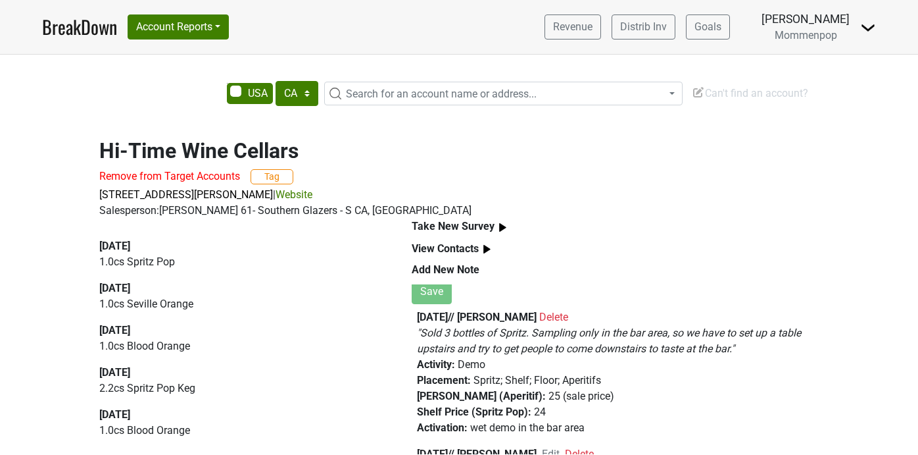
scroll to position [66, 0]
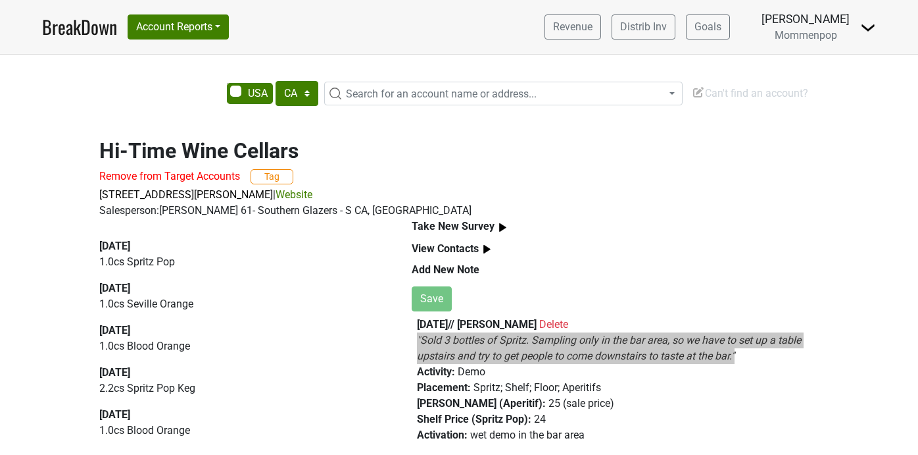
drag, startPoint x: 745, startPoint y: 355, endPoint x: 409, endPoint y: 338, distance: 336.6
click at [409, 338] on div "Take New Survey View Contacts Add New Note Save 2025-08-29 // Sean O'Connell De…" at bounding box center [615, 336] width 437 height 236
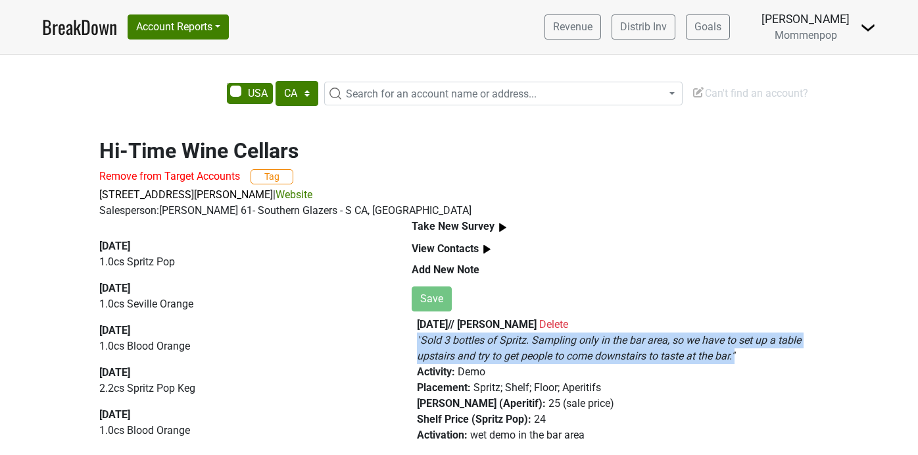
click at [860, 345] on div "Hi-Time Wine Cellars Remove from Target Accounts Tag 250 Ogle St, Costa Mesa, C…" at bounding box center [459, 288] width 918 height 332
drag, startPoint x: 747, startPoint y: 361, endPoint x: 412, endPoint y: 343, distance: 334.6
click at [412, 343] on div "Add New Note Save 2025-08-29 // Sean O'Connell Delete " Sold 3 bottles of Sprit…" at bounding box center [615, 357] width 407 height 191
copy em "" Sold 3 bottles of Spritz. Sampling only in the bar area, so we have to set up…"
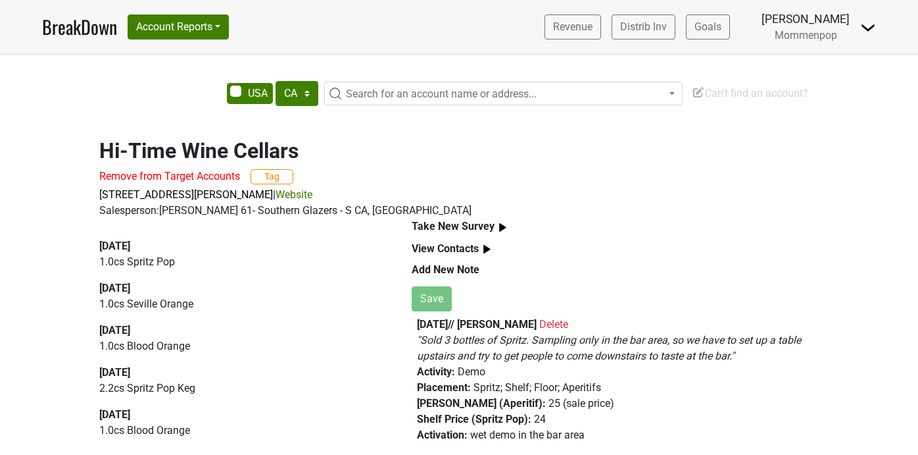
click at [568, 322] on span "Delete" at bounding box center [553, 324] width 29 height 12
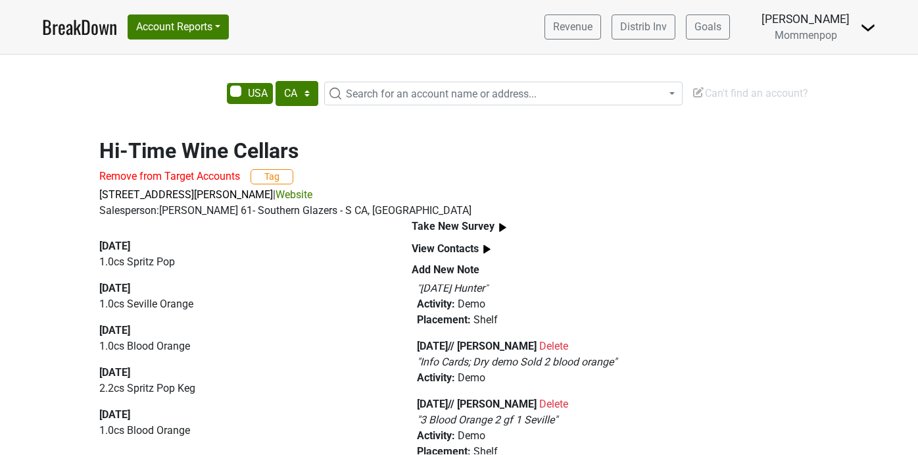
scroll to position [0, 0]
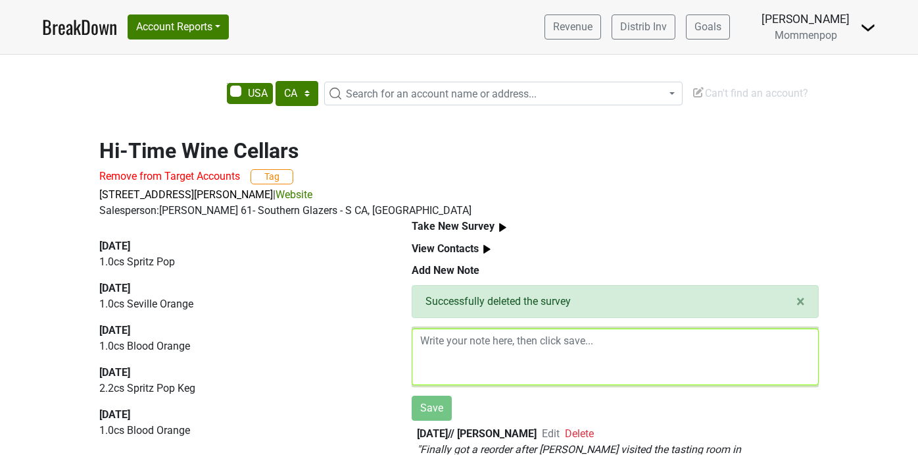
click at [508, 351] on textarea at bounding box center [615, 356] width 407 height 57
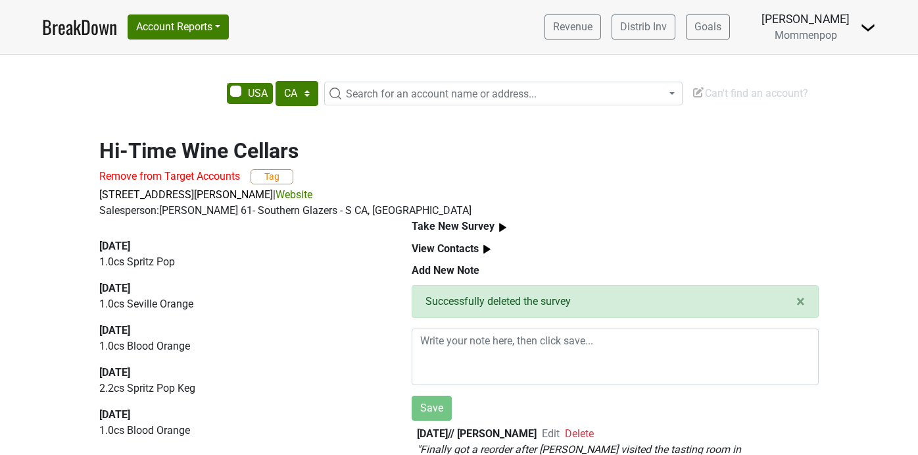
click at [498, 220] on img at bounding box center [503, 227] width 16 height 16
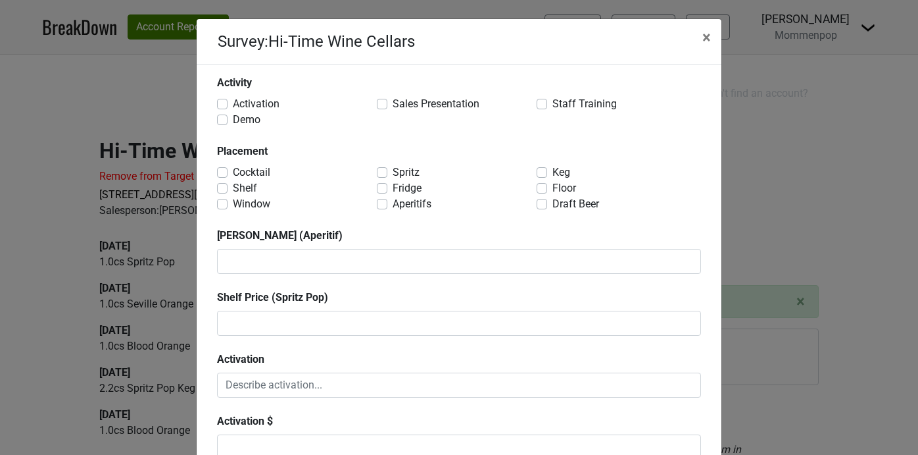
click at [233, 117] on label "Demo" at bounding box center [247, 120] width 28 height 16
click at [220, 117] on input "Demo" at bounding box center [222, 118] width 11 height 13
checkbox input "true"
click at [233, 173] on label "Cocktail" at bounding box center [251, 172] width 37 height 16
click at [222, 173] on input "Cocktail" at bounding box center [222, 170] width 11 height 13
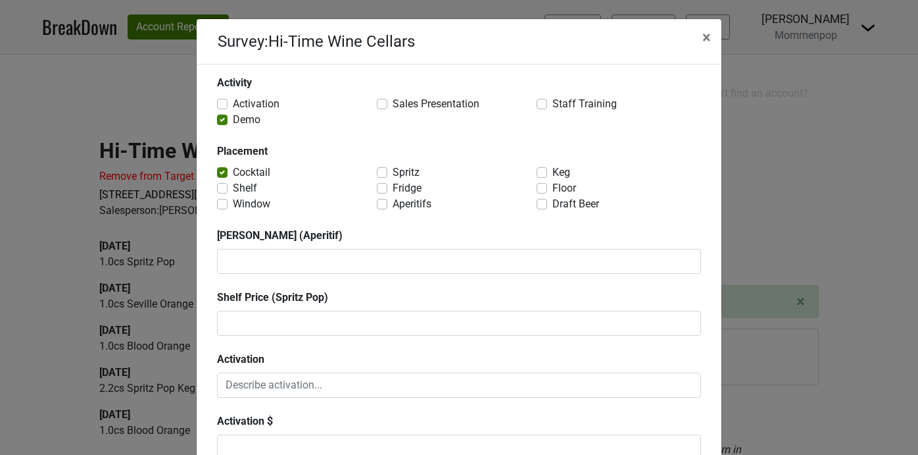
click at [233, 173] on label "Cocktail" at bounding box center [251, 172] width 37 height 16
click at [222, 173] on input "Cocktail" at bounding box center [222, 170] width 11 height 13
checkbox input "false"
click at [233, 189] on label "Shelf" at bounding box center [245, 188] width 24 height 16
click at [221, 189] on input "Shelf" at bounding box center [222, 186] width 11 height 13
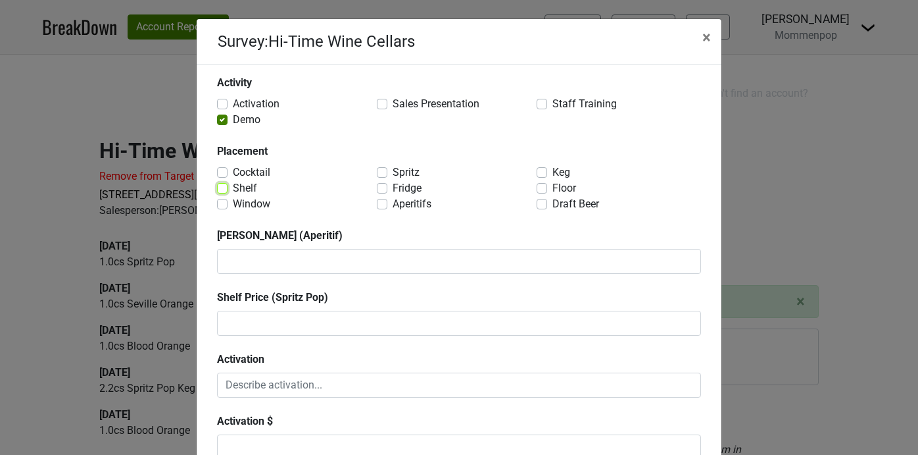
checkbox input "true"
click at [393, 175] on label "Spritz" at bounding box center [406, 172] width 27 height 16
click at [385, 175] on input "Spritz" at bounding box center [382, 170] width 11 height 13
checkbox input "true"
click at [393, 203] on label "Aperitifs" at bounding box center [412, 204] width 39 height 16
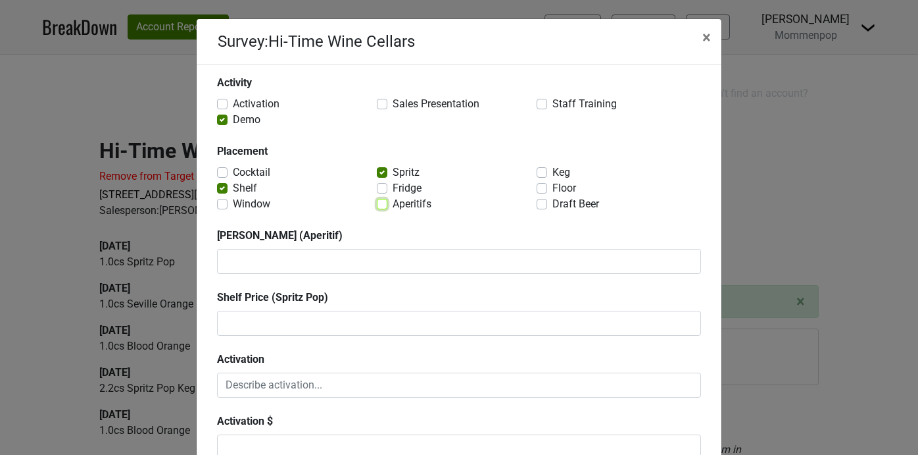
click at [385, 203] on input "Aperitifs" at bounding box center [382, 202] width 11 height 13
checkbox input "true"
click at [553, 185] on label "Floor" at bounding box center [565, 188] width 24 height 16
click at [545, 185] on input "Floor" at bounding box center [542, 186] width 11 height 13
checkbox input "true"
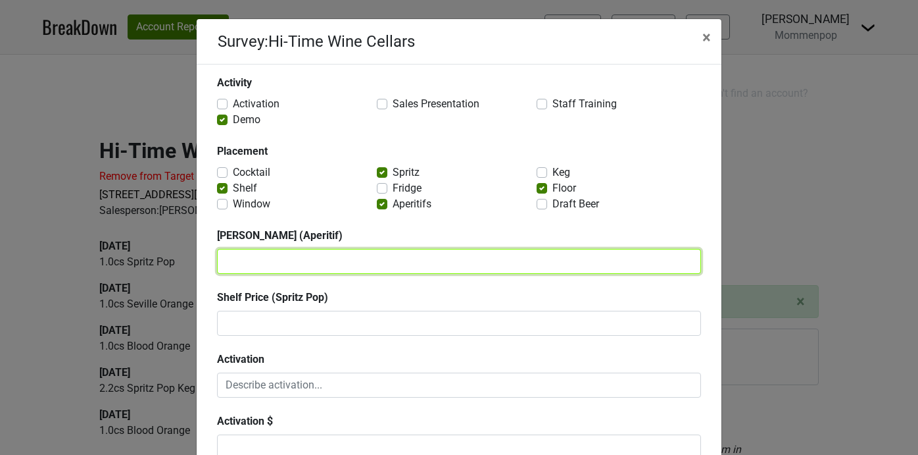
click at [314, 266] on textarea at bounding box center [459, 261] width 484 height 25
type textarea "25 (sale price)"
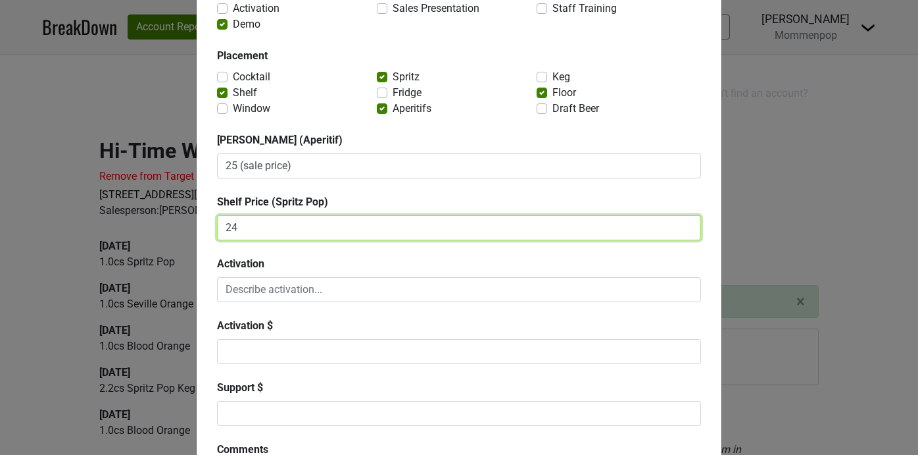
scroll to position [154, 0]
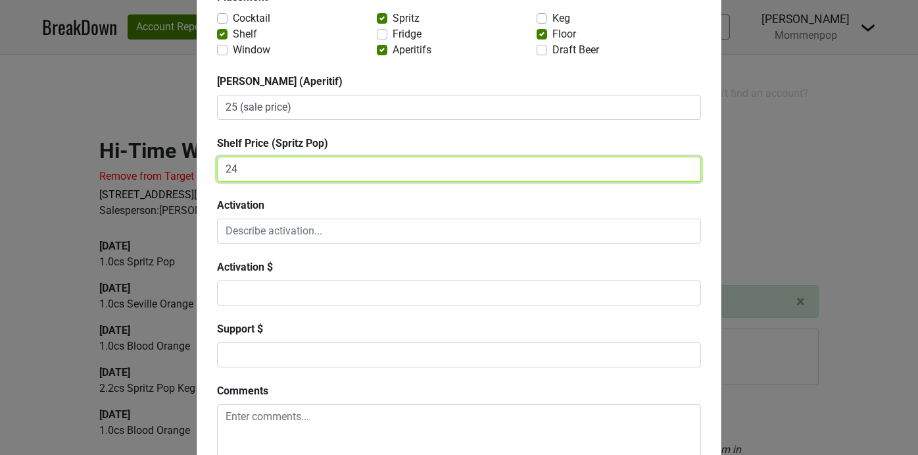
type textarea "24"
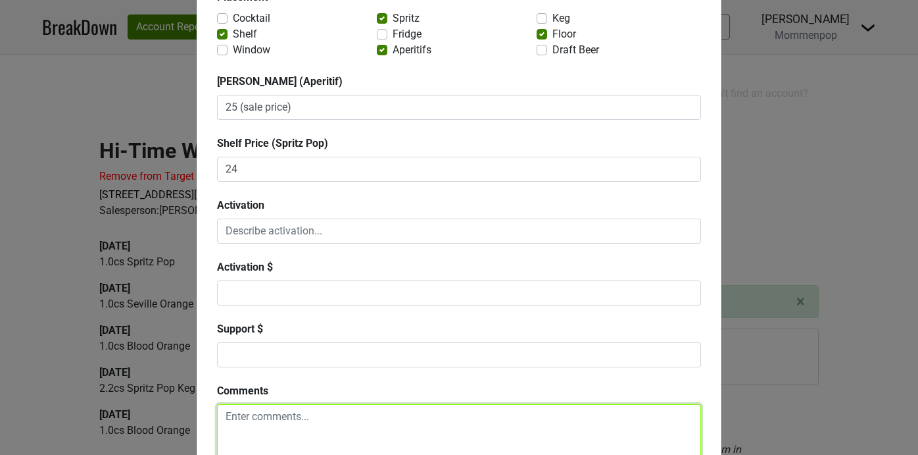
click at [272, 412] on textarea at bounding box center [459, 432] width 484 height 57
paste textarea ""Sold 3 bottles of Spritz. Sampling only in the bar area, so we have to set up …"
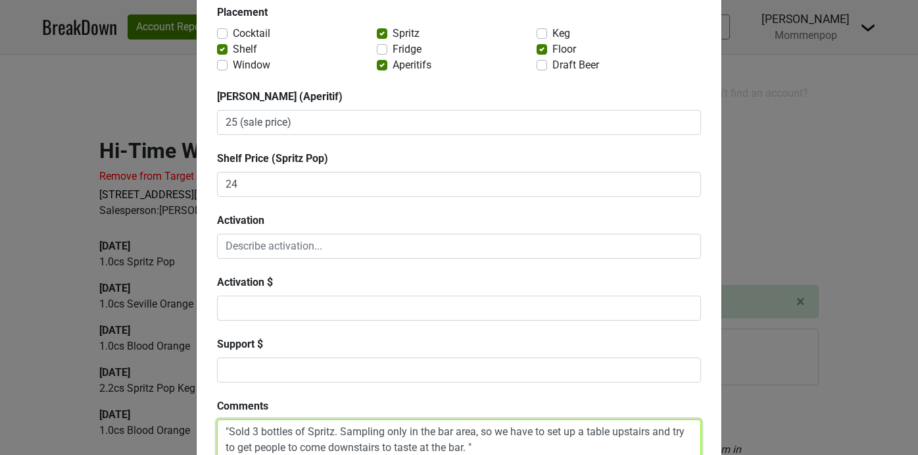
scroll to position [124, 0]
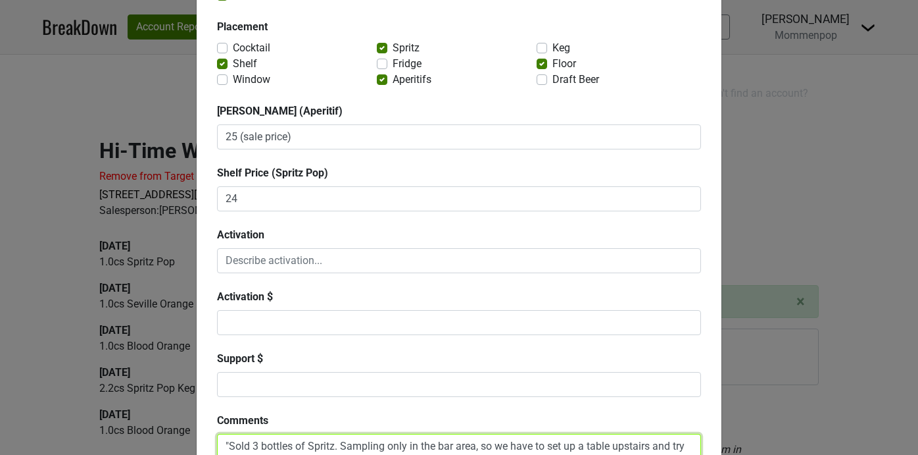
type textarea ""Sold 3 bottles of Spritz. Sampling only in the bar area, so we have to set up …"
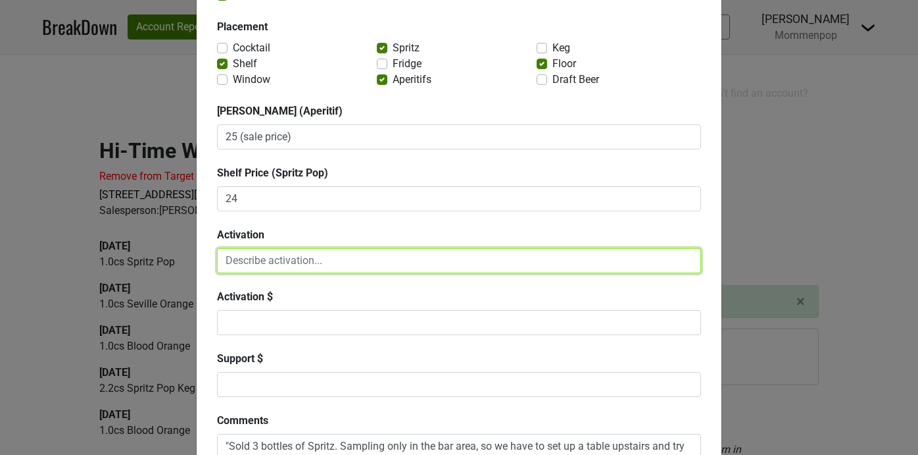
click at [290, 268] on textarea at bounding box center [459, 260] width 484 height 25
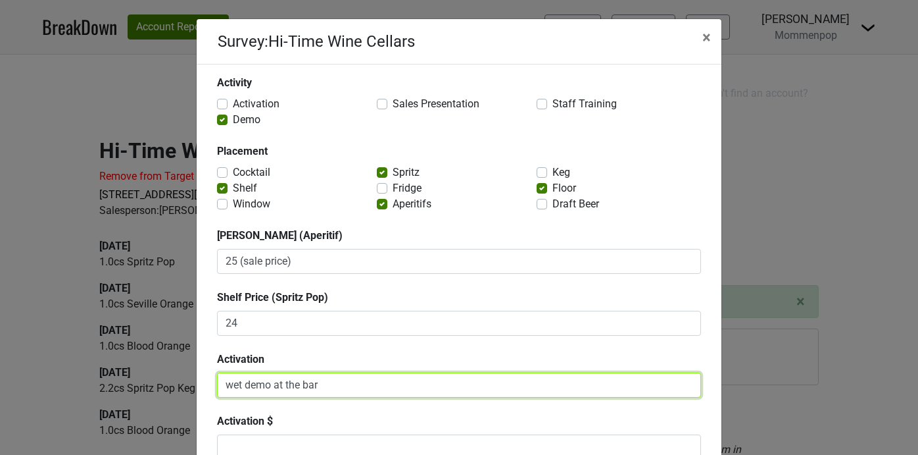
scroll to position [252, 0]
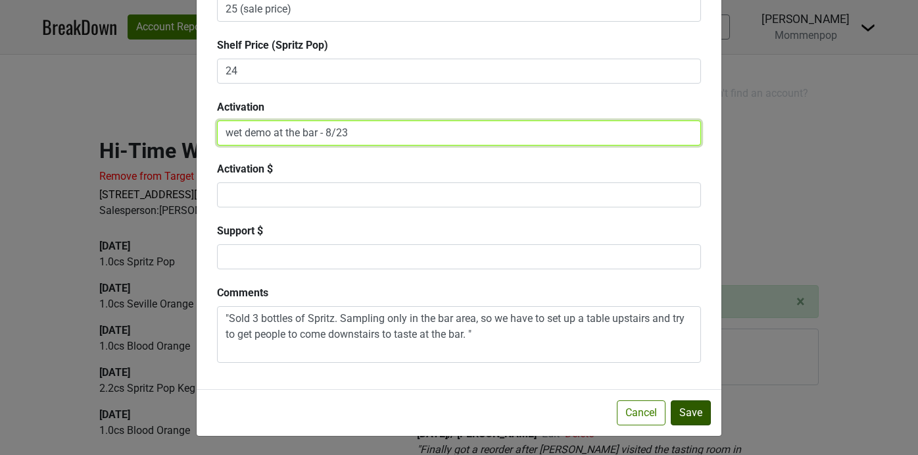
type textarea "wet demo at the bar - 8/23"
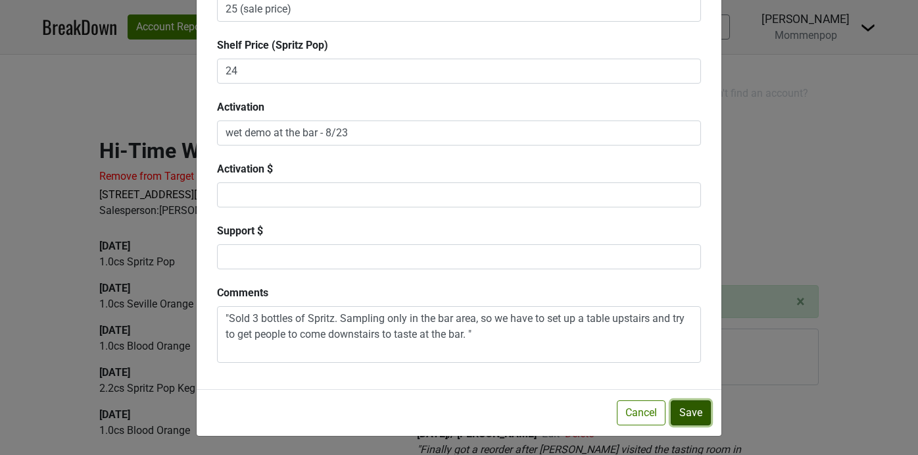
click at [686, 417] on button "Save" at bounding box center [691, 412] width 40 height 25
checkbox input "false"
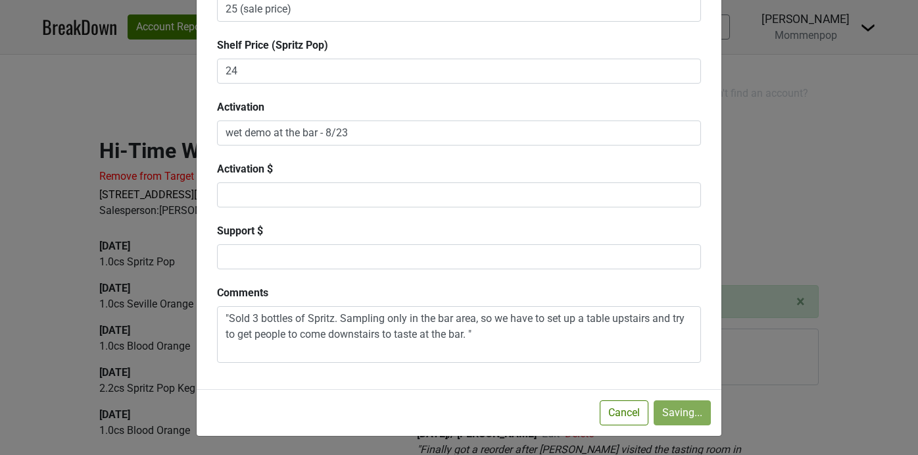
checkbox input "false"
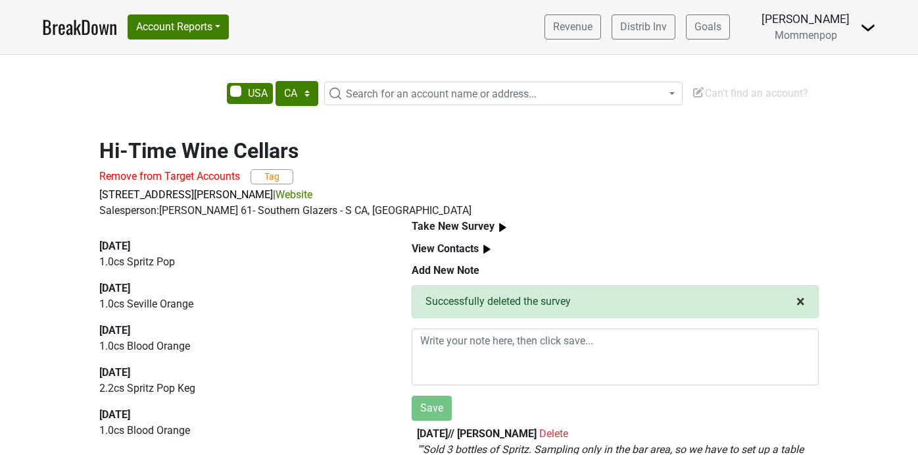
click at [806, 302] on button "× Close alert" at bounding box center [801, 302] width 35 height 32
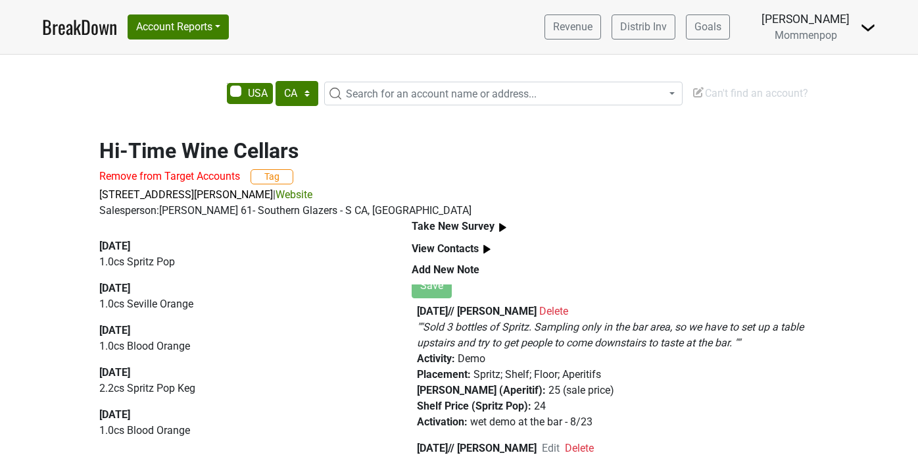
scroll to position [119, 0]
